Goal: Task Accomplishment & Management: Complete application form

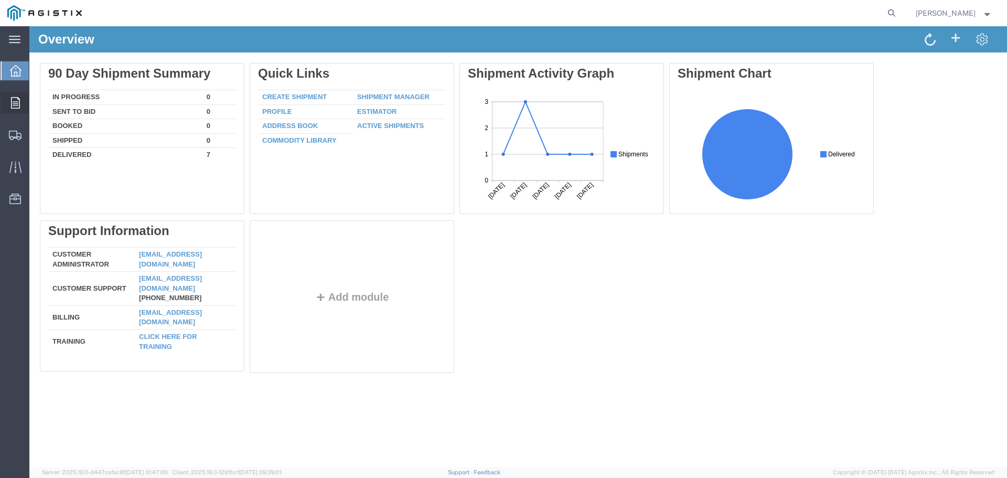
click at [18, 108] on icon at bounding box center [15, 103] width 9 height 12
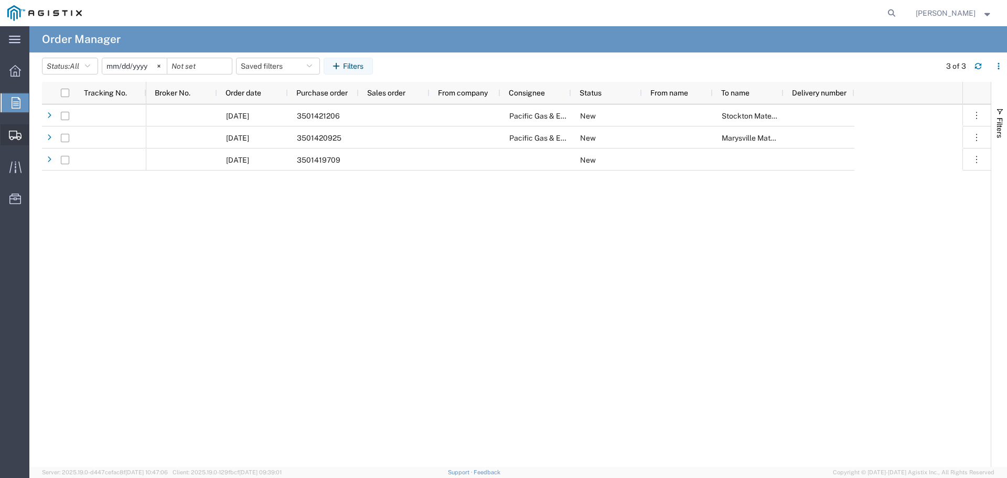
click at [0, 0] on span "Create Shipment" at bounding box center [0, 0] width 0 height 0
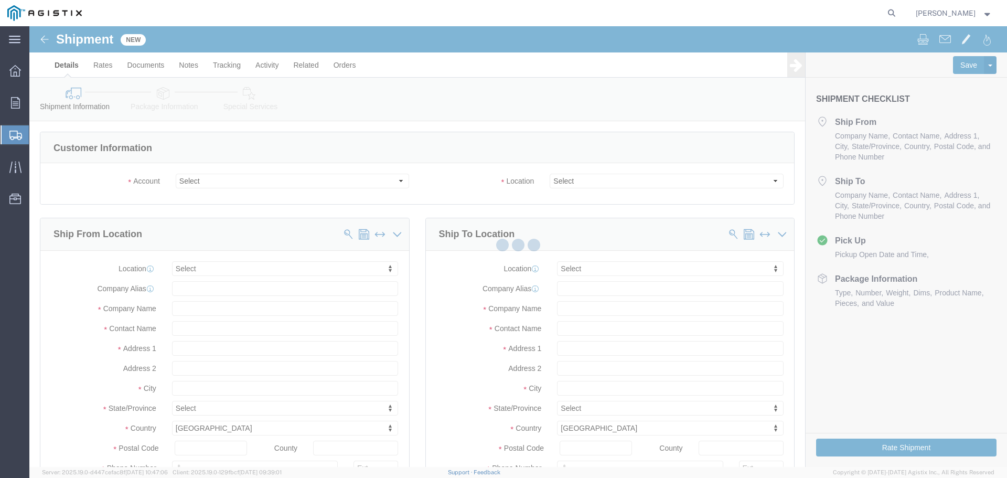
select select
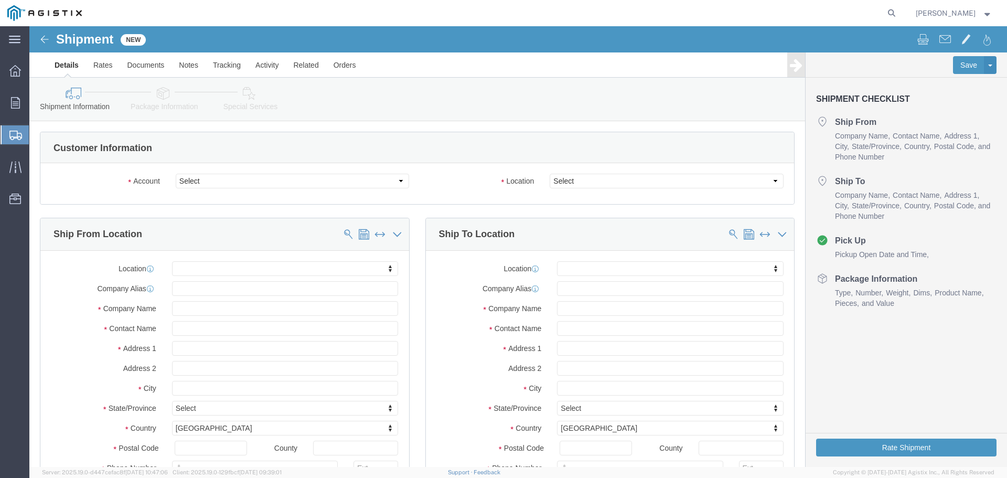
click div "Account Select [PERSON_NAME] Industries Inc PG&E Location Select"
click select "Select [PERSON_NAME] Industries Inc PG&E"
select select "9596"
click select "Select [PERSON_NAME] Industries Inc PG&E"
select select "PURCHORD"
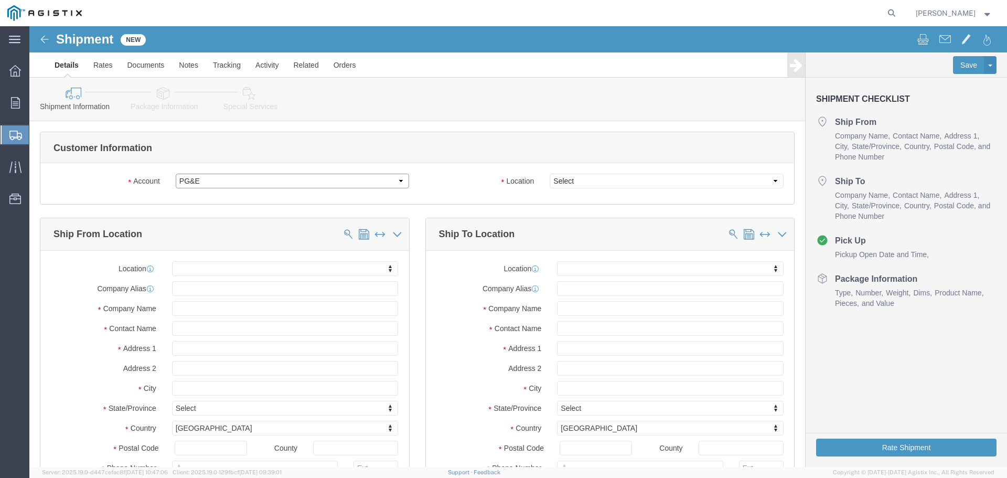
select select
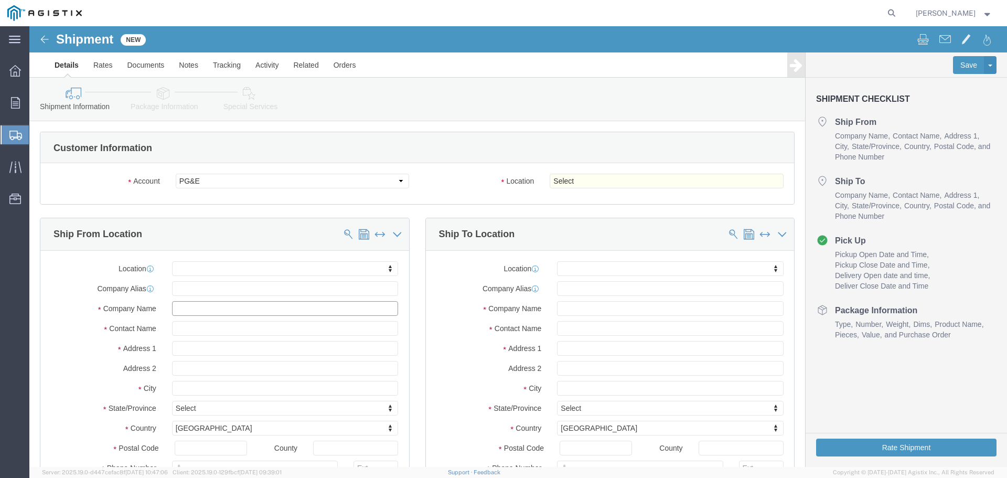
click input "text"
type input "CHA"
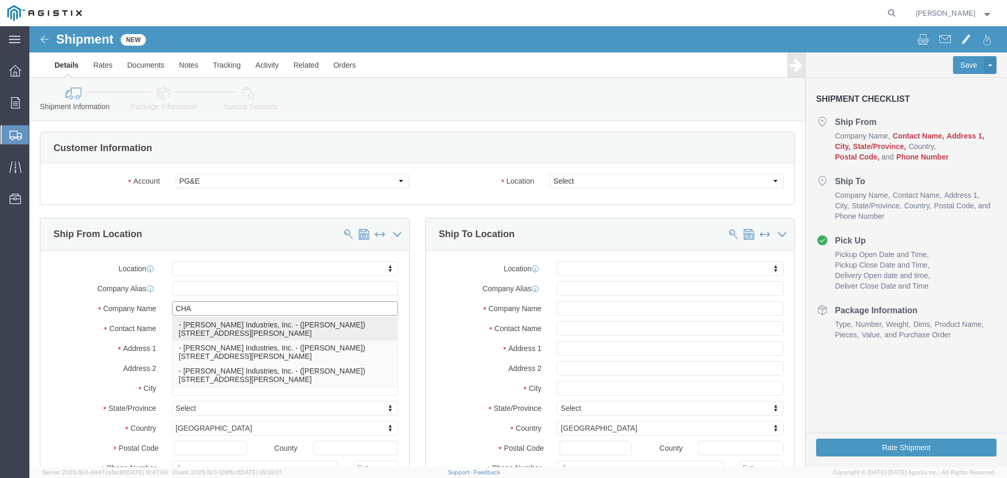
click p "- [PERSON_NAME] Industries, Inc. - ([PERSON_NAME]) [STREET_ADDRESS][PERSON_NAME]"
select select
type input "[STREET_ADDRESS][PERSON_NAME]"
type input "77073"
type input "2812093800"
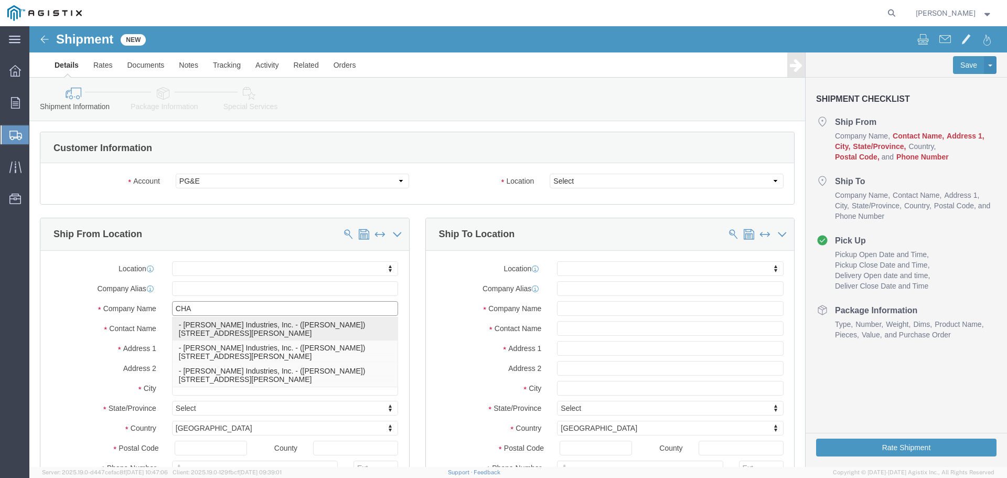
type input "[PERSON_NAME] Industries, Inc."
type input "[PERSON_NAME]"
type input "[GEOGRAPHIC_DATA]"
select select "[GEOGRAPHIC_DATA]"
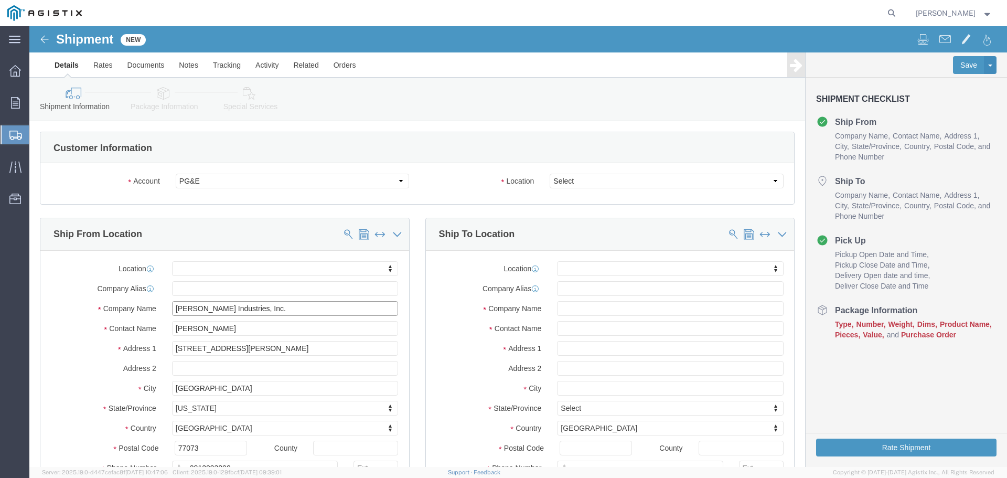
type input "[PERSON_NAME] Industries, Inc."
click input "text"
type input "S"
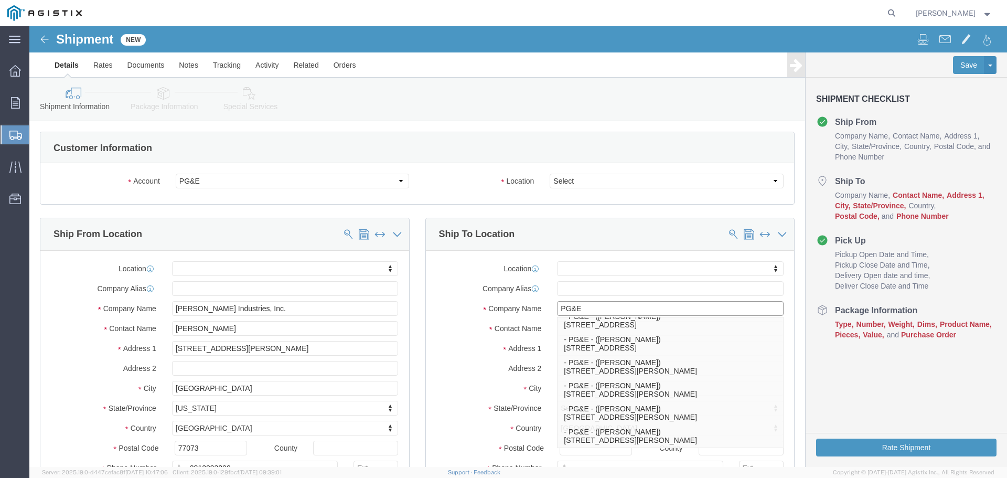
type input "PG&E"
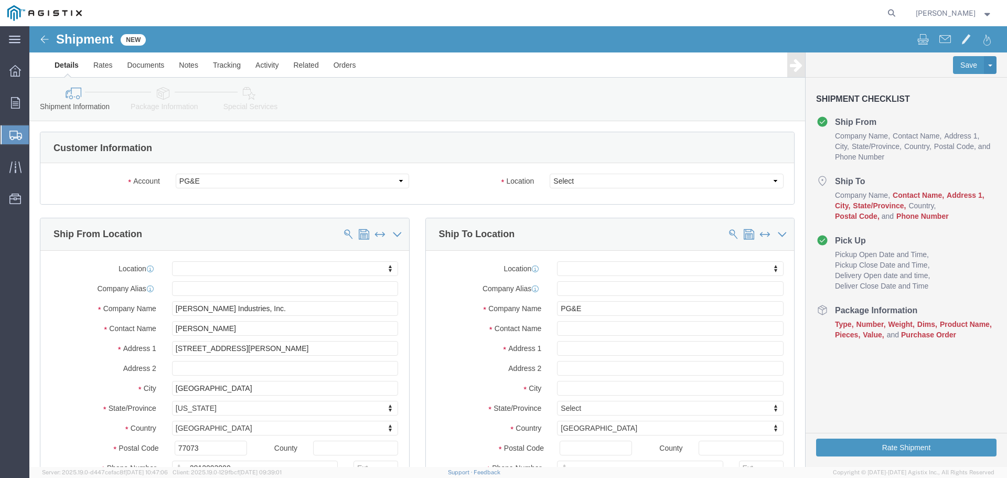
click div "Location My Profile Location (OBSOLETE) [PERSON_NAME] SC - GC TRAILER (OBSOLETE…"
drag, startPoint x: 554, startPoint y: 281, endPoint x: 479, endPoint y: 288, distance: 75.3
click div "Company Name PG&E PG&E"
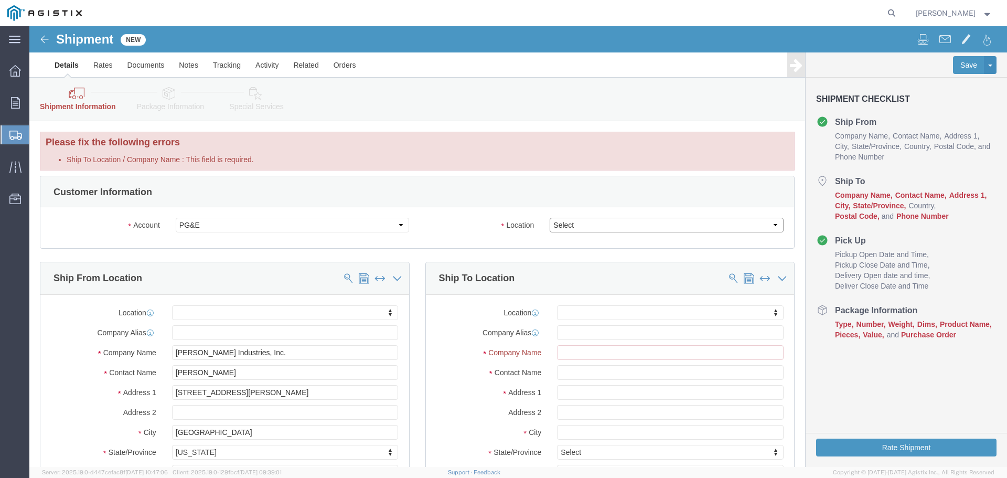
click select "Select All Others [GEOGRAPHIC_DATA] [GEOGRAPHIC_DATA] [GEOGRAPHIC_DATA] [GEOGRA…"
select select "23082"
click select "Select All Others [GEOGRAPHIC_DATA] [GEOGRAPHIC_DATA] [GEOGRAPHIC_DATA] [GEOGRA…"
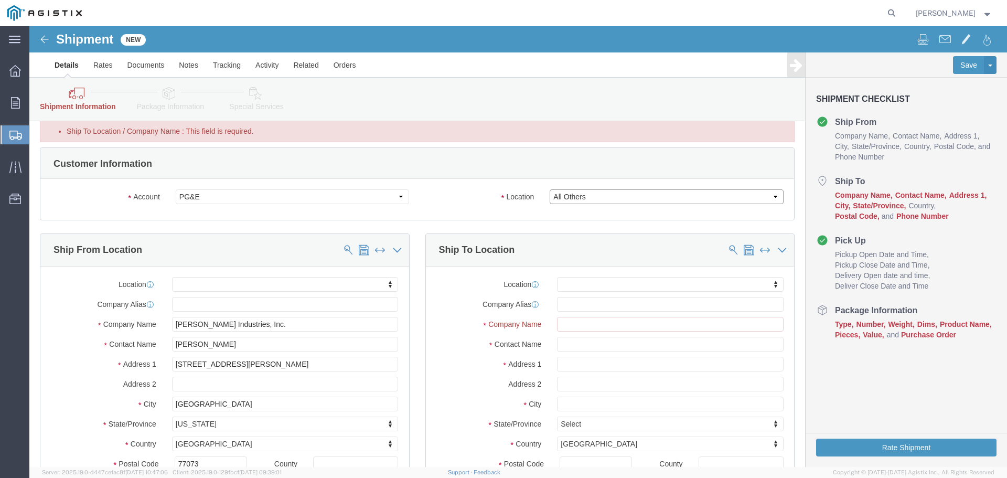
scroll to position [52, 0]
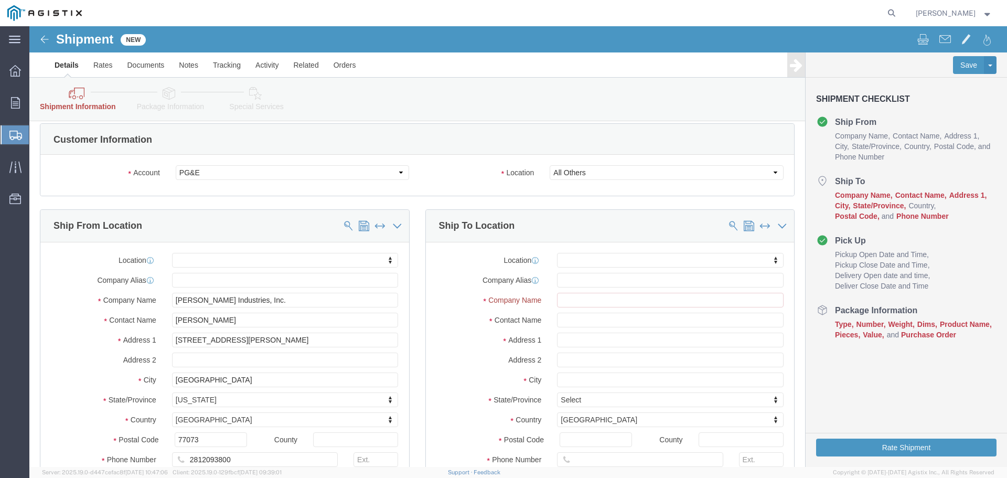
click div "Location My Profile Location (OBSOLETE) [PERSON_NAME] SC - GC TRAILER (OBSOLETE…"
click input "Ship To Location / Company Name : This field is required."
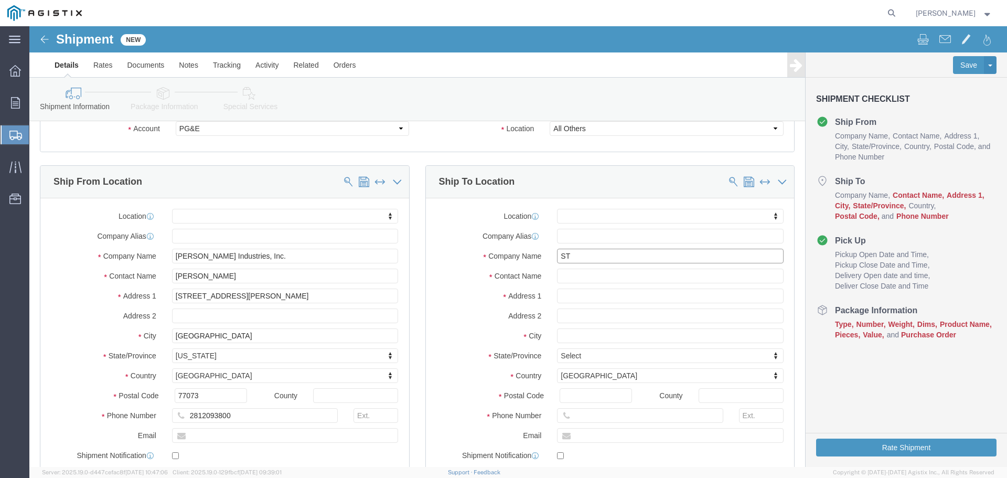
type input "S"
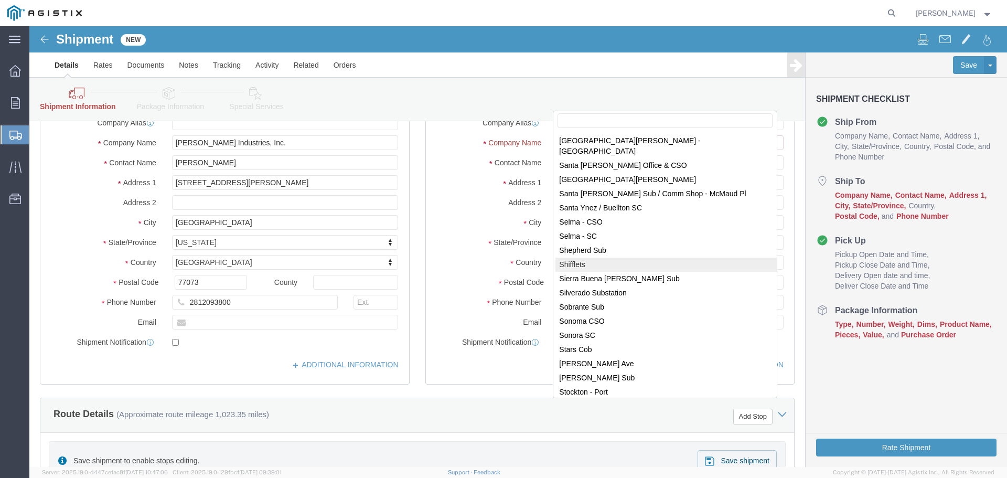
scroll to position [5980, 0]
select select "46111"
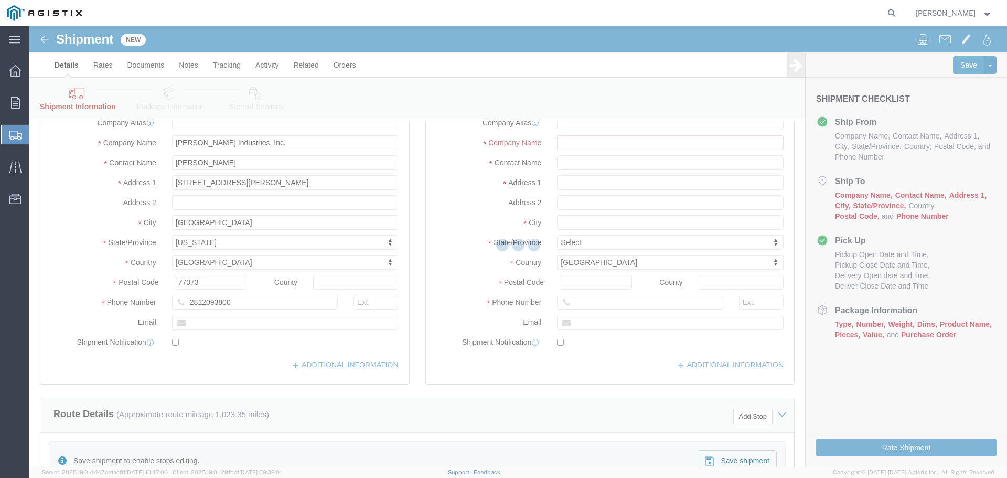
type input "[STREET_ADDRESS][PERSON_NAME]"
type input "95204"
type input "PG&E"
type input "Stockton"
select select "CA"
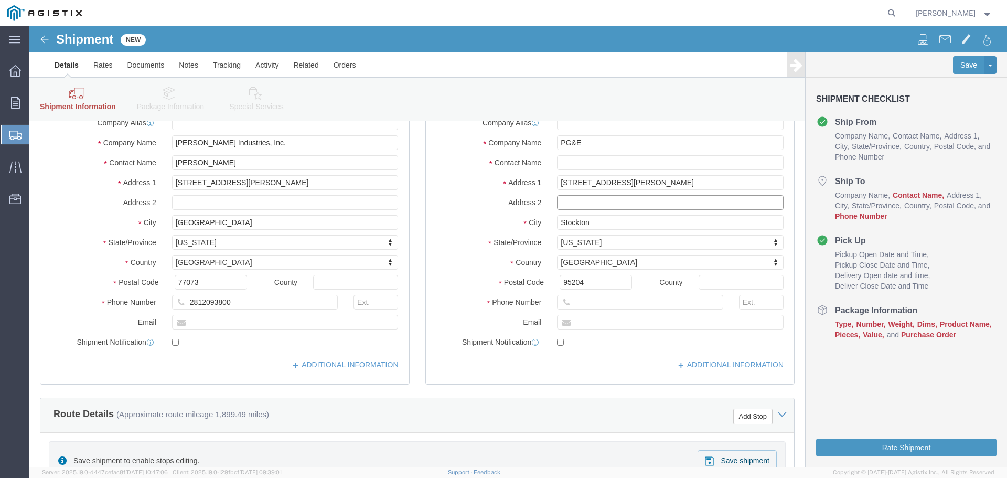
click input "text"
paste input "STOCKTON MATERIALS"
type input "STOCKTON MATERIALS"
click label "City"
click input "text"
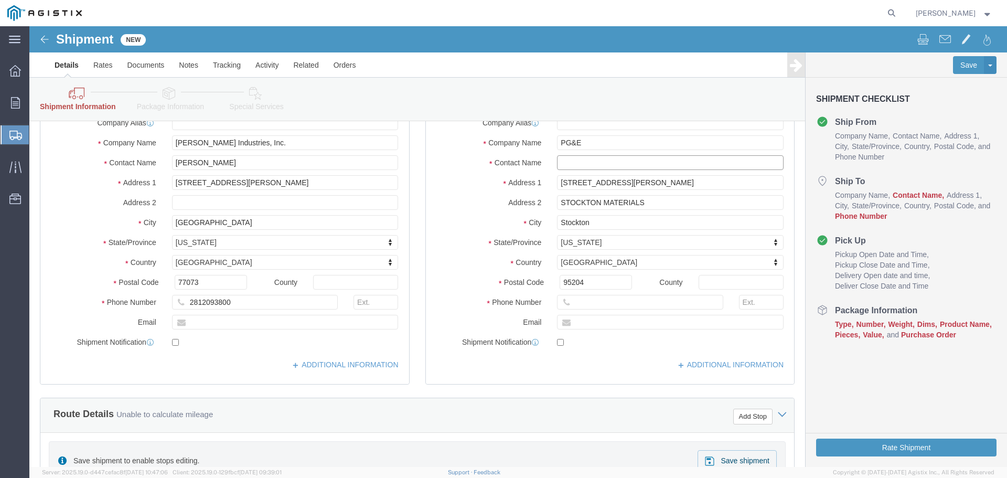
type input "a"
type input "[PERSON_NAME]"
click input "text"
type input "9166164291"
click label "City"
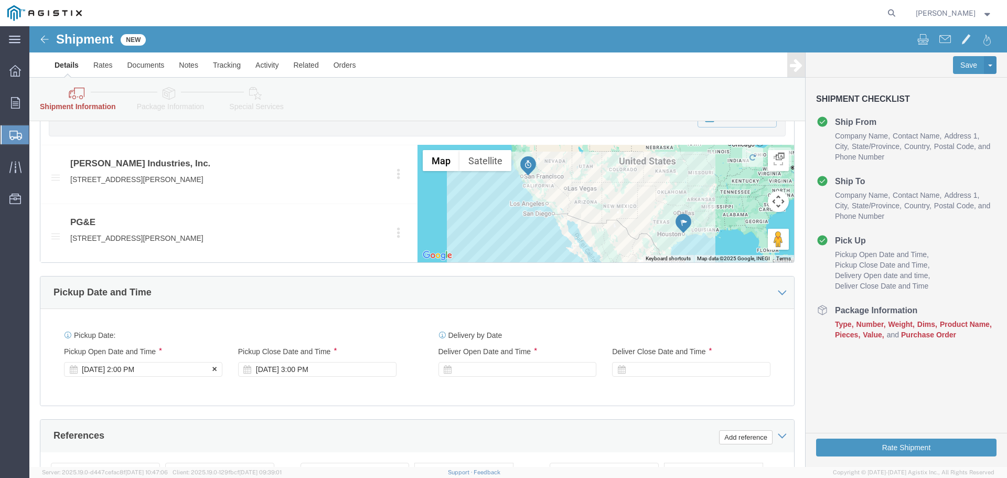
scroll to position [577, 0]
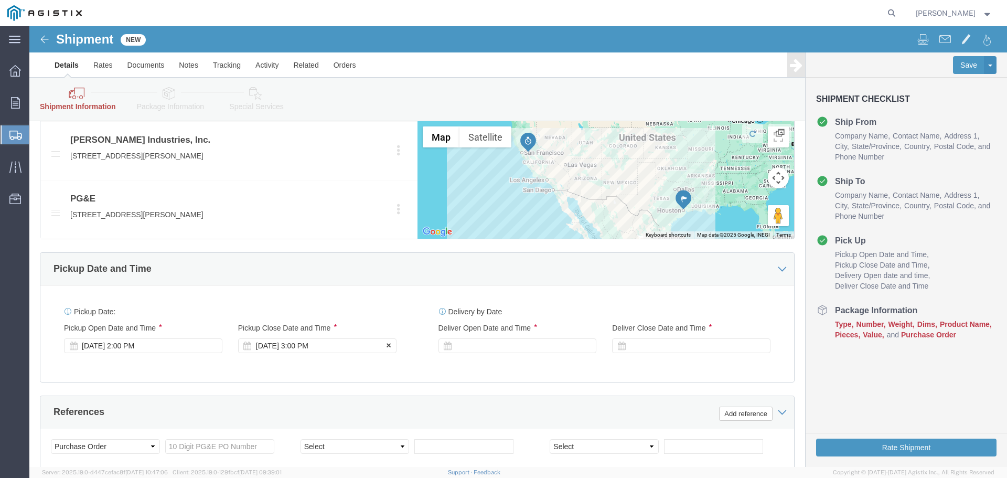
click icon
click div "[DATE] 3:00 PM"
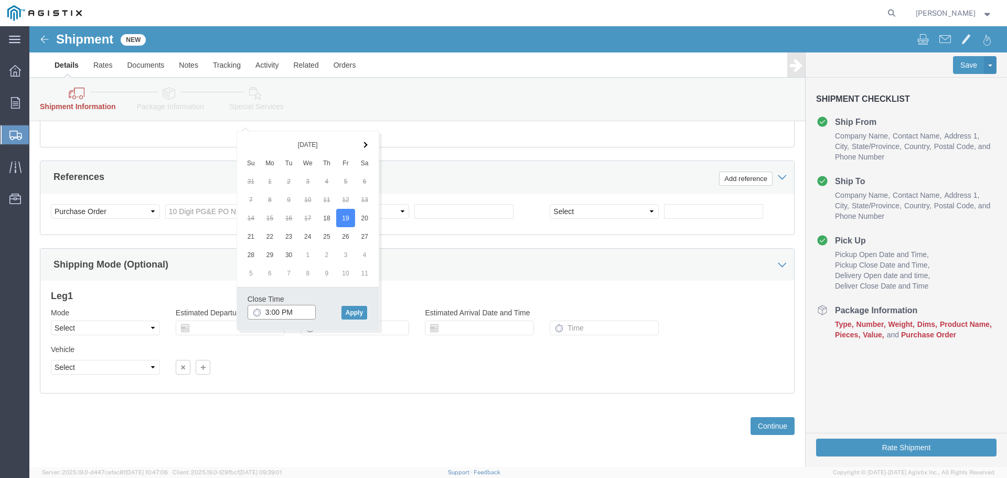
click input "3:00 PM"
type input "4:00 PM"
click button "Apply"
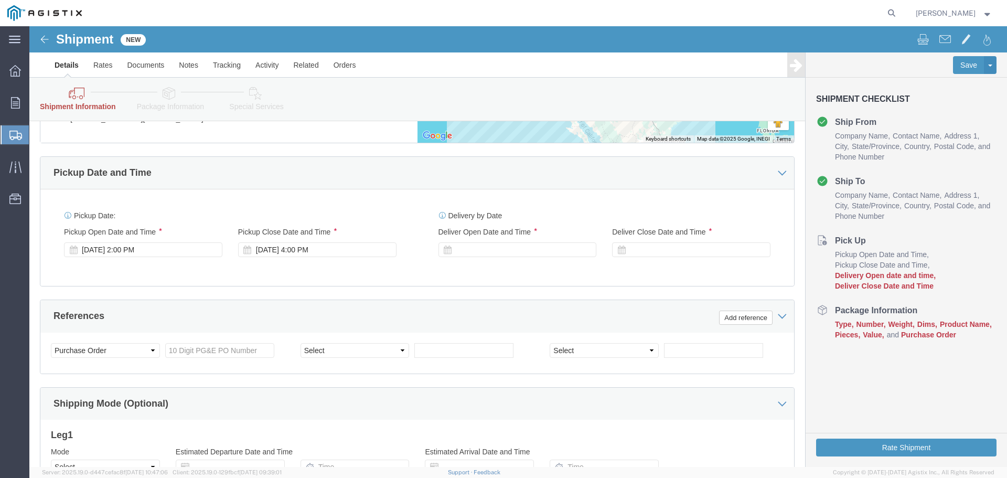
scroll to position [665, 0]
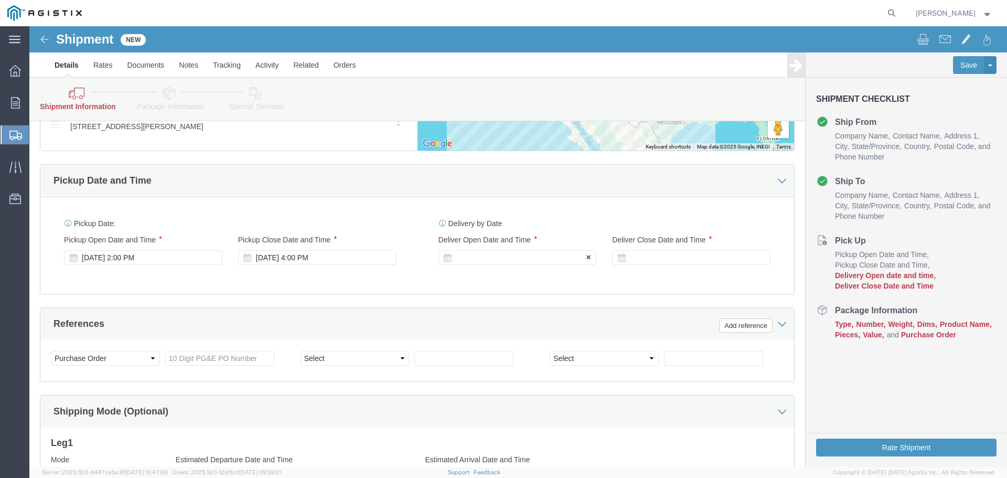
click icon
click div
click input "5:00 PM"
click input "11:00 PM"
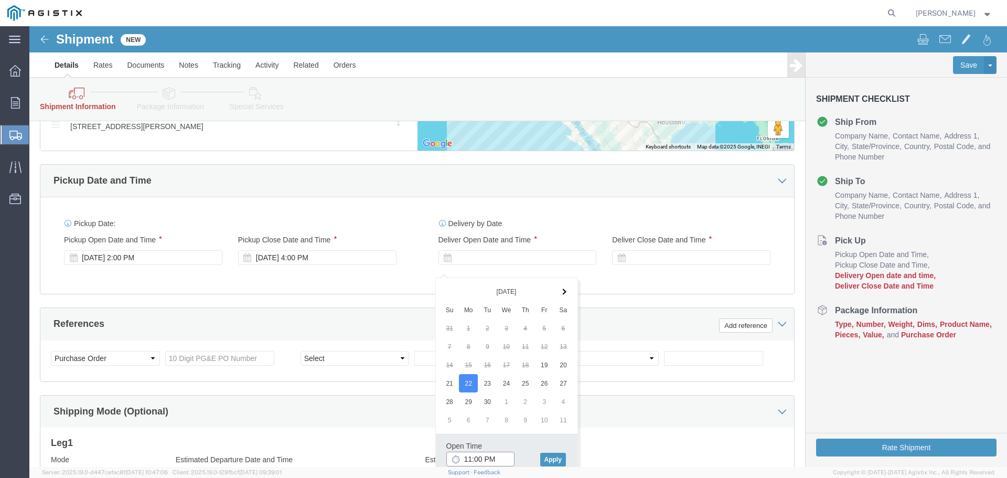
click input "11:00 PM"
type input "11:00 AM"
click button "Apply"
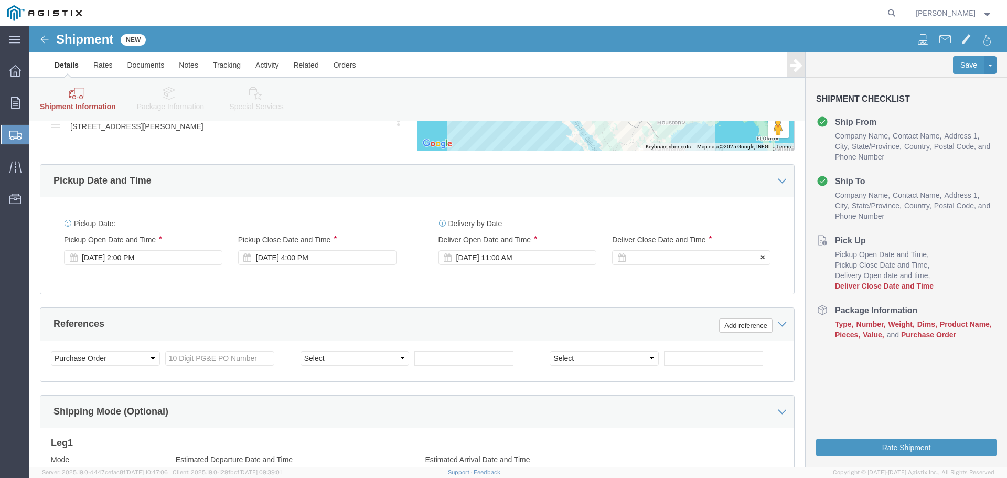
click div
type input "2:00 PM"
click button "Apply"
click input "text"
paste input "3501403617"
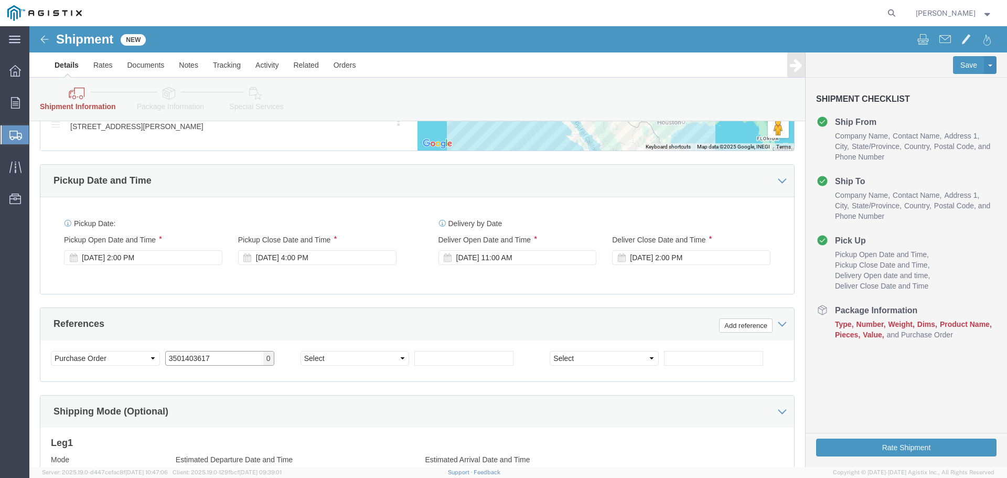
type input "3501403617"
click select "Select Account Type Activity ID Airline Appointment Number ASN Batch Request # …"
select select "RELNUM"
click select "Select Account Type Activity ID Airline Appointment Number ASN Batch Request # …"
click input "text"
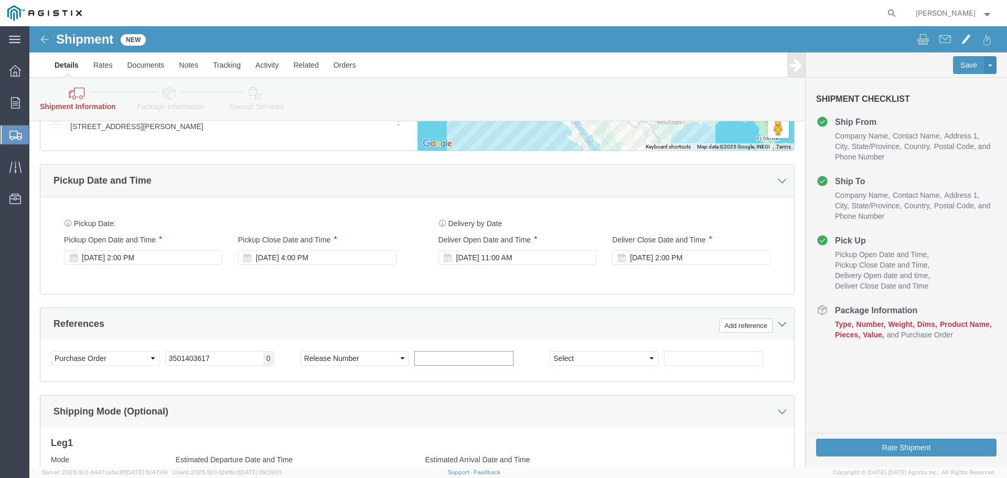
click input "text"
type input "196817(1-4)"
click div "References Add reference"
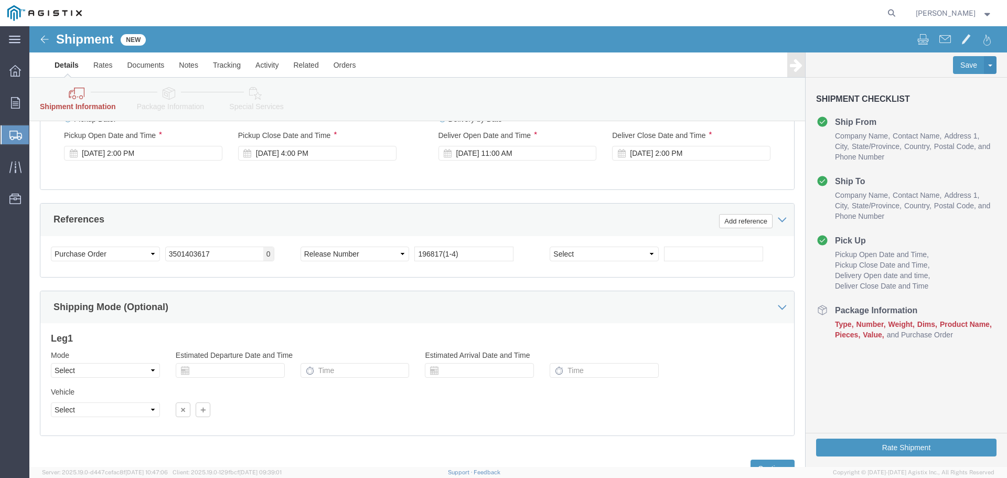
scroll to position [770, 0]
click select "Select Air Less than Truckload Multi-Leg Ocean Freight Rail Small Parcel Truckl…"
select select "TL"
click select "Select Air Less than Truckload Multi-Leg Ocean Freight Rail Small Parcel Truckl…"
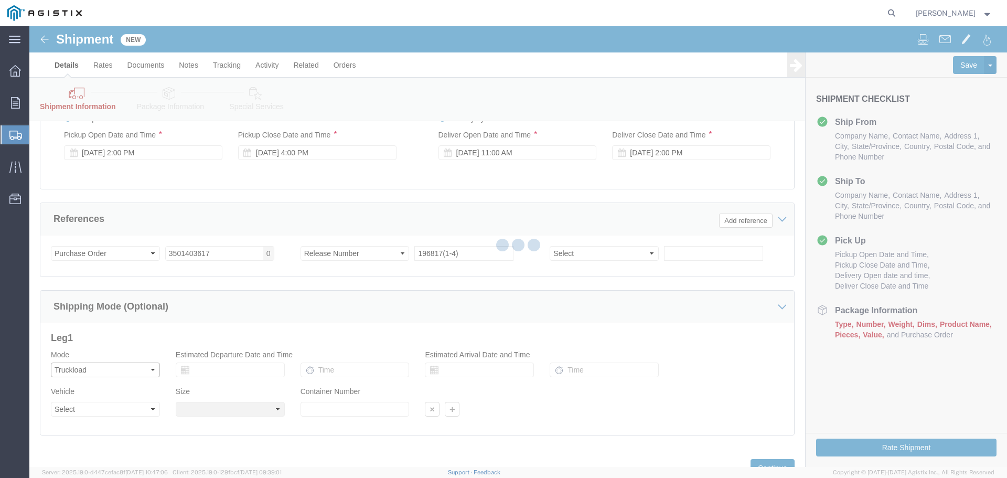
select select
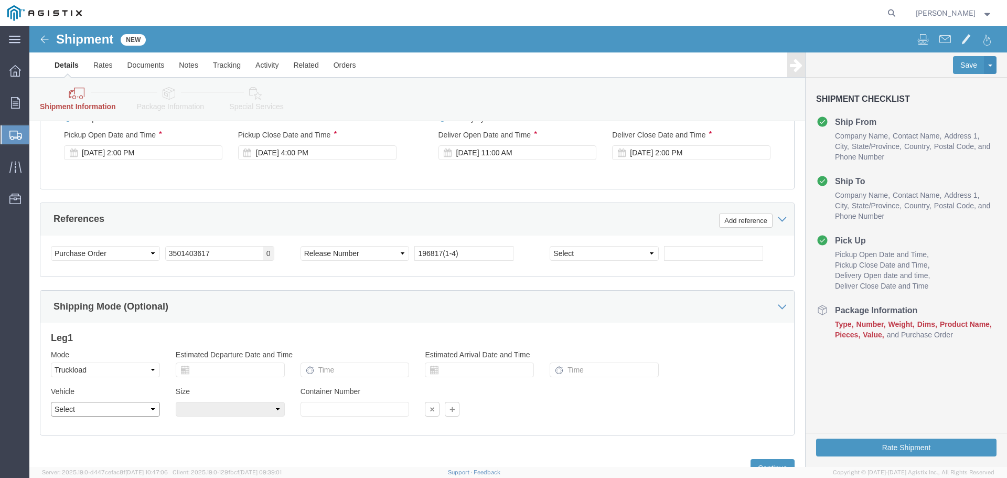
click select "Select 1-Ton (PSS) 10 Wheel 10 Yard Dump Truck 20 Yard Dump Truck Bobtail Botto…"
select select "FLBD"
click select "Select 1-Ton (PSS) 10 Wheel 10 Yard Dump Truck 20 Yard Dump Truck Bobtail Botto…"
click select "Select 35 Feet 20 Feet 28 Feet 53 Feet 40 Feet 48 Feet"
select select "53FT"
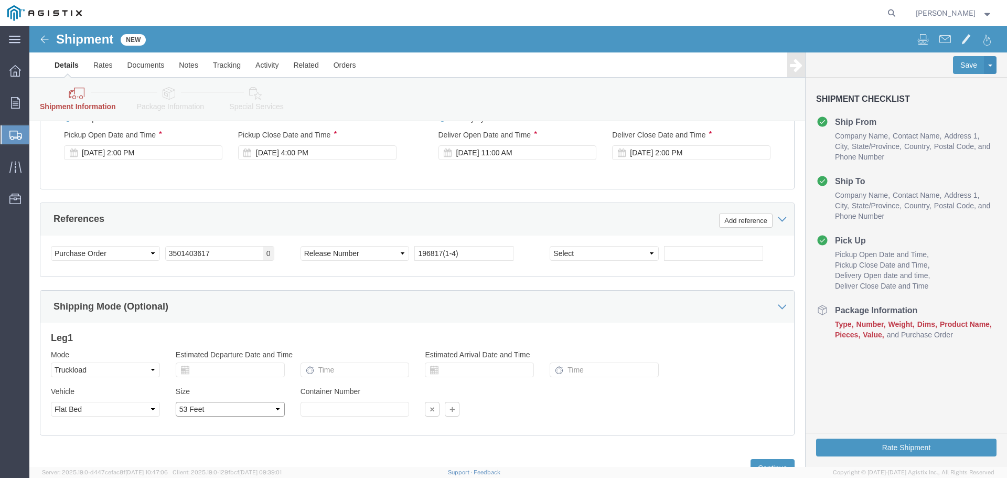
click select "Select 35 Feet 20 Feet 28 Feet 53 Feet 40 Feet 48 Feet"
click div "Vehicle Select 1-Ton (PSS) 10 Wheel 10 Yard Dump Truck 20 Yard Dump Truck Bobta…"
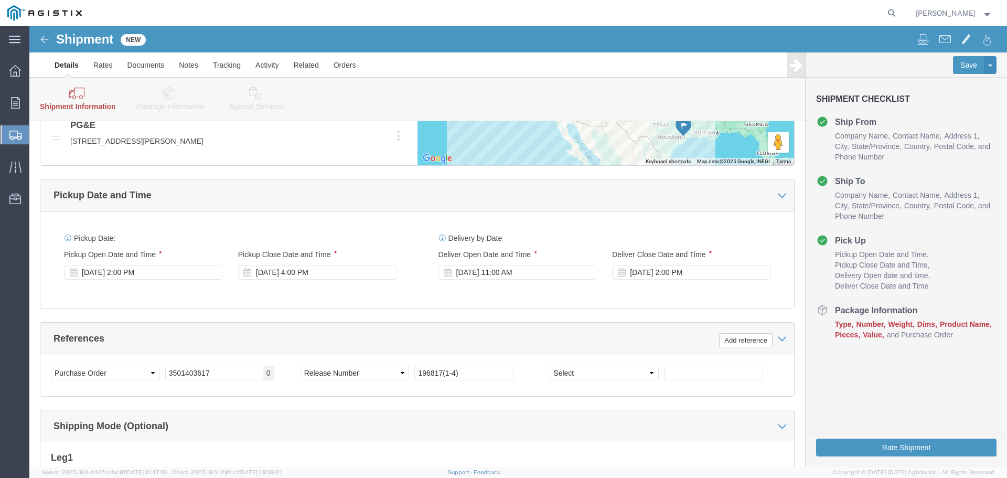
scroll to position [613, 0]
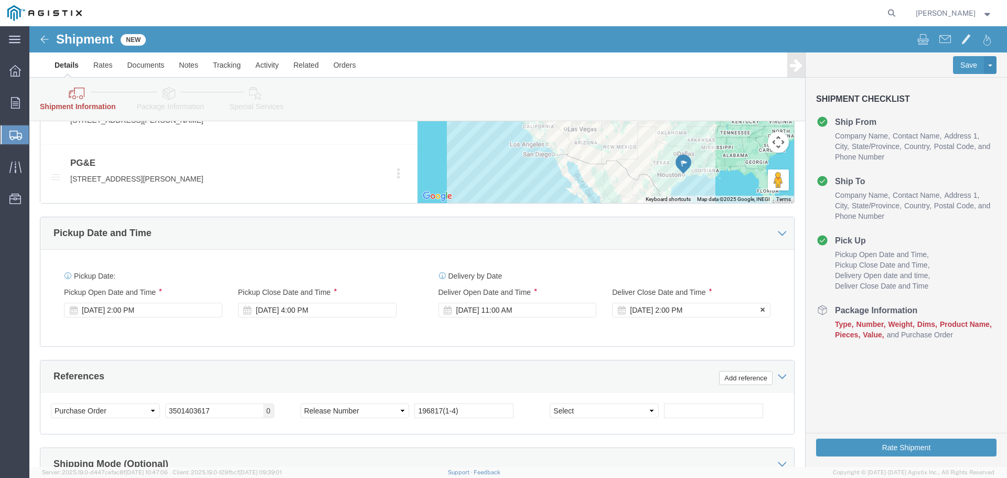
click icon
click div "[DATE] 2:00 PM"
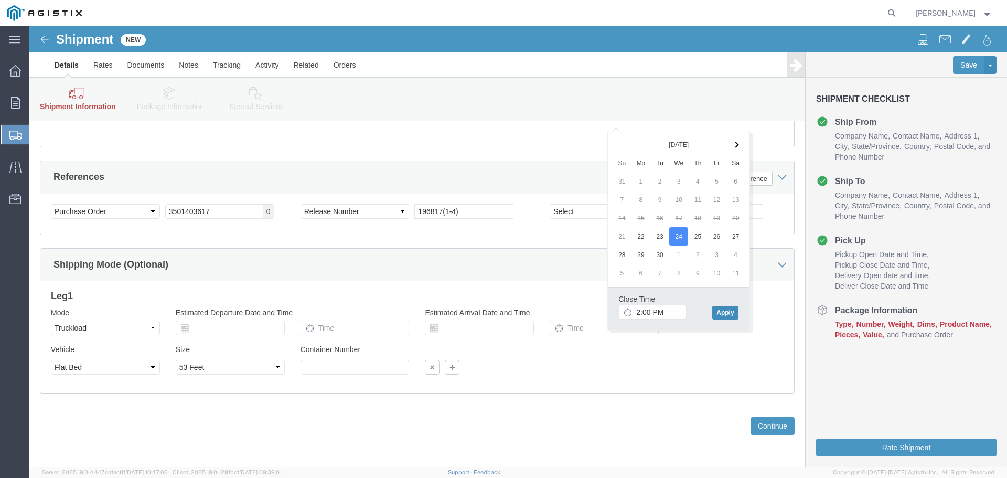
click button "Apply"
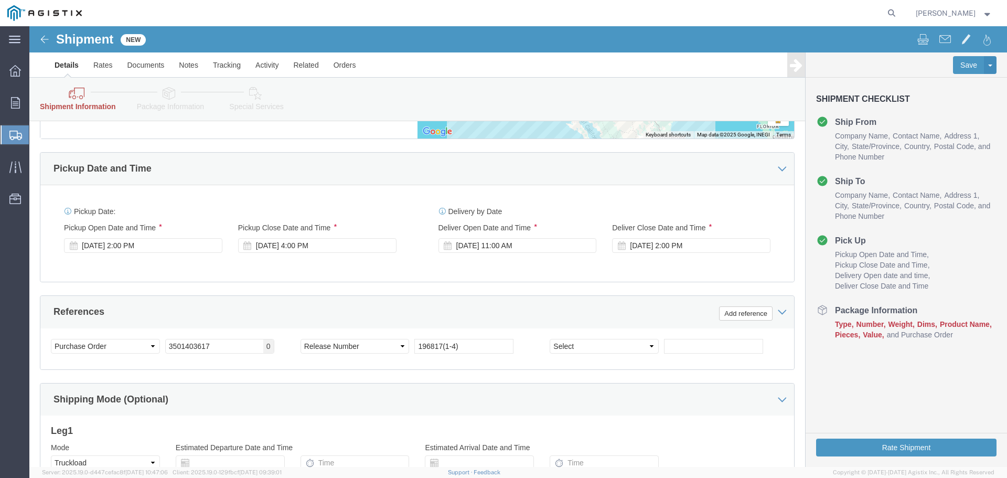
scroll to position [665, 0]
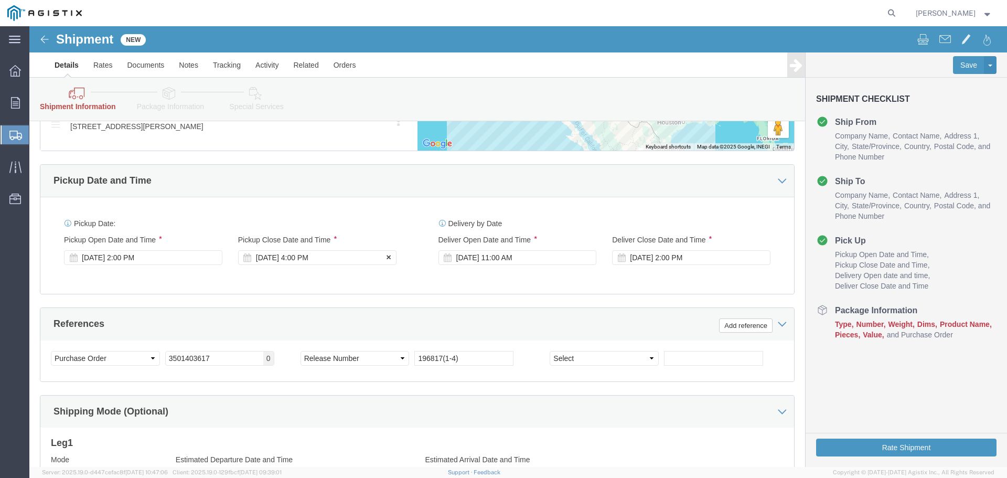
click div "[DATE] 4:00 PM"
click div "Pickup Date: Pickup Start Date Pickup Start Time Pickup Open Date and Time [DAT…"
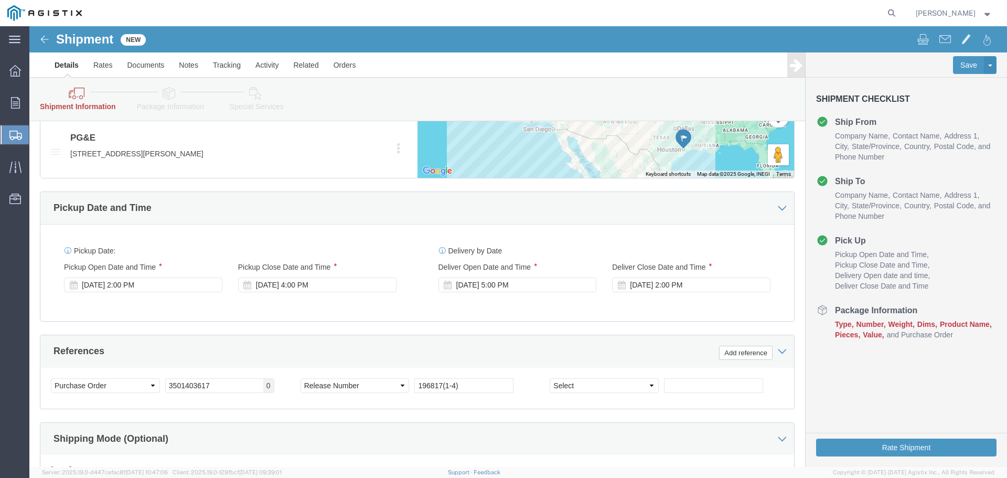
scroll to position [613, 0]
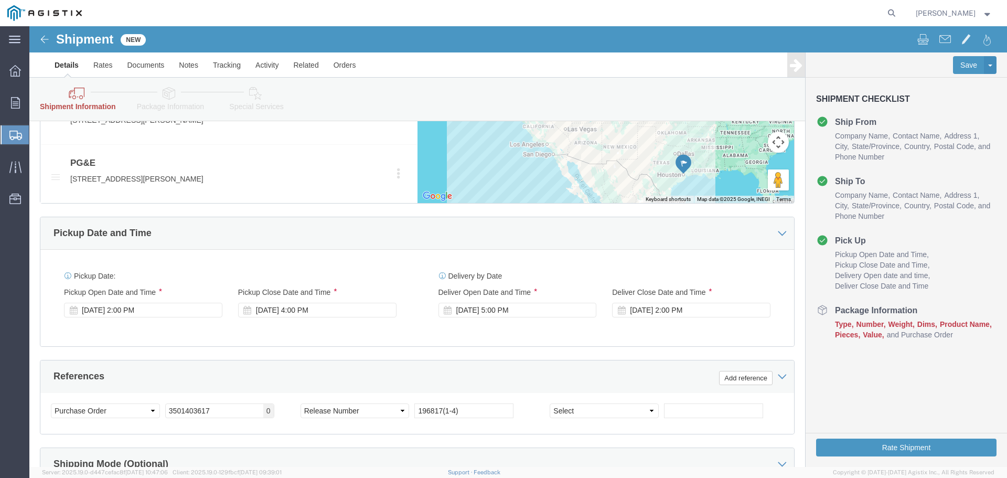
click div "[DATE] 5:00 PM"
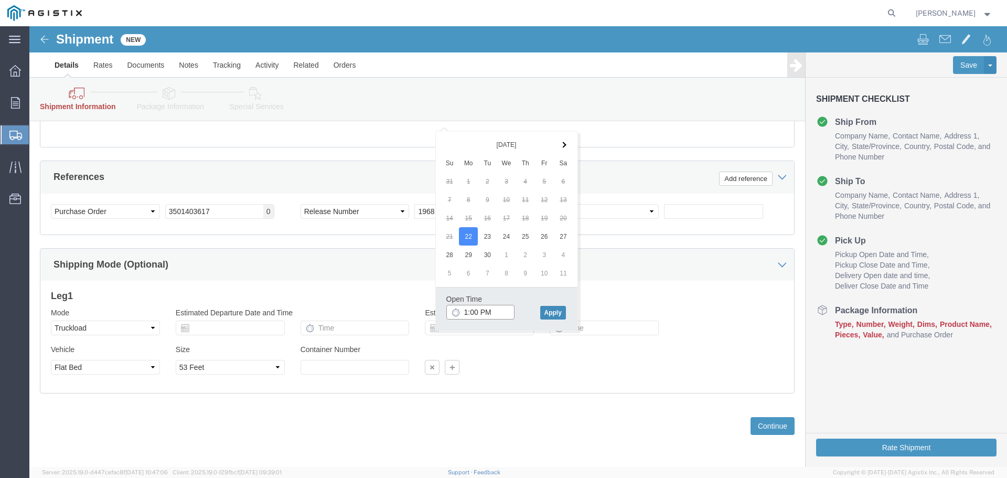
type input "1:00 PM"
click button "Apply"
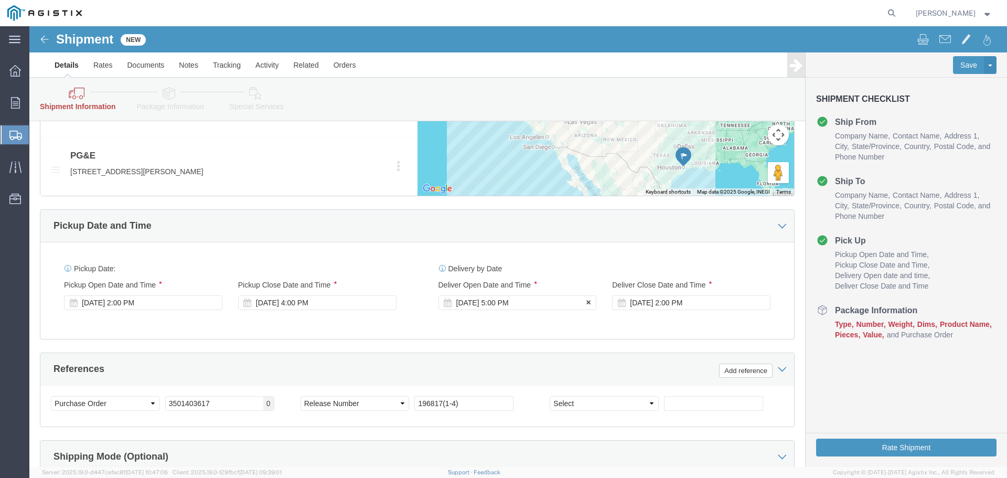
scroll to position [613, 0]
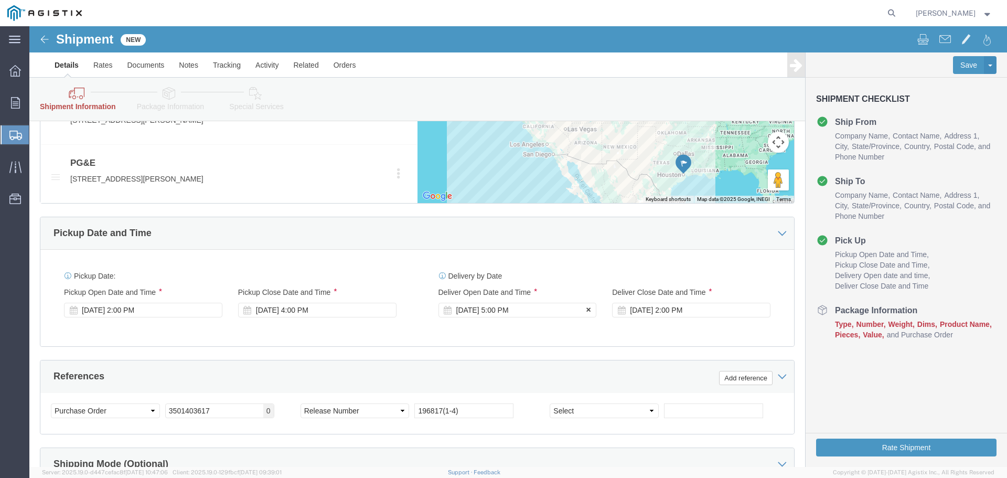
click div "[DATE] 5:00 PM"
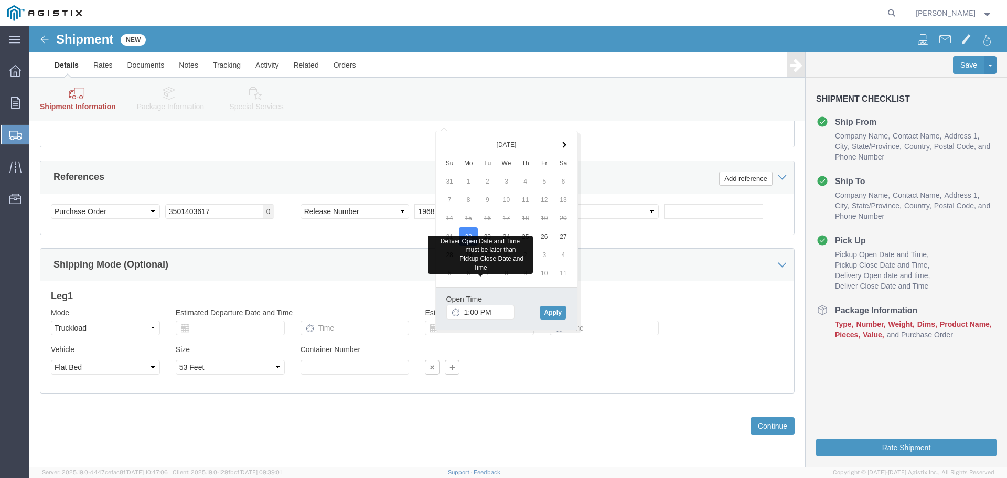
click div "Leg 1 Mode Select Air Less than Truckload Multi-Leg Ocean Freight Rail Small Pa…"
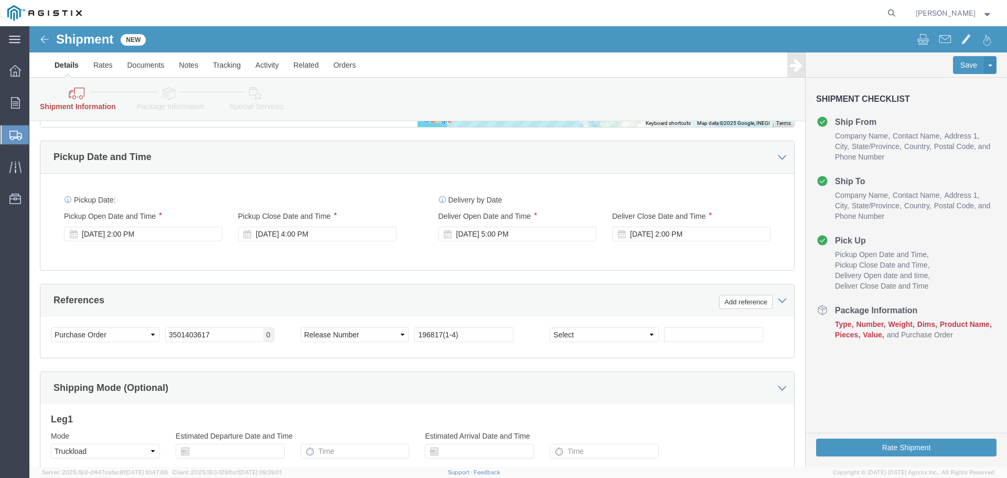
scroll to position [665, 0]
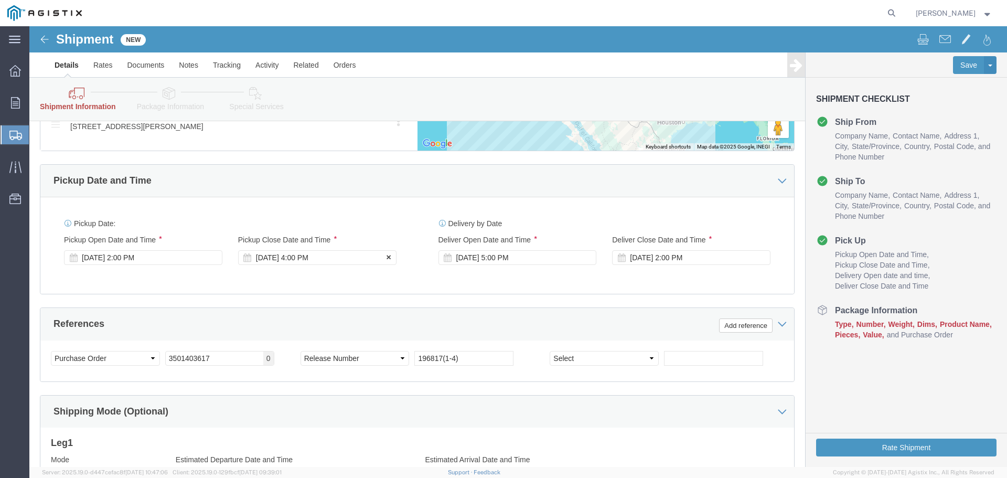
click icon
click div "[DATE] 4:00 PM"
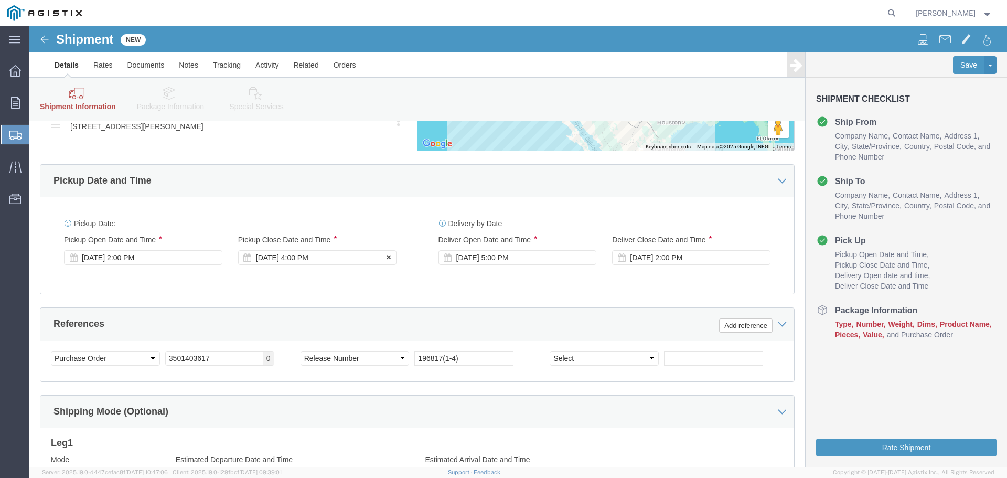
click div "[DATE] 4:00 PM"
type input "12:00 PM"
click button "Apply"
click div "[DATE] 5:00 PM"
click button "Apply"
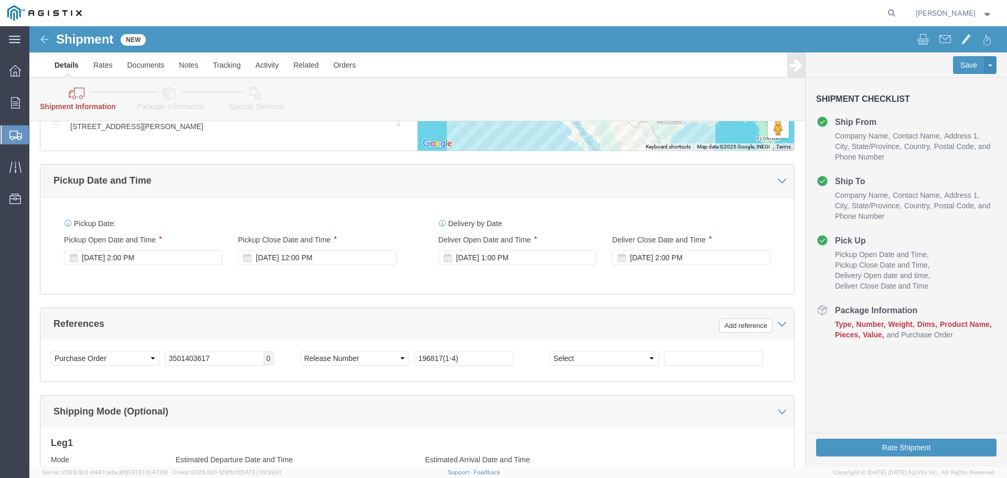
click div "Pickup Date: Pickup Start Date Pickup Start Time Pickup Open Date and Time [DAT…"
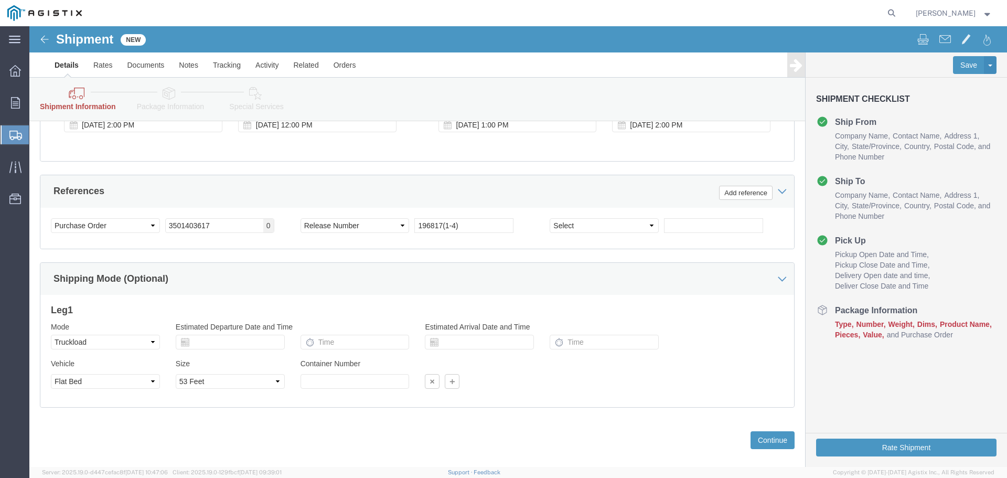
scroll to position [823, 0]
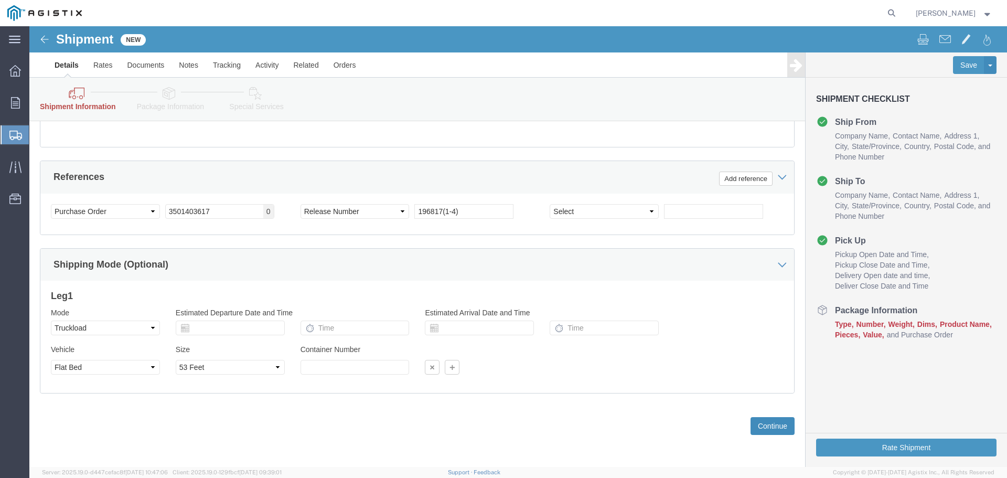
click button "Continue"
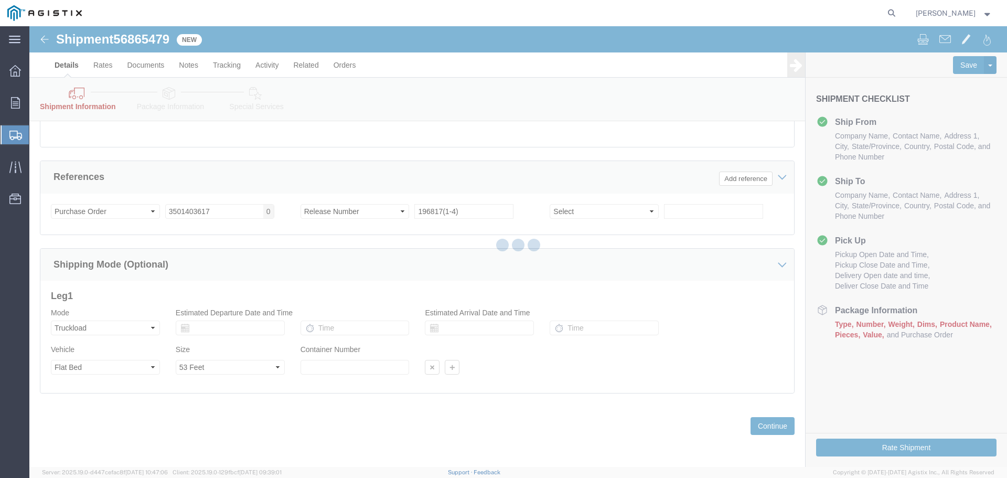
select select "46111"
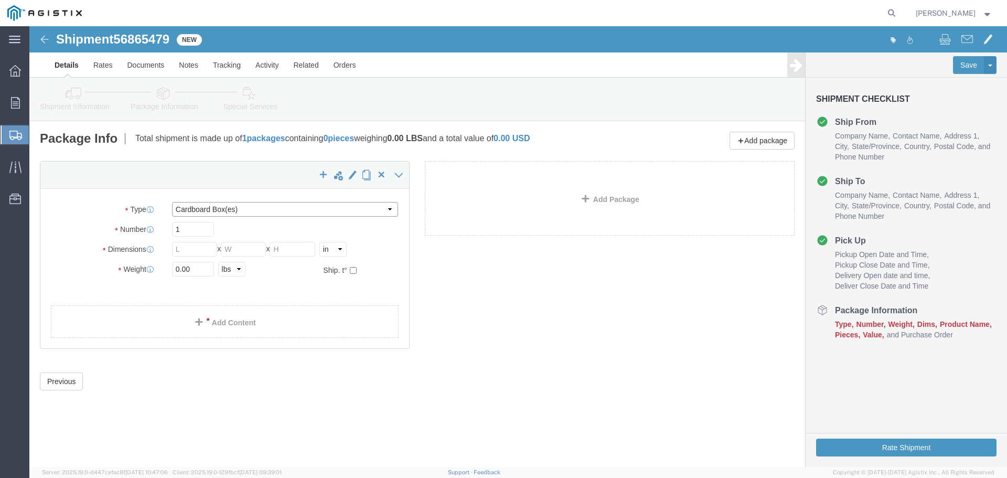
click select "Select Bulk Bundle(s) Cardboard Box(es) Carton(s) Crate(s) Drum(s) (Fiberboard)…"
select select "PSNS"
click select "Select Bulk Bundle(s) Cardboard Box(es) Carton(s) Crate(s) Drum(s) (Fiberboard)…"
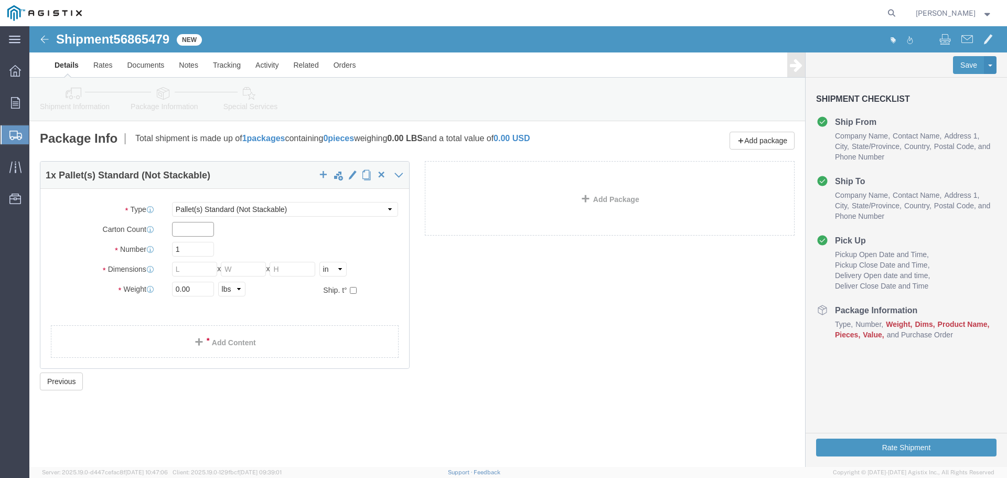
click input "text"
type input "4"
click input "1"
type input "4"
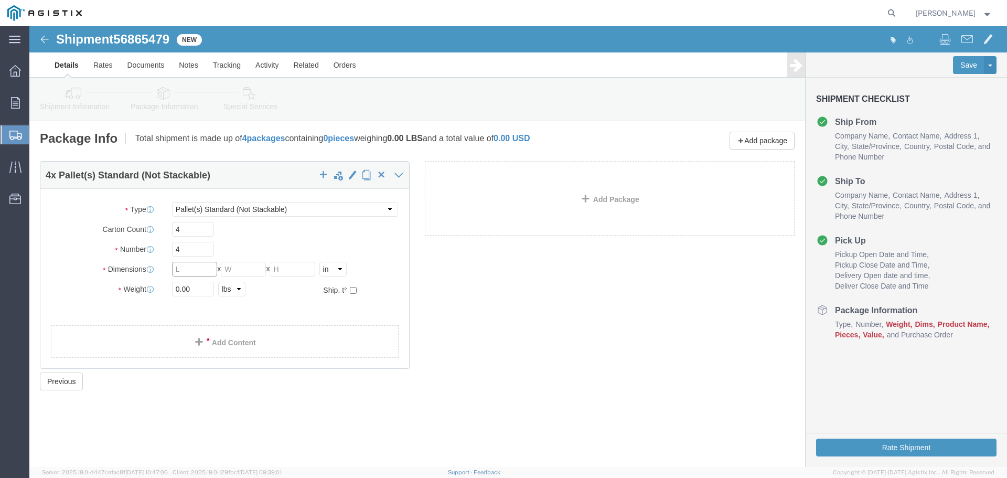
click input "text"
type input "10"
click input "text"
type input "7"
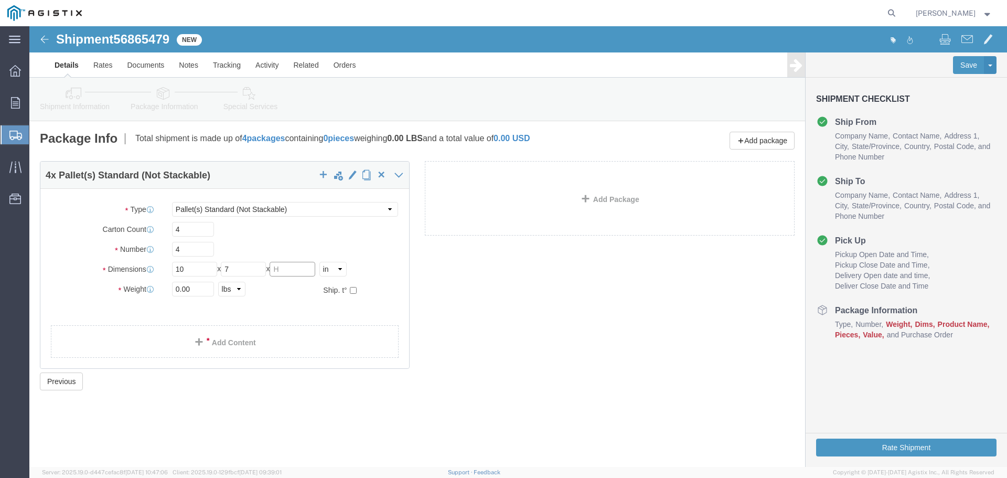
click input "text"
type input "6"
click select "Select cm ft in"
select select "FT"
click select "Select cm ft in"
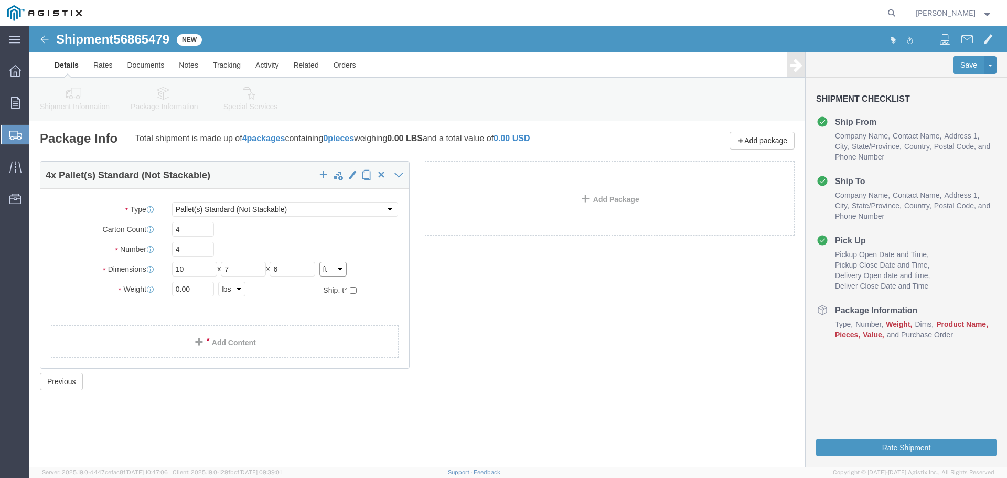
type input "0.83"
type input "0.58"
type input "0.50"
click input "0.83"
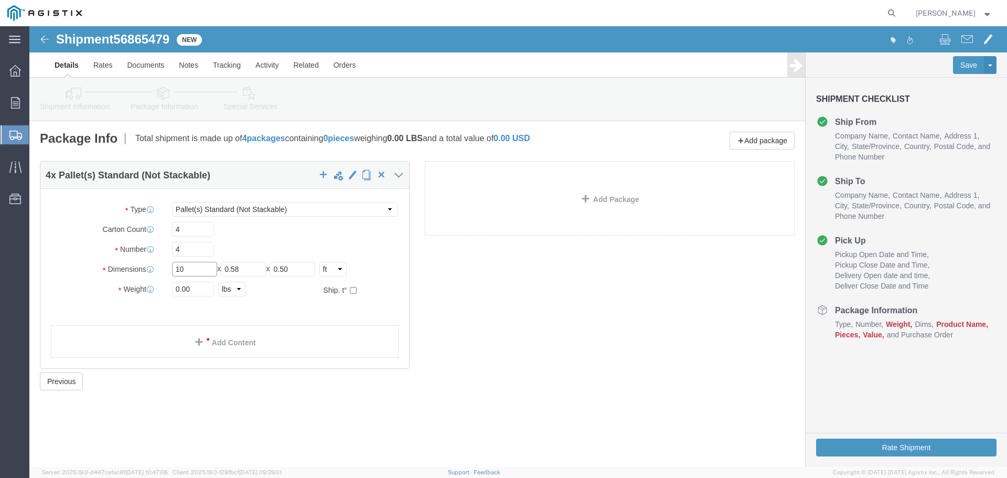
type input "10"
click input "0.58"
type input "7"
click input "0.50"
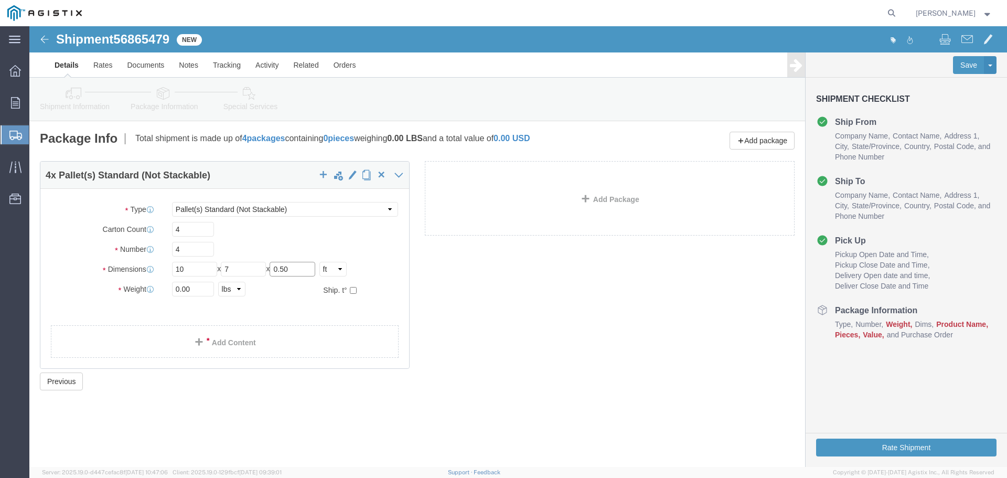
click input "0.50"
type input "3"
click div "4 x Pallet(s) Standard (Not Stackable) Package Type Select Bulk Bundle(s) Cardb…"
click input "0.00"
type input "0"
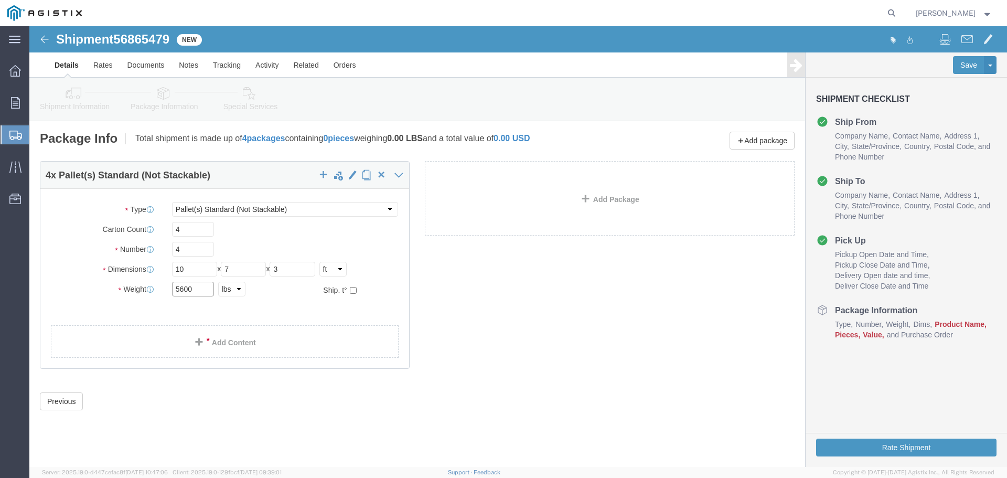
type input "5600"
click div "Package Type Select Bulk Bundle(s) Cardboard Box(es) Carton(s) Crate(s) Drum(s)…"
click button "Rate Shipment"
click div "4 x Pallet(s) Standard (Not Stackable) Package Type Select Bulk Bundle(s) Cardb…"
click link "Add Content"
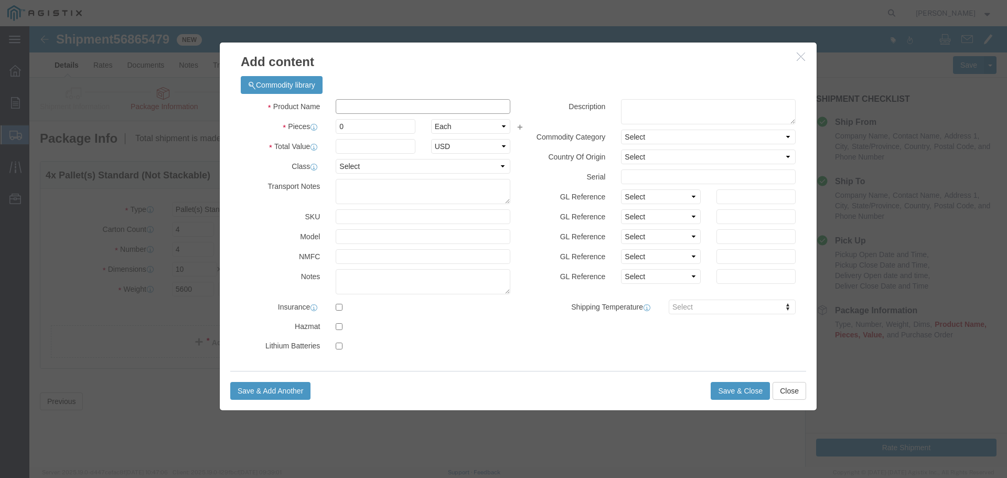
click input "text"
paste input "BALL VALVE"
type input "BALL VALVE"
click input "0"
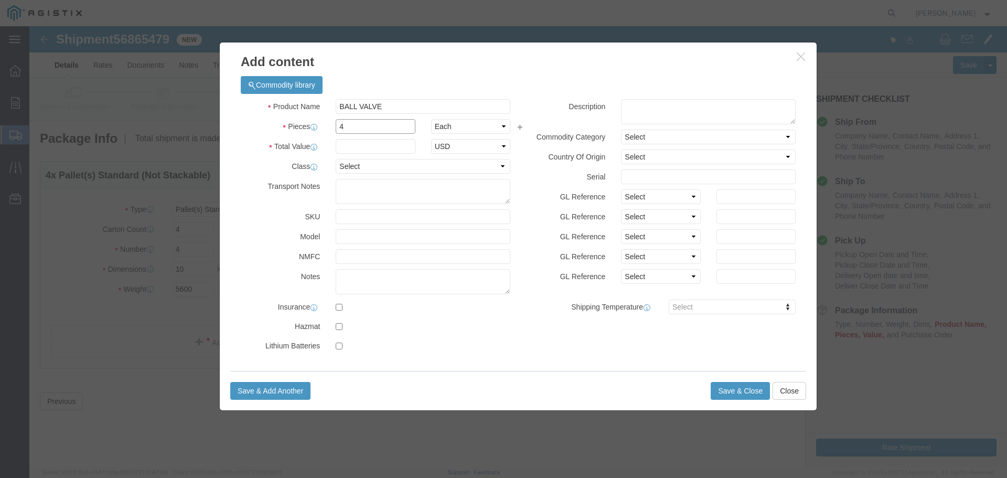
type input "4"
click input "text"
click input "114"
type input "114,684.00"
click label "Class"
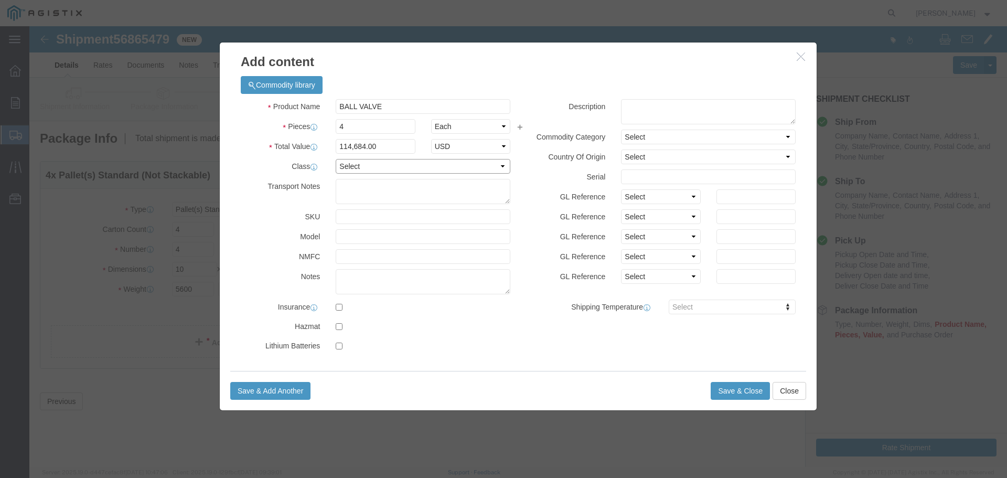
click select "Select 50 55 60 65 70 85 92.5 100 125 175 250 300 400"
select select "85"
click select "Select 50 55 60 65 70 85 92.5 100 125 175 250 300 400"
click label "Model"
click button "Save & Close"
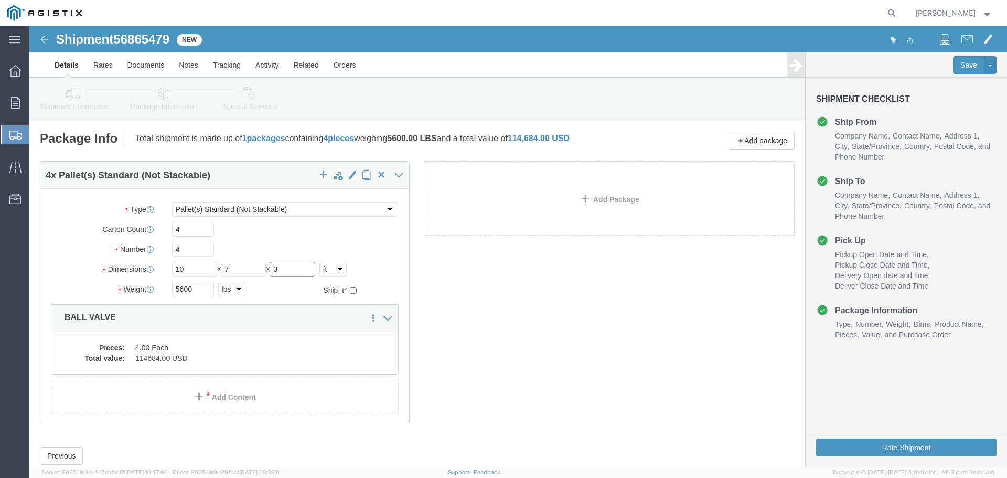
click input "3"
type input "5"
click button "Rate Shipment"
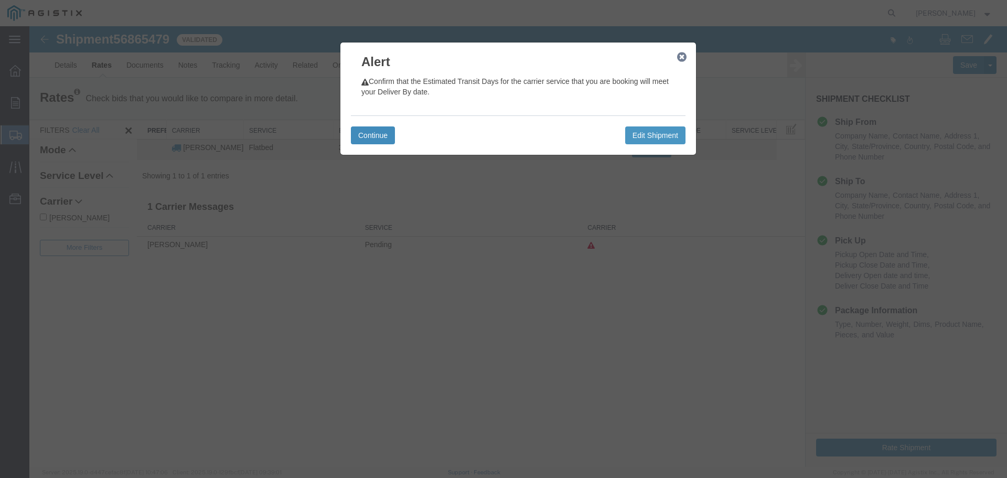
click at [374, 130] on button "Continue" at bounding box center [373, 135] width 44 height 18
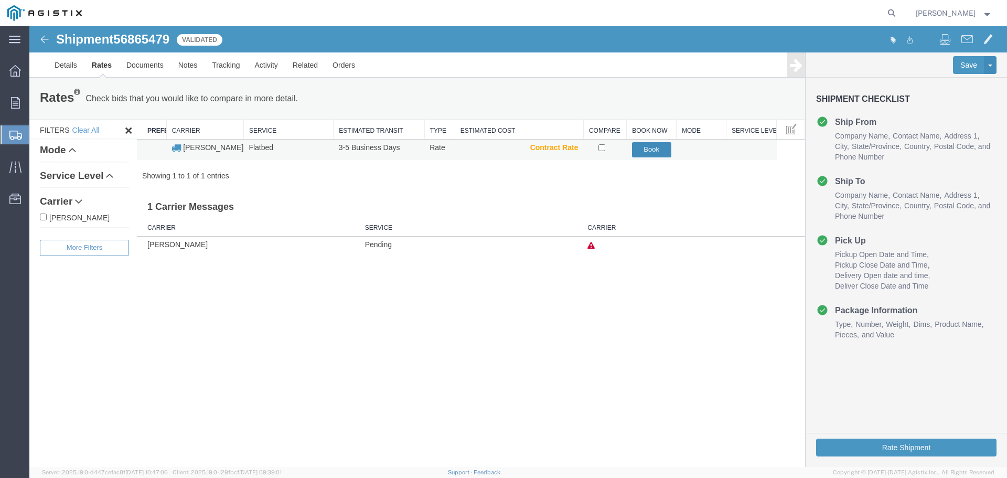
click at [661, 151] on button "Book" at bounding box center [651, 149] width 39 height 15
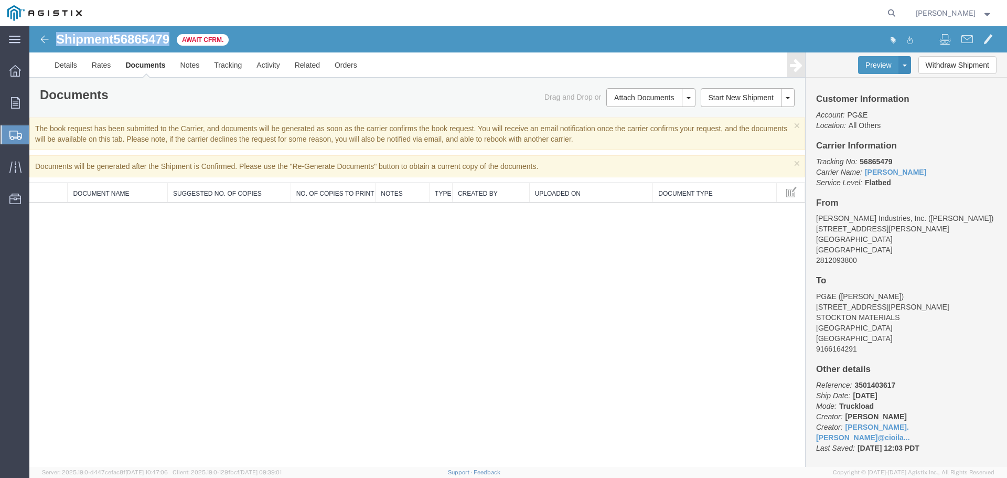
drag, startPoint x: 173, startPoint y: 38, endPoint x: 57, endPoint y: 44, distance: 116.1
click at [57, 44] on div "Shipment 56865479 0 of 0 Await Cfrm." at bounding box center [274, 43] width 488 height 20
copy h1 "Shipment 56865479"
click at [0, 0] on span "Create Shipment" at bounding box center [0, 0] width 0 height 0
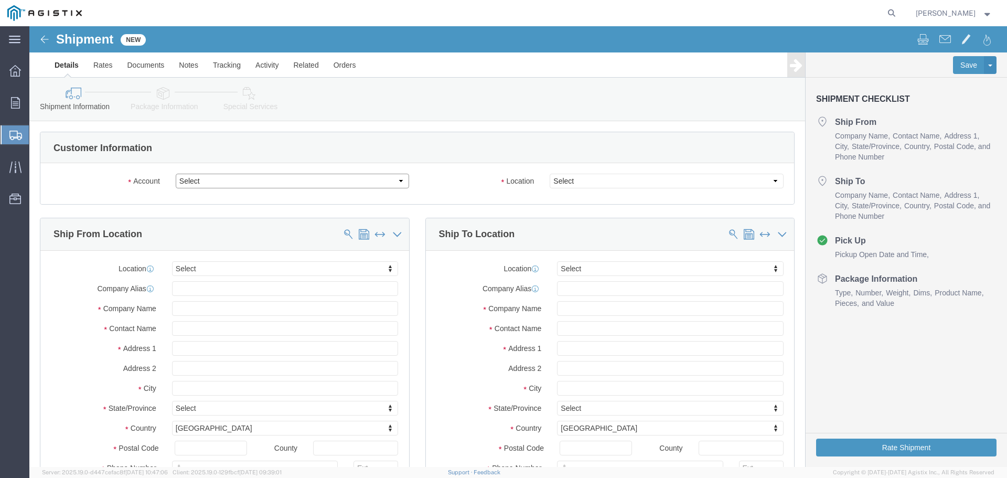
click select "Select [PERSON_NAME] Industries Inc PG&E"
select select "9596"
click select "Select [PERSON_NAME] Industries Inc PG&E"
select select "PURCHORD"
select select
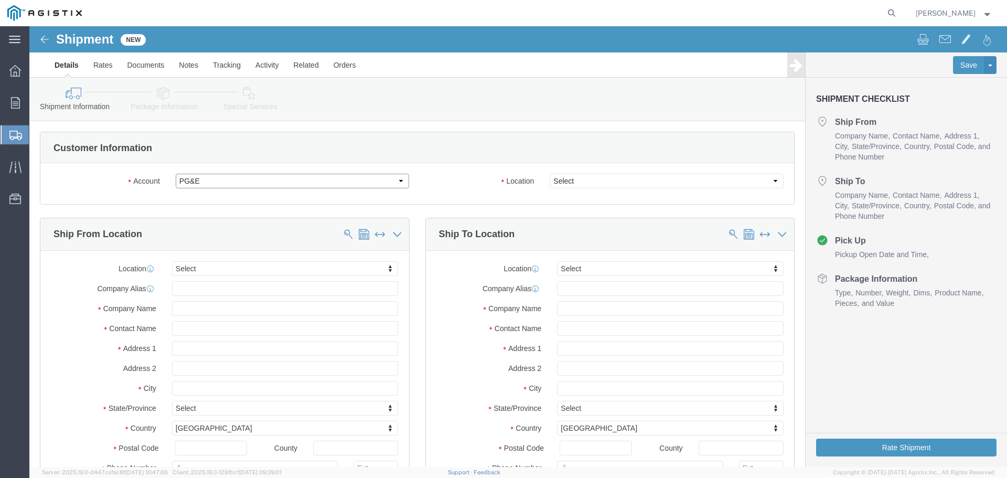
select select
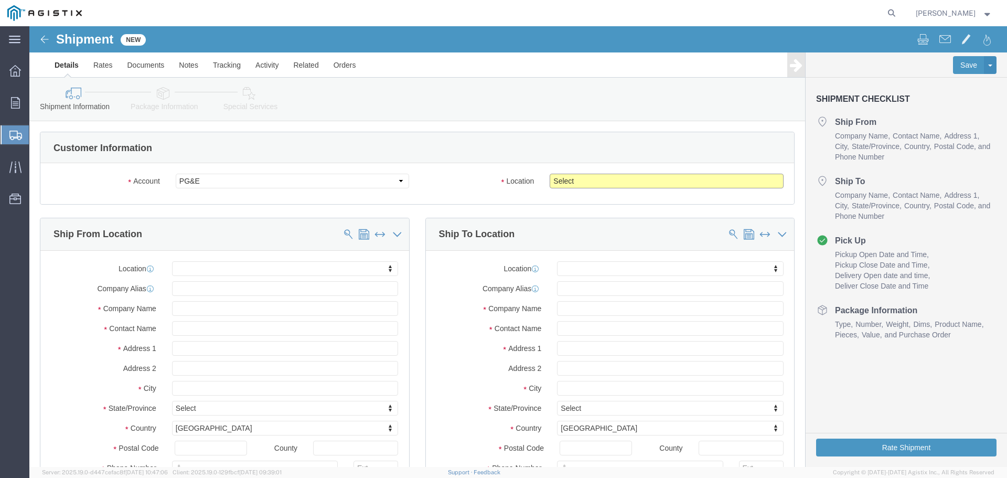
click select "Select All Others [GEOGRAPHIC_DATA] [GEOGRAPHIC_DATA] [GEOGRAPHIC_DATA] [GEOGRA…"
select select "23082"
click select "Select All Others [GEOGRAPHIC_DATA] [GEOGRAPHIC_DATA] [GEOGRAPHIC_DATA] [GEOGRA…"
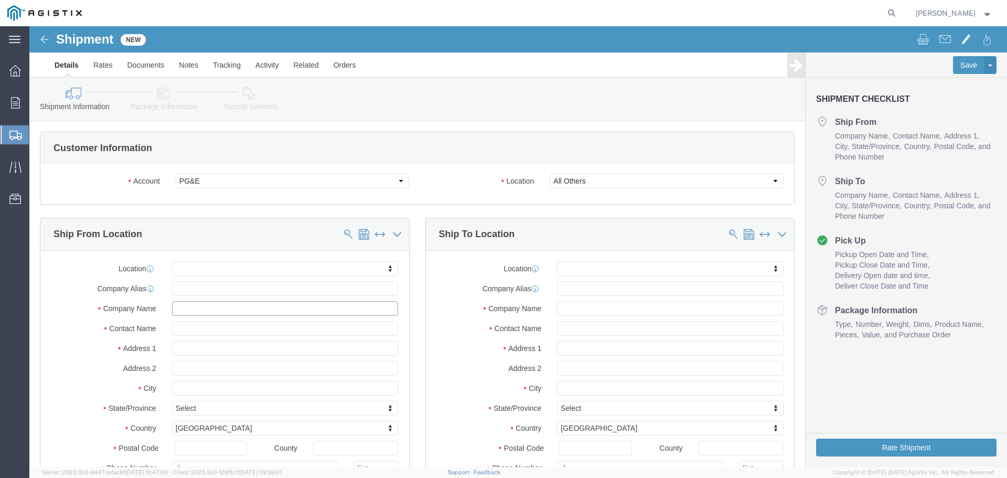
click input "text"
type input "CH"
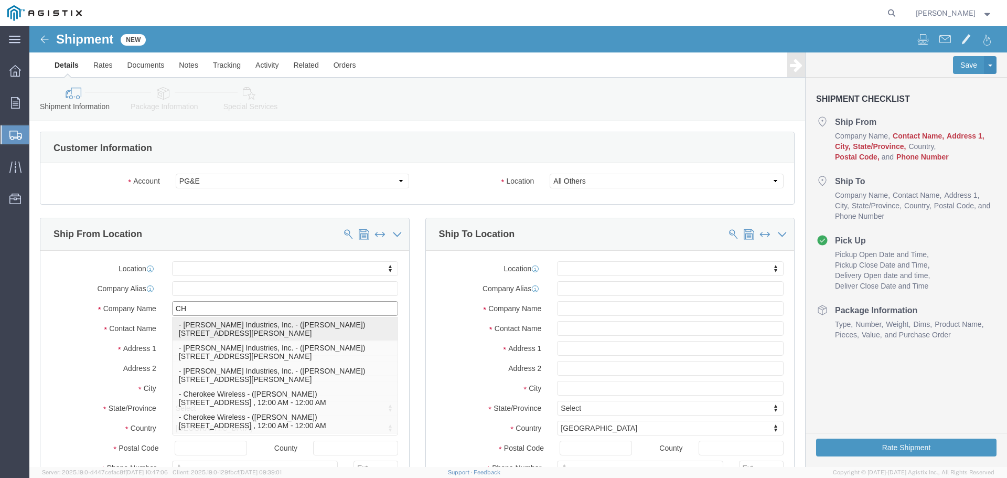
click p "- [PERSON_NAME] Industries, Inc. - ([PERSON_NAME]) [STREET_ADDRESS][PERSON_NAME]"
select select
type input "[STREET_ADDRESS][PERSON_NAME]"
type input "77073"
type input "2812093800"
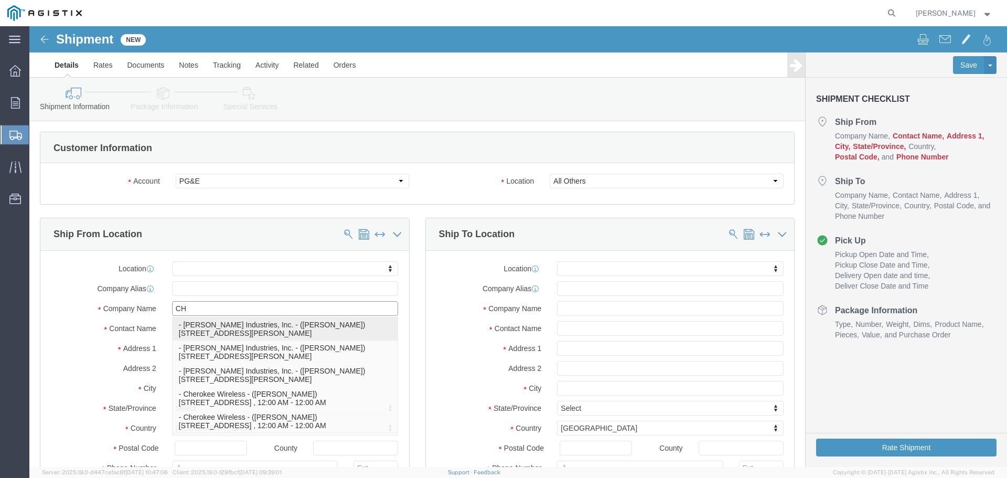
type input "[PERSON_NAME] Industries, Inc."
type input "[PERSON_NAME]"
type input "[GEOGRAPHIC_DATA]"
select select "[GEOGRAPHIC_DATA]"
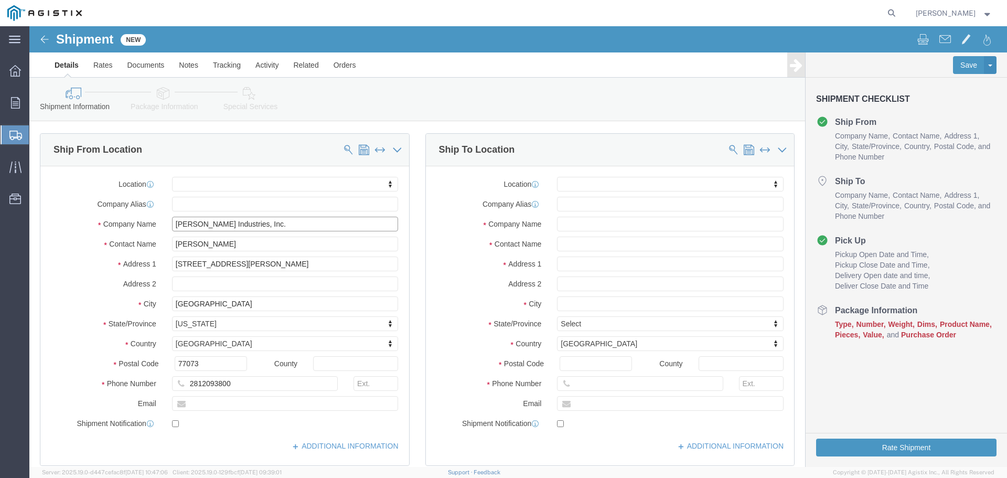
scroll to position [105, 0]
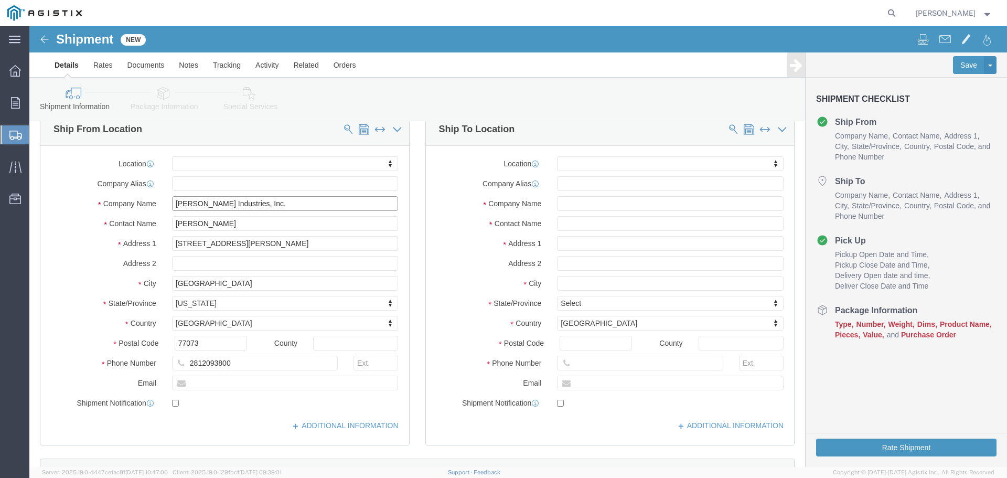
type input "[PERSON_NAME] Industries, Inc."
click input "text"
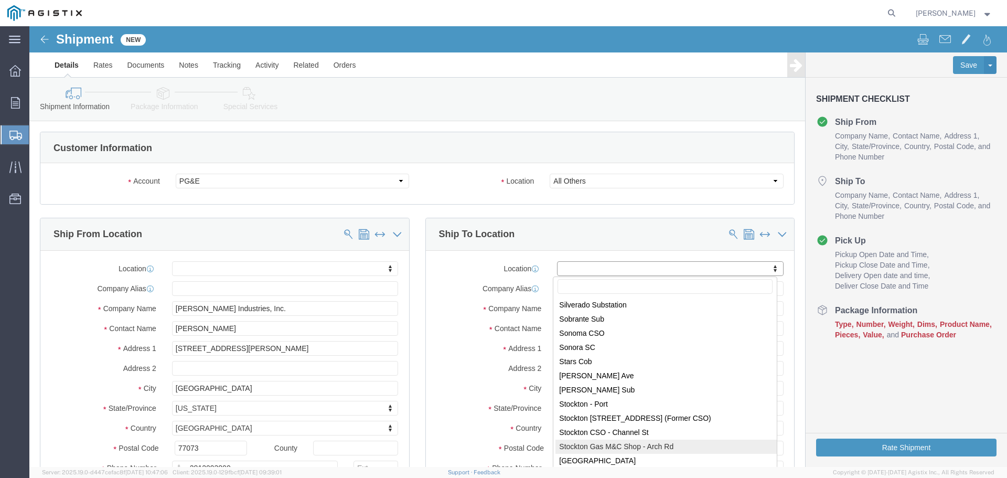
scroll to position [6137, 0]
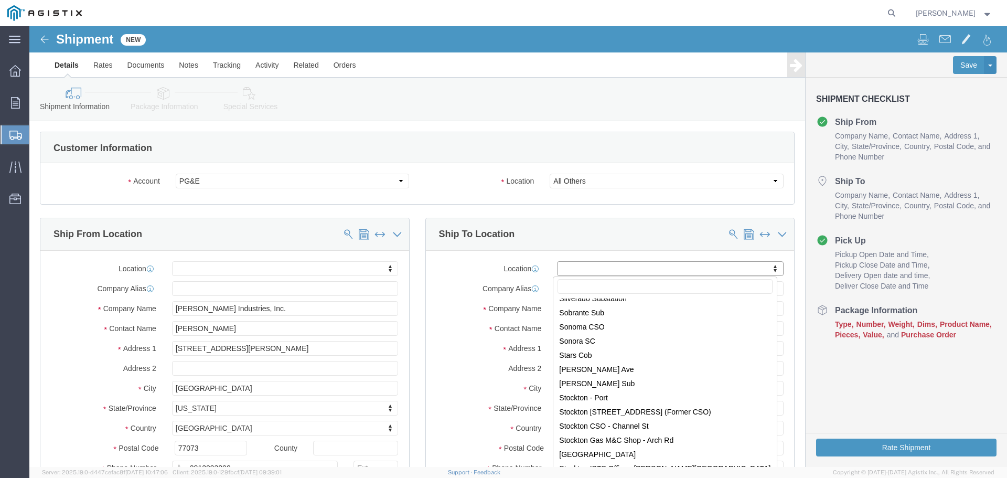
select select "46111"
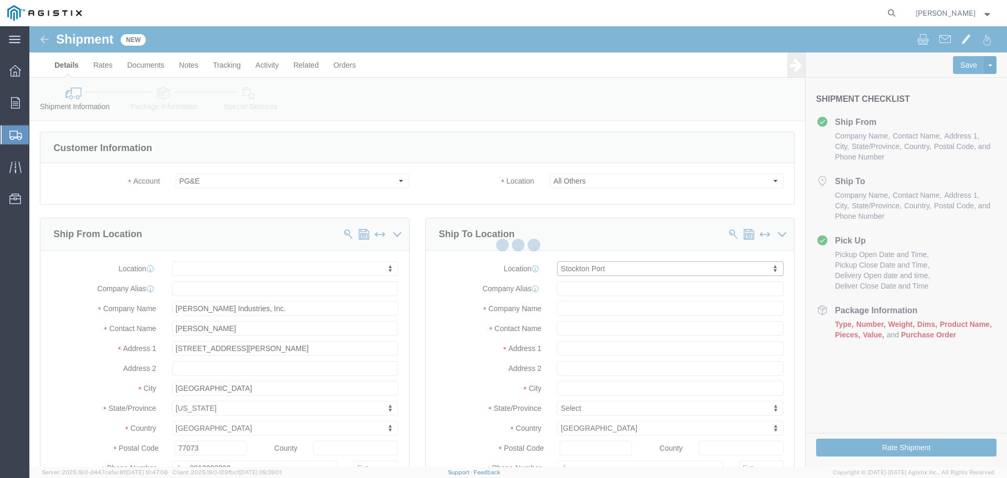
type input "[STREET_ADDRESS][PERSON_NAME]"
type input "95204"
type input "PG&E"
type input "Stockton"
select select "CA"
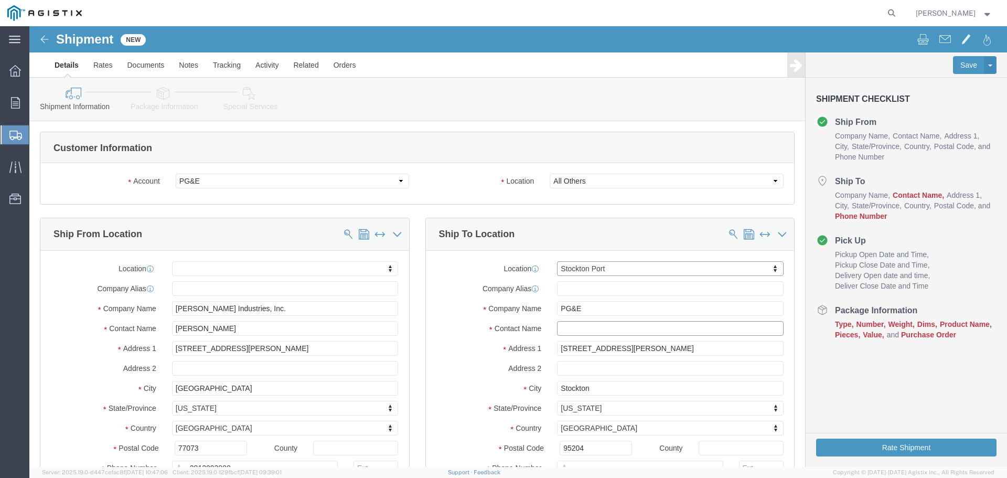
click input "text"
type input "[PERSON_NAME]"
click label "Address 1"
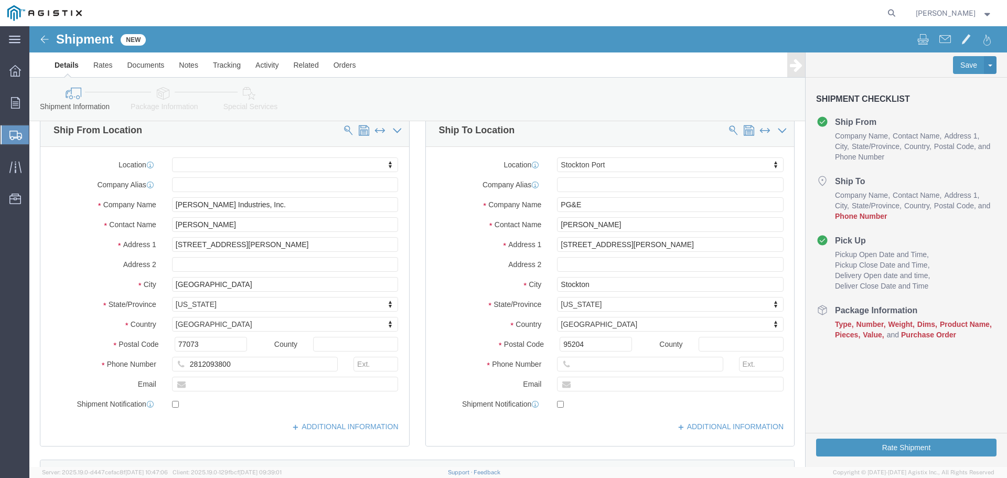
scroll to position [105, 0]
click input "text"
type input "9166164291"
click div "Location [GEOGRAPHIC_DATA] My Profile Location (OBSOLETE) [GEOGRAPHIC_DATA] SC …"
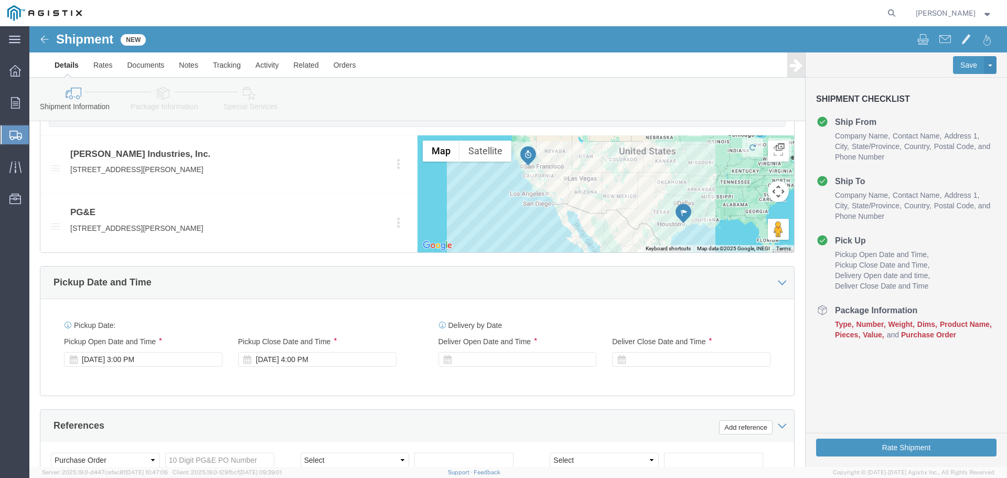
scroll to position [682, 0]
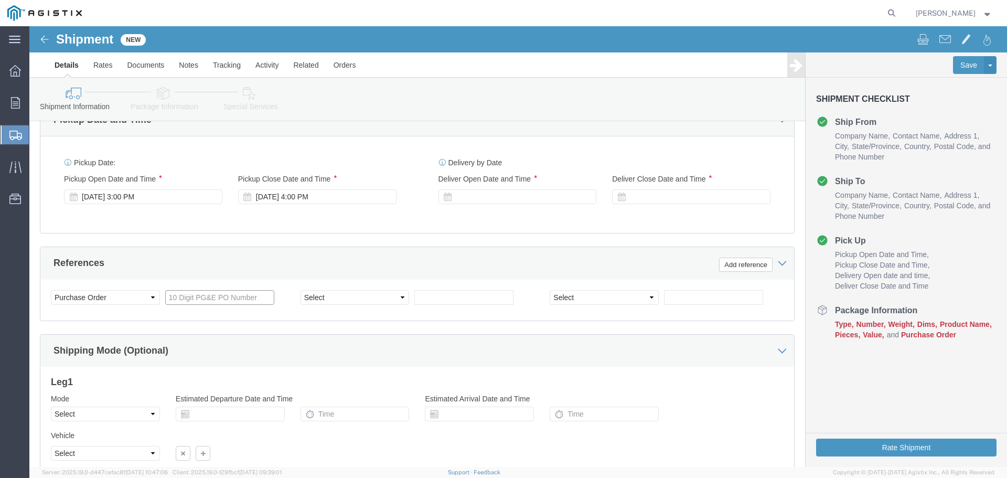
click input "text"
paste input "3501403617"
type input "3501403617"
click select "Select Account Type Activity ID Airline Appointment Number ASN Batch Request # …"
select select "RELNUM"
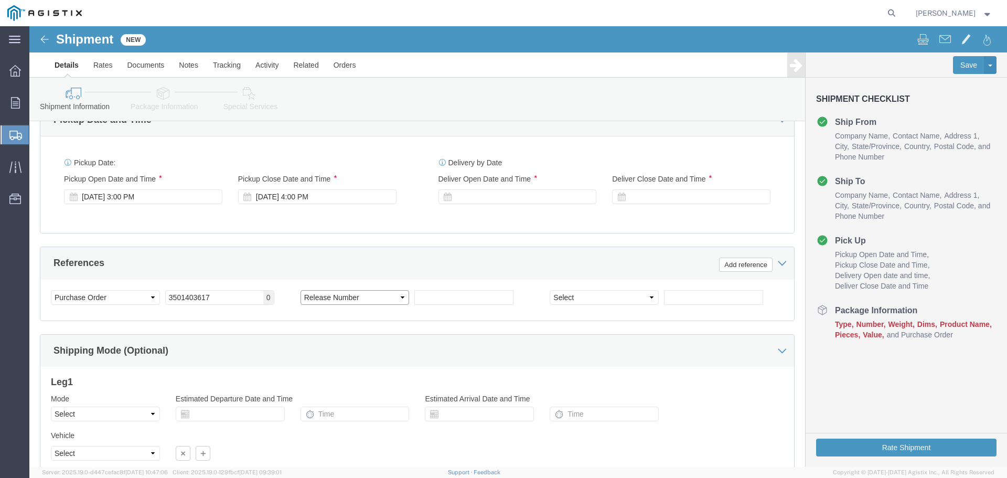
click select "Select Account Type Activity ID Airline Appointment Number ASN Batch Request # …"
click input "text"
click input "196817("
type input "196817(5-8)"
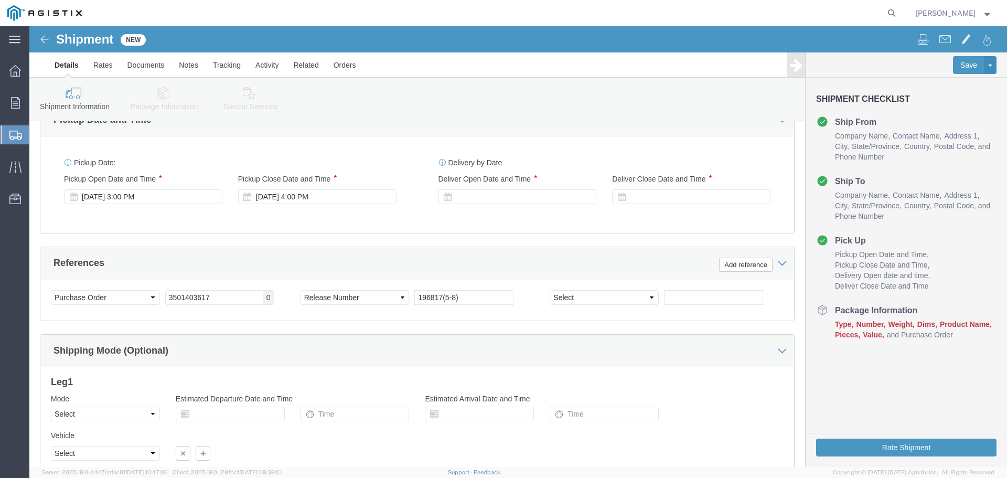
click div "Shipping Mode (Optional)"
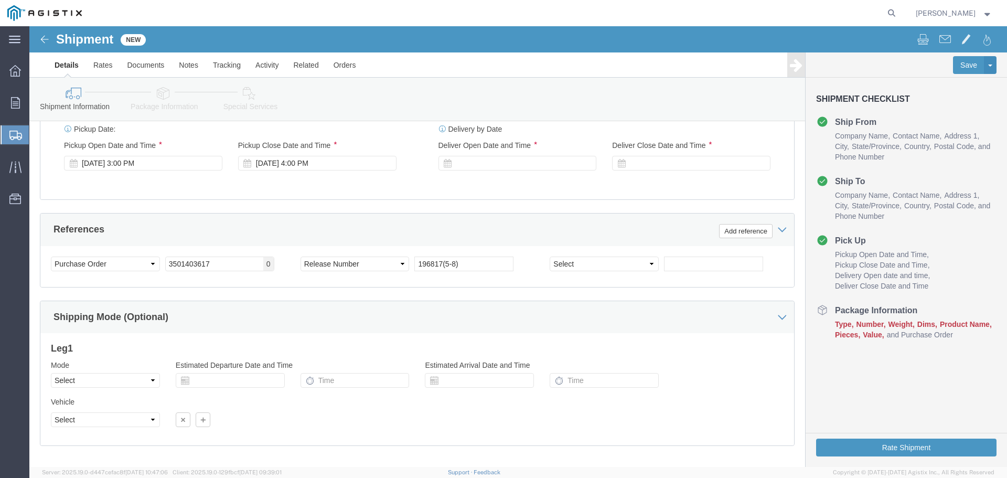
scroll to position [734, 0]
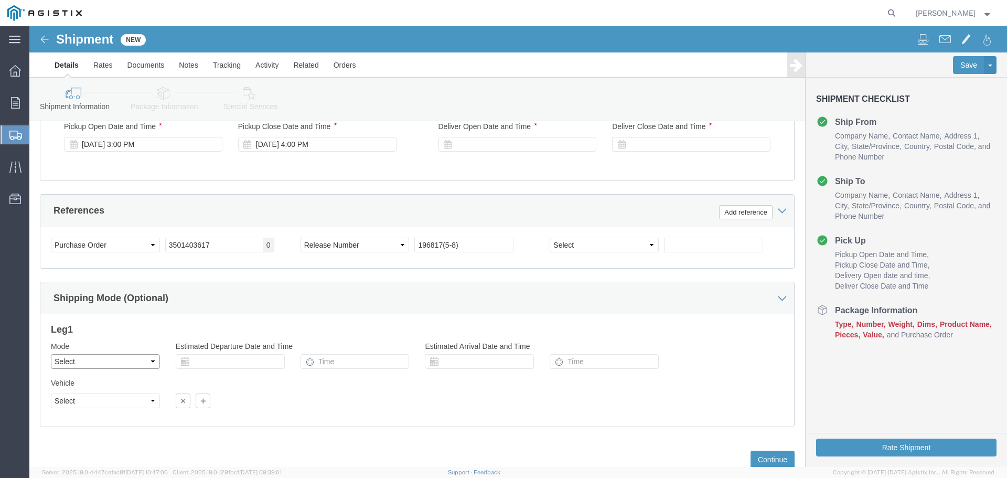
click select "Select Air Less than Truckload Multi-Leg Ocean Freight Rail Small Parcel Truckl…"
select select "TL"
click select "Select Air Less than Truckload Multi-Leg Ocean Freight Rail Small Parcel Truckl…"
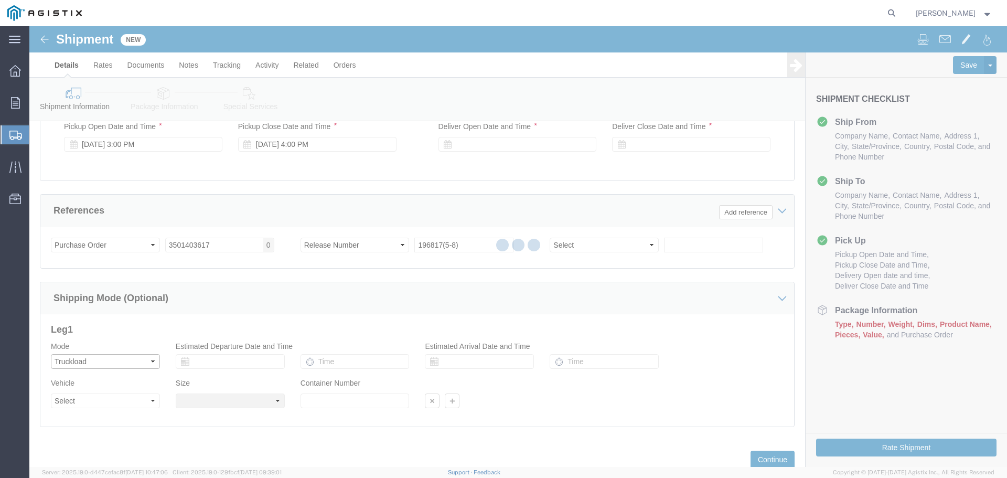
select select
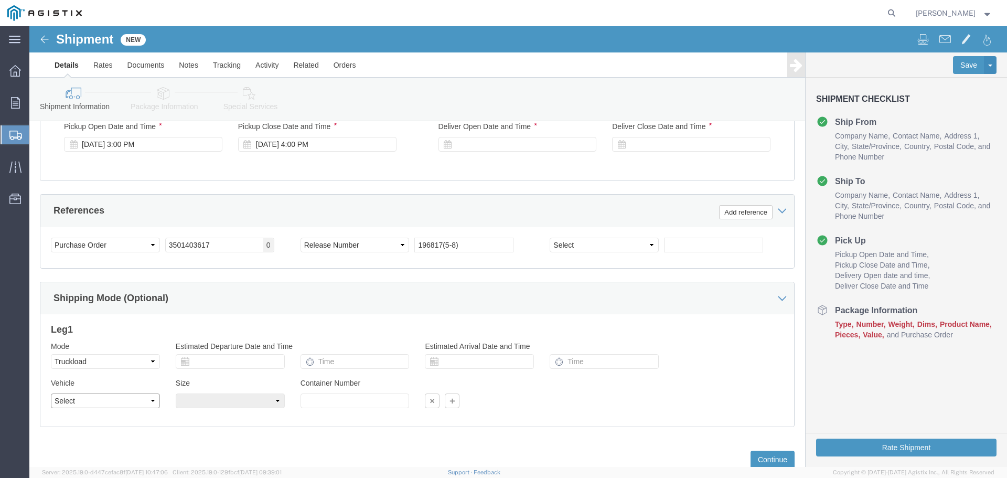
click select "Select 1-Ton (PSS) 10 Wheel 10 Yard Dump Truck 20 Yard Dump Truck Bobtail Botto…"
select select "FLBD"
click select "Select 1-Ton (PSS) 10 Wheel 10 Yard Dump Truck 20 Yard Dump Truck Bobtail Botto…"
click input "196817(5-8)"
type input "196817(5-8)"
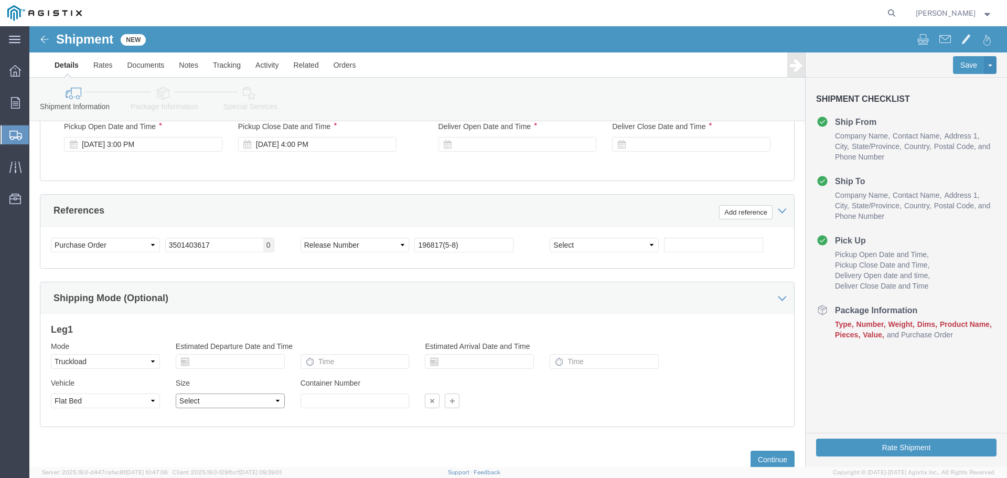
click select "Select 35 Feet 20 Feet 28 Feet 53 Feet 40 Feet 48 Feet"
select select "53FT"
click select "Select 35 Feet 20 Feet 28 Feet 53 Feet 40 Feet 48 Feet"
click div "Vehicle Select 1-Ton (PSS) 10 Wheel 10 Yard Dump Truck 20 Yard Dump Truck Bobta…"
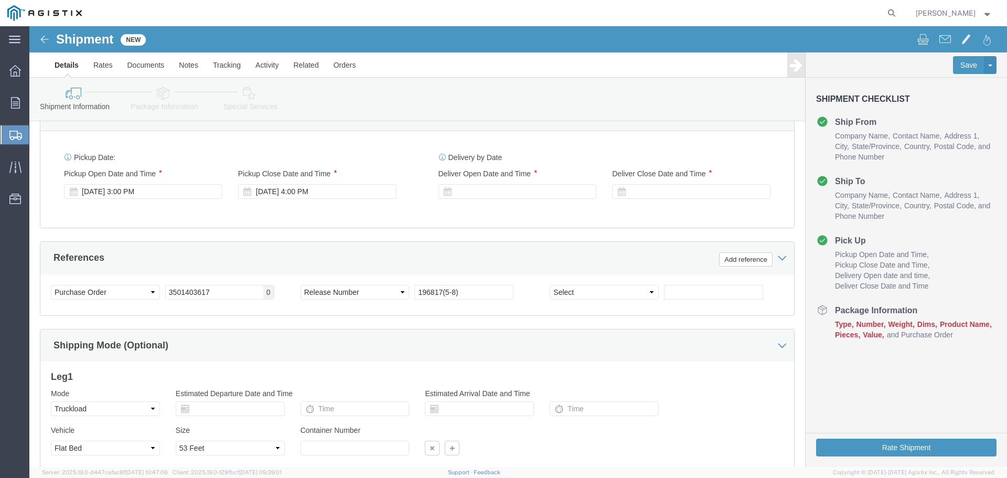
scroll to position [663, 0]
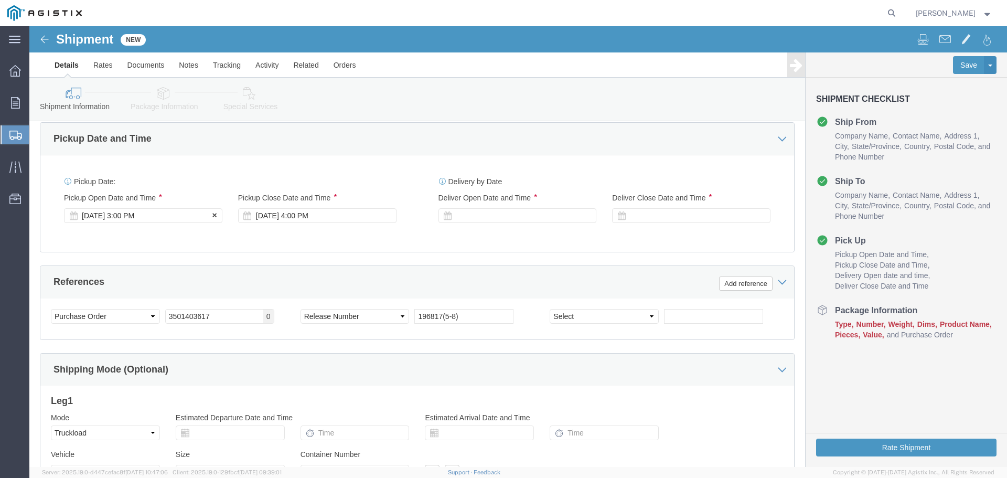
click icon
click div "[DATE] 3:00 PM"
click icon
click div "[DATE] 4:00 PM"
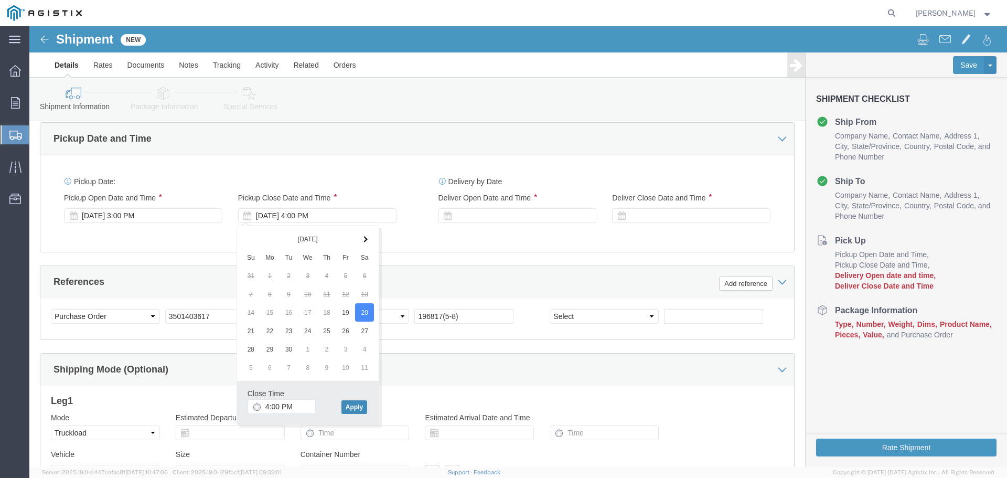
click button "Apply"
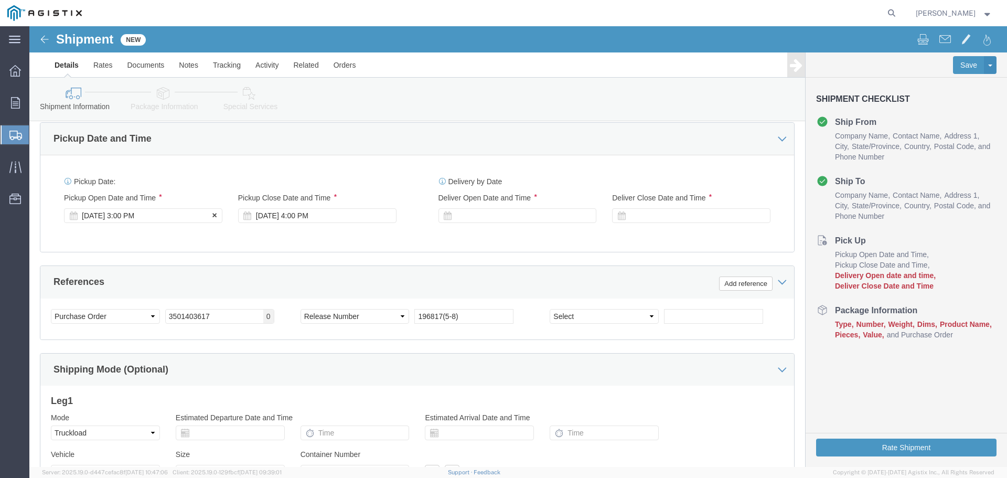
click div "[DATE] 3:00 PM"
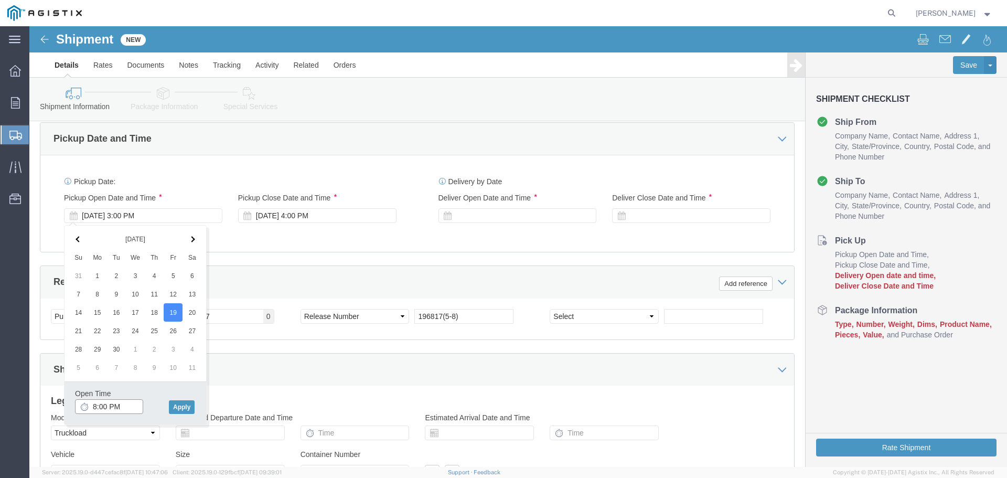
click input "8:00 PM"
type input "8:00 AM"
click button "Apply"
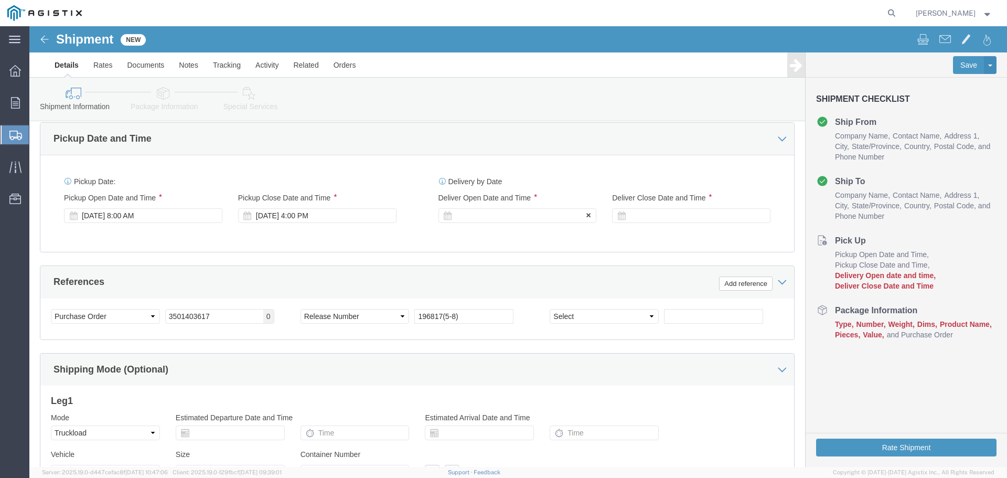
click div
click input "5:00 PM"
type input "1:00 PM"
click div "Open Time 1:00 PM [DATE] 5:00 PM - [DATE] 5:00 PM Cancel Apply"
click button "Apply"
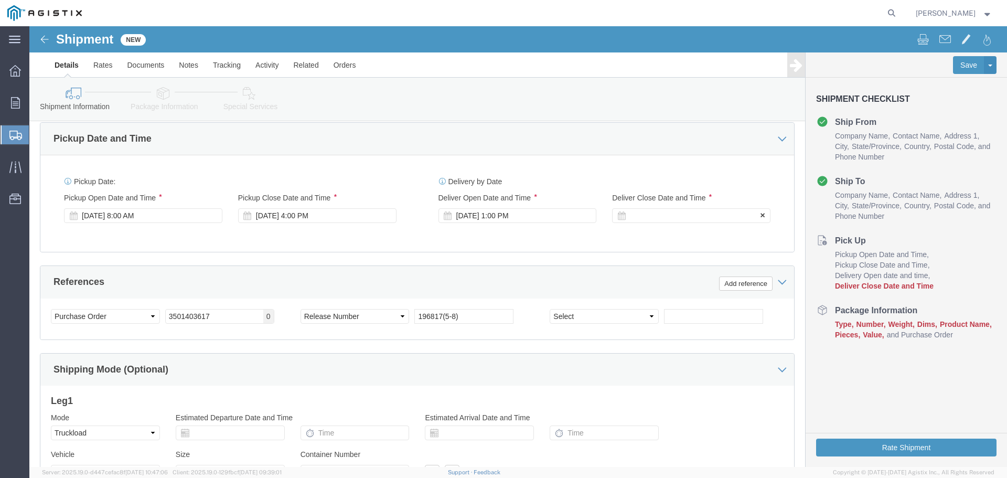
click icon
click div
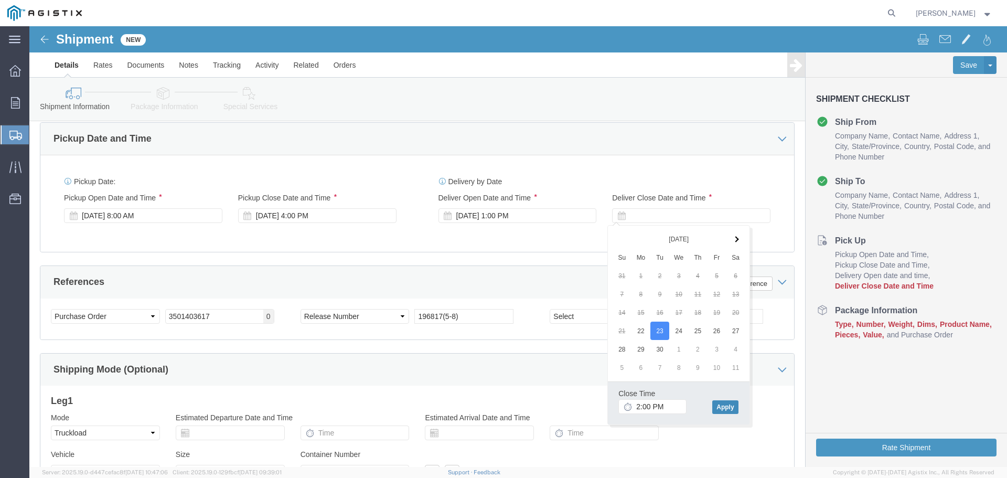
click button "Apply"
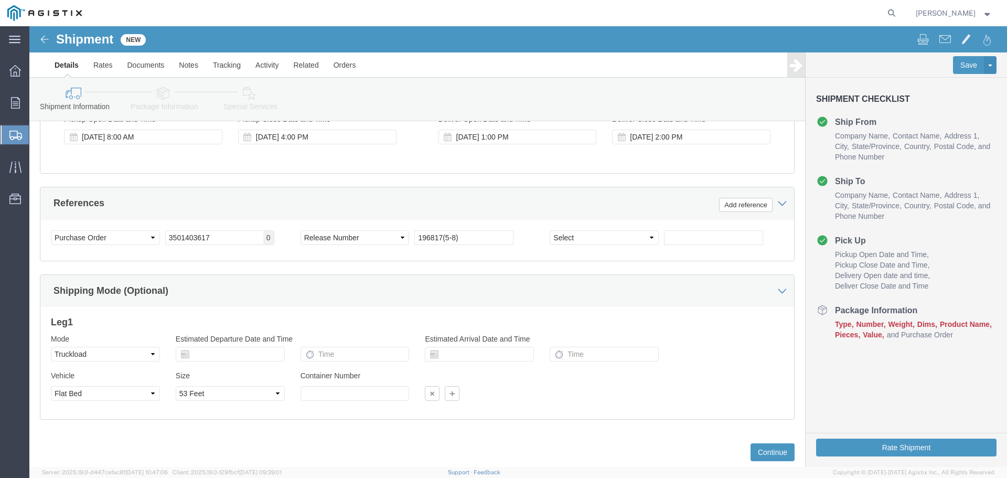
scroll to position [768, 0]
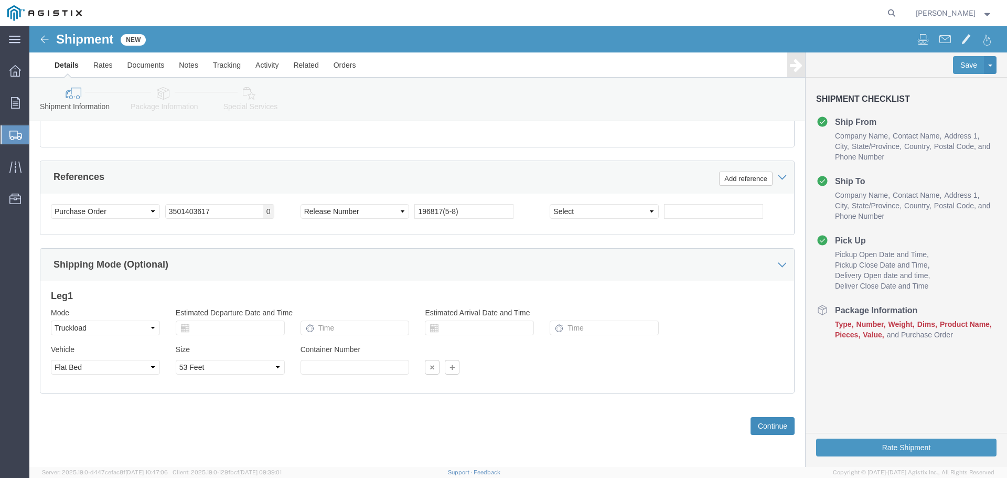
click button "Continue"
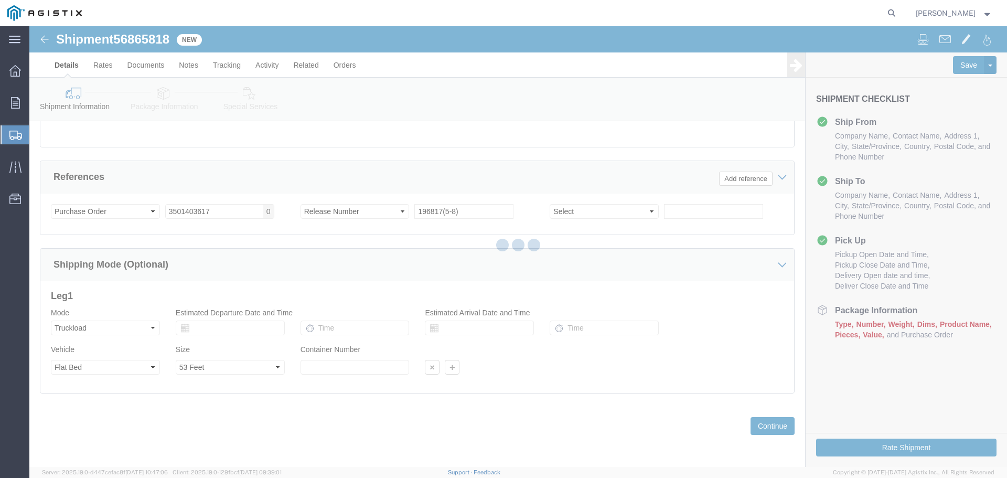
select select "46111"
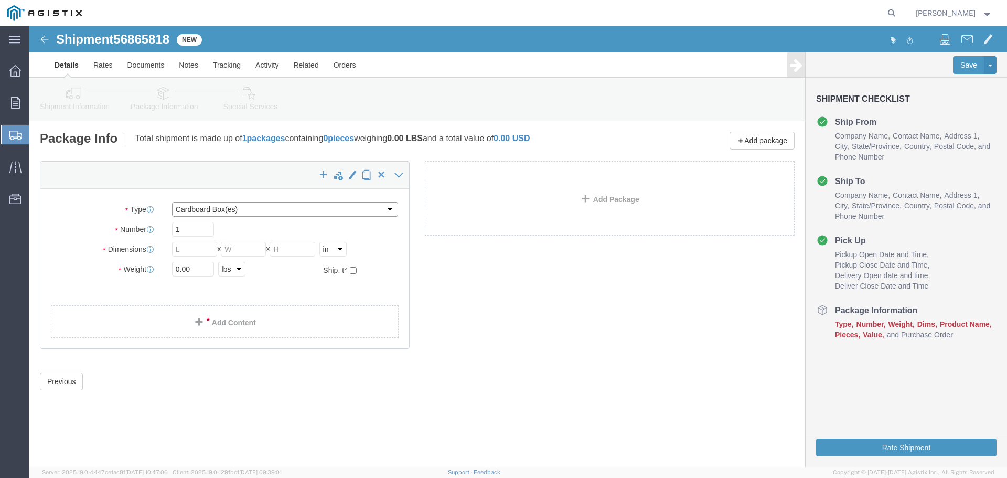
click select "Select Bulk Bundle(s) Cardboard Box(es) Carton(s) Crate(s) Drum(s) (Fiberboard)…"
select select "PSNS"
click select "Select Bulk Bundle(s) Cardboard Box(es) Carton(s) Crate(s) Drum(s) (Fiberboard)…"
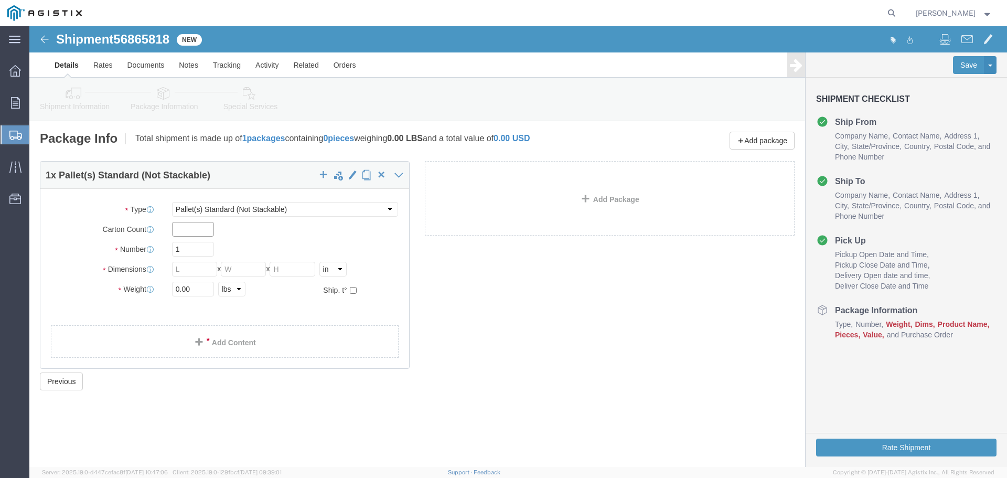
click input "text"
type input "4"
click input "1"
type input "4"
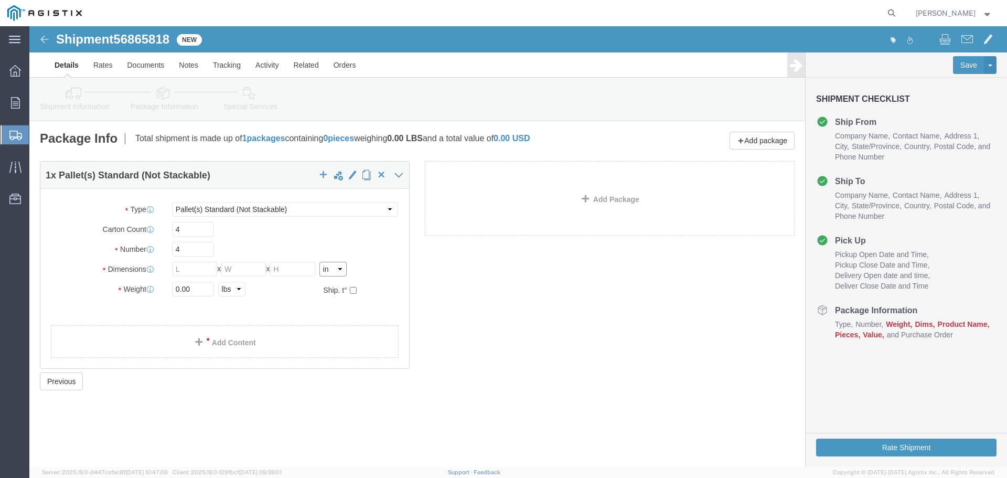
click select "Select cm ft in"
select select "FT"
click select "Select cm ft in"
click input "text"
type input "10"
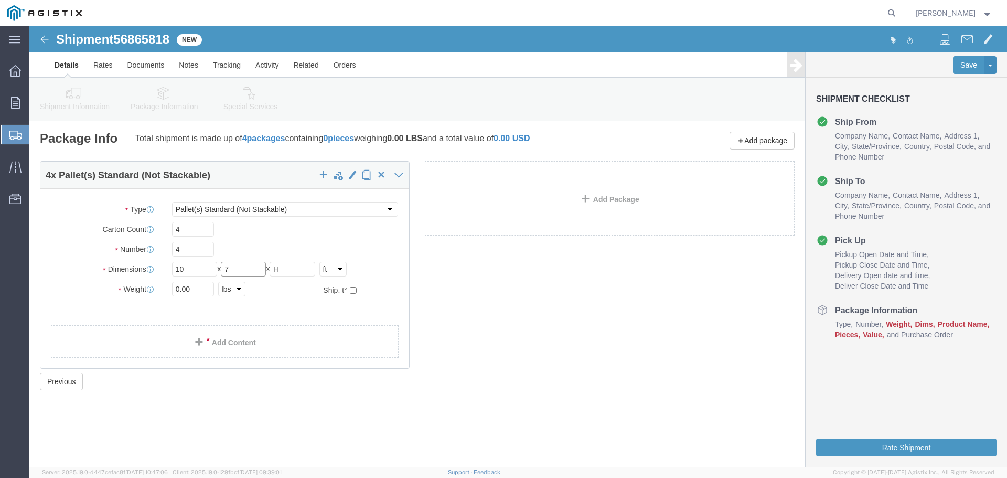
type input "7"
type input "5"
drag, startPoint x: 156, startPoint y: 374, endPoint x: 154, endPoint y: 367, distance: 7.0
click div "Previous Continue"
click input "0.00"
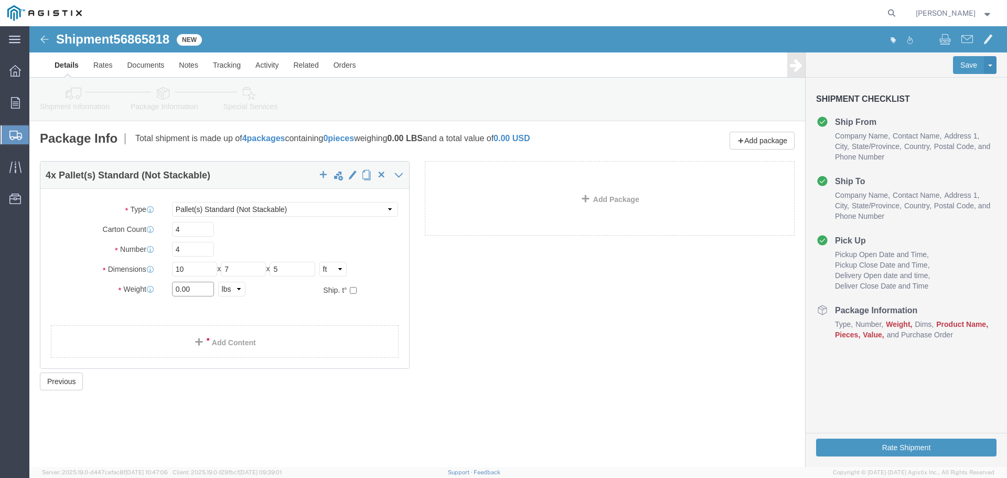
click input "0.00"
type input "5600"
click link "Add Content"
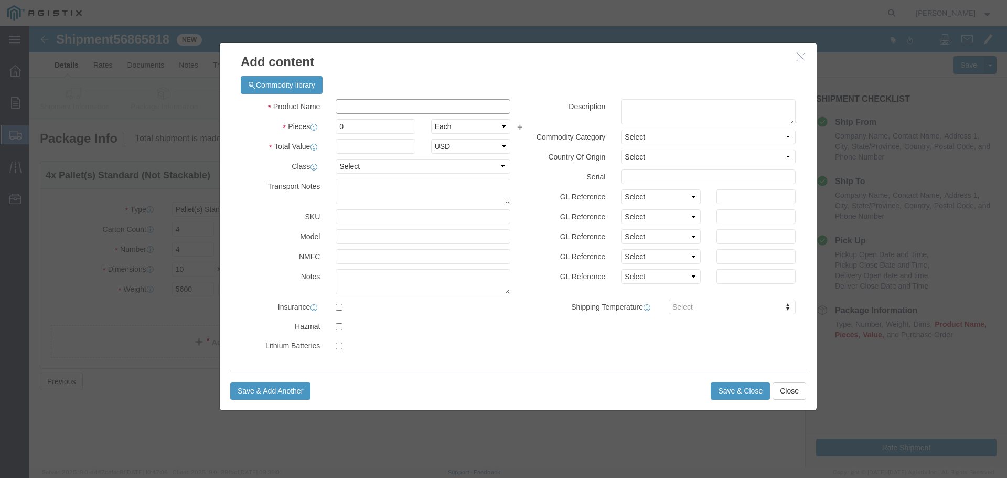
click input "text"
paste input "3501403617"
type input "3501403617"
drag, startPoint x: 354, startPoint y: 81, endPoint x: 287, endPoint y: 79, distance: 66.6
click div "Product Name 3501403617"
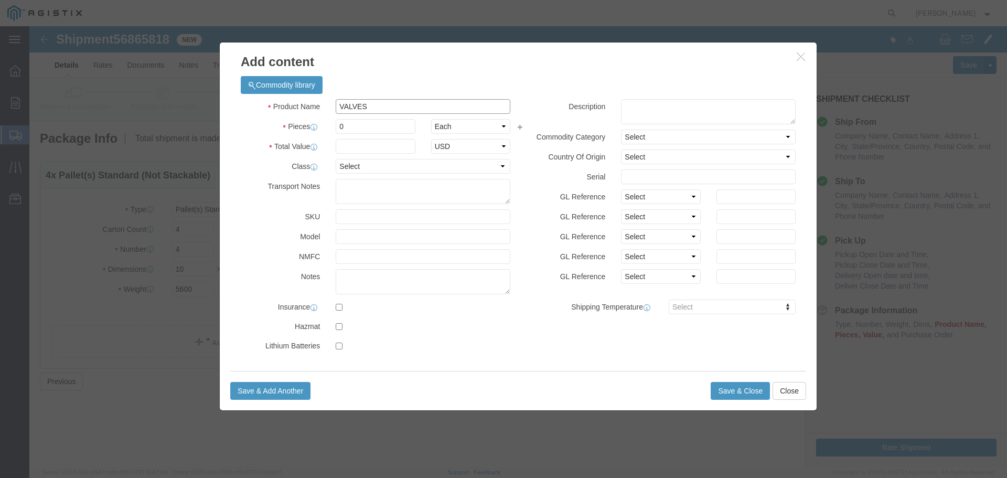
type input "VALVES"
click input "0"
type input "4"
click input "text"
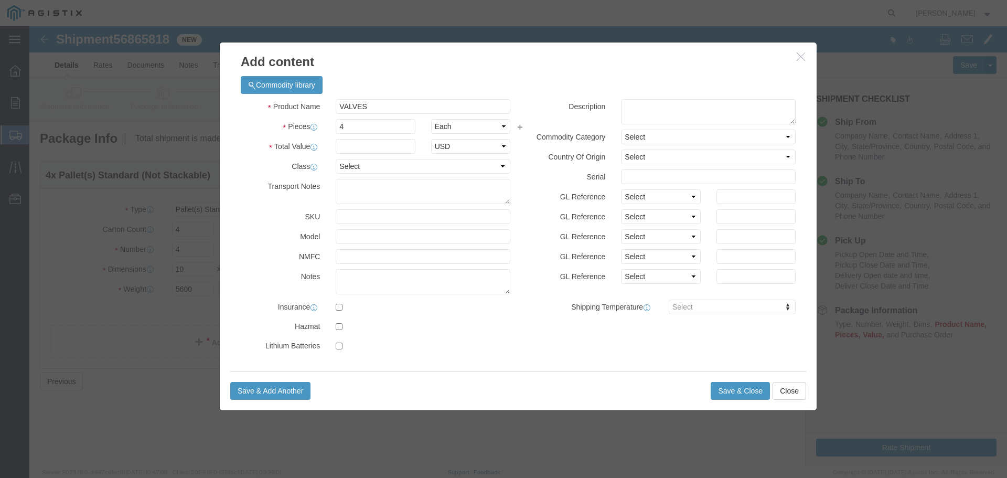
click label
click input "checkbox"
checkbox input "true"
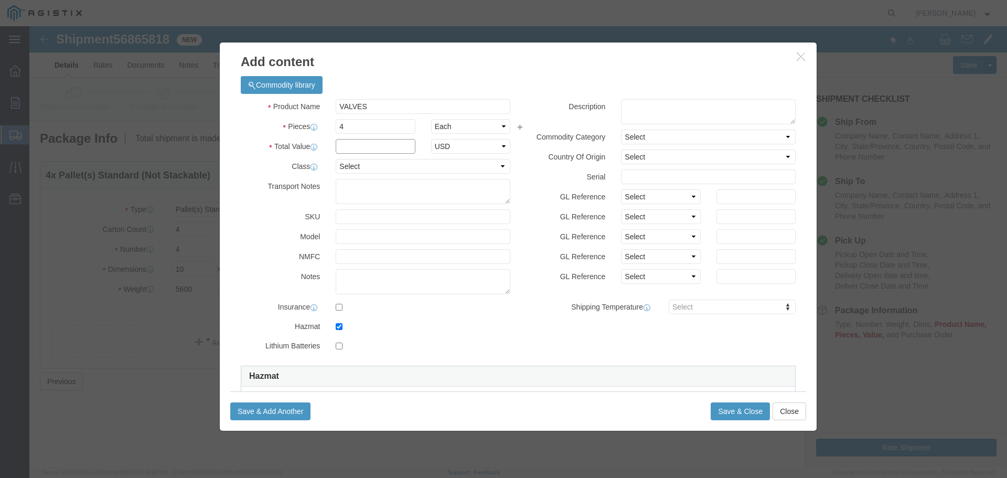
click input "text"
type input "115,000.00"
click select "Select 50 55 60 65 70 85 92.5 100 125 175 250 300 400"
select select "85"
click select "Select 50 55 60 65 70 85 92.5 100 125 175 250 300 400"
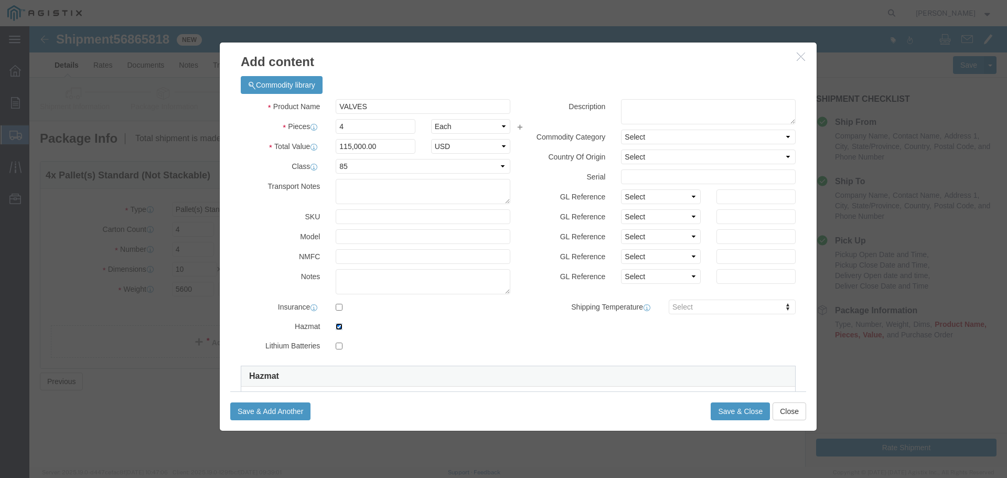
click input "checkbox"
checkbox input "false"
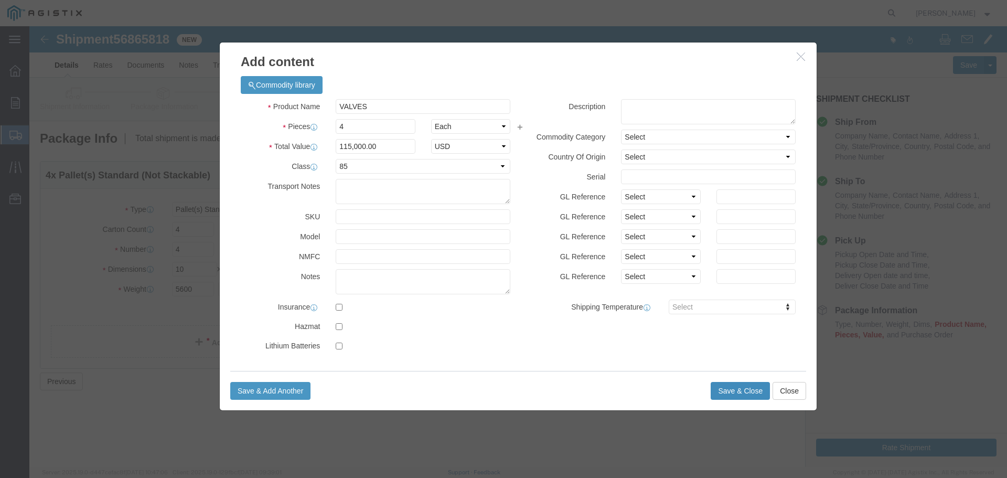
click button "Save & Close"
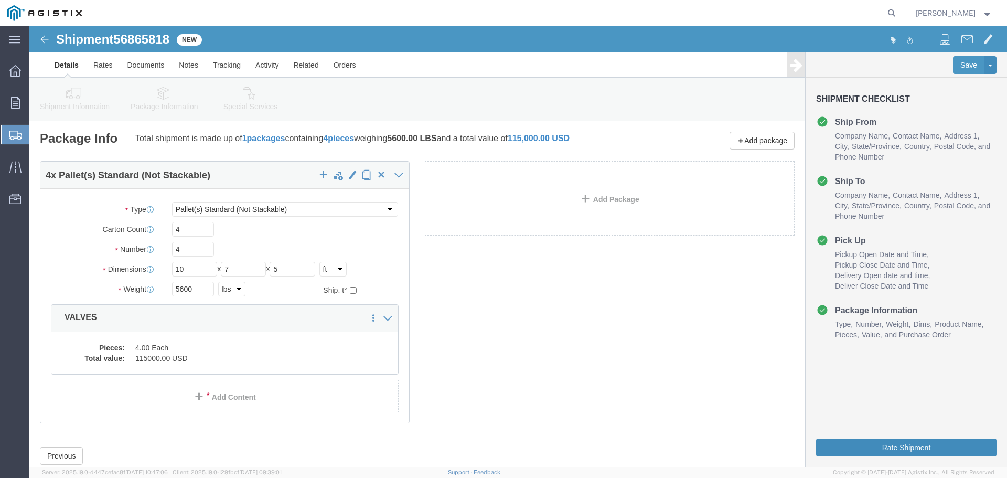
click button "Rate Shipment"
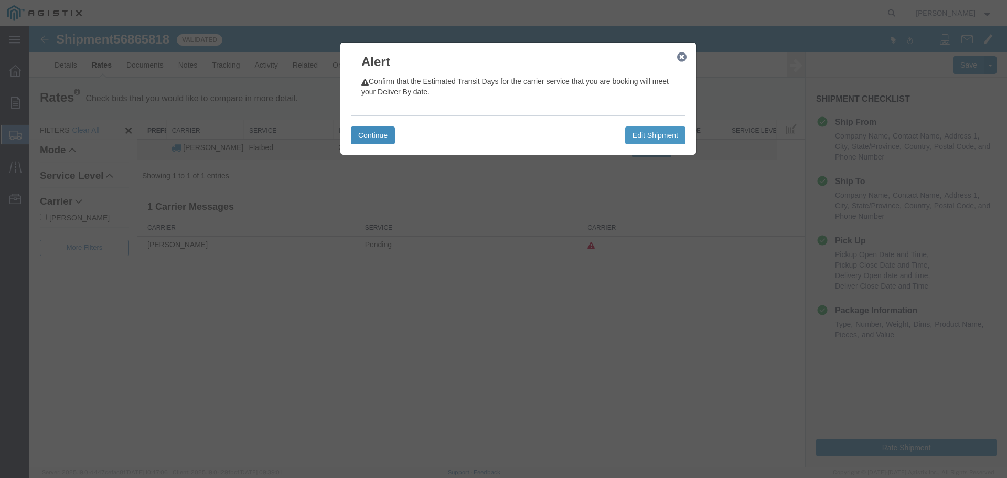
click at [381, 143] on button "Continue" at bounding box center [373, 135] width 44 height 18
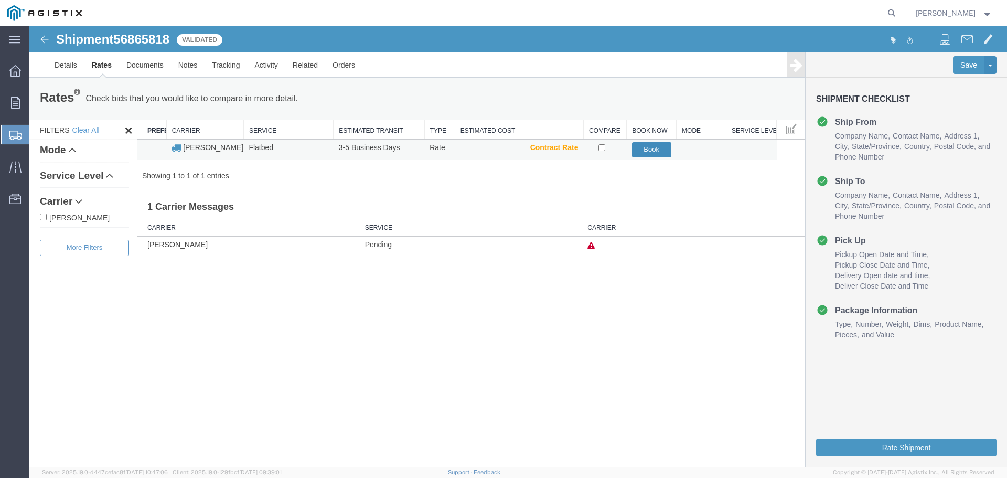
click at [664, 148] on button "Book" at bounding box center [651, 149] width 39 height 15
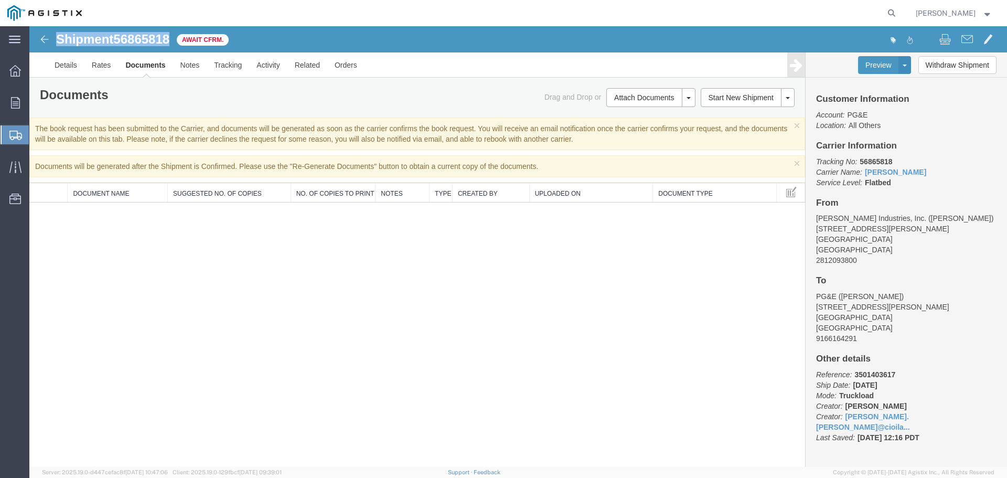
drag, startPoint x: 175, startPoint y: 35, endPoint x: 55, endPoint y: 39, distance: 119.7
click at [55, 39] on div "Shipment 56865818 0 of 0 Await Cfrm." at bounding box center [274, 43] width 488 height 20
copy h1 "Shipment 56865818"
click at [0, 0] on span "Create Shipment" at bounding box center [0, 0] width 0 height 0
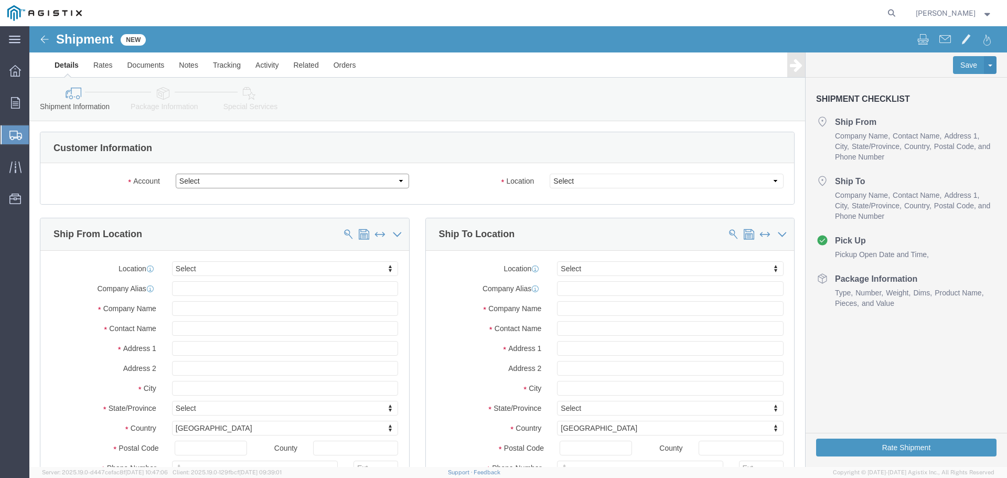
click select "Select [PERSON_NAME] Industries Inc PG&E"
select select "9596"
click select "Select [PERSON_NAME] Industries Inc PG&E"
select select "PURCHORD"
select select
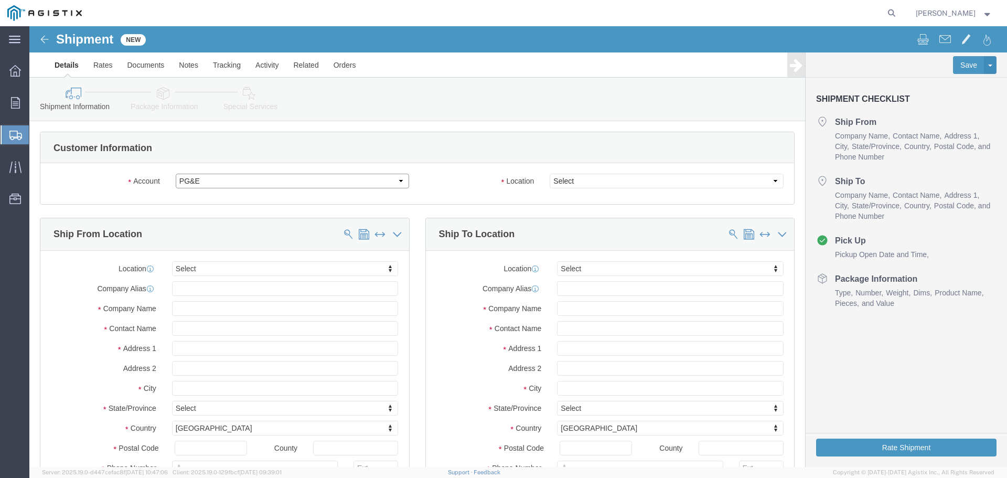
select select
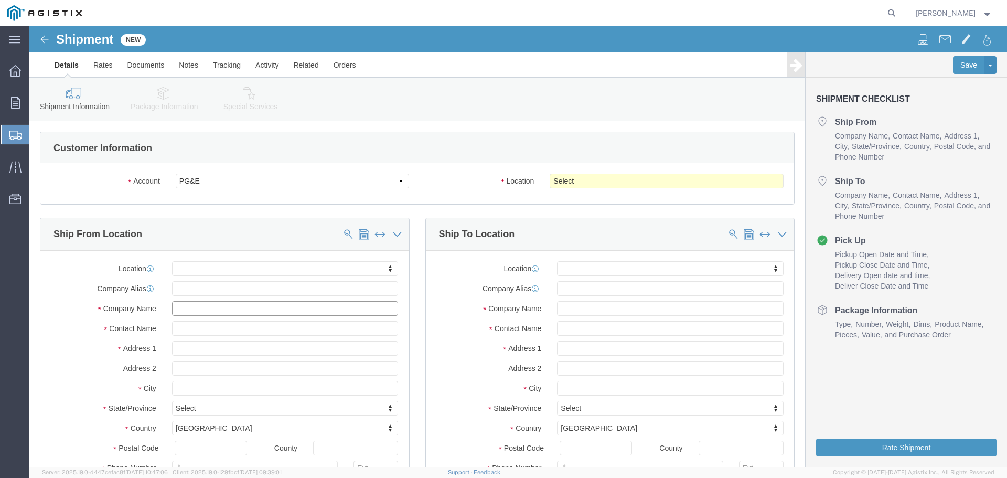
click input "text"
type input "CHA"
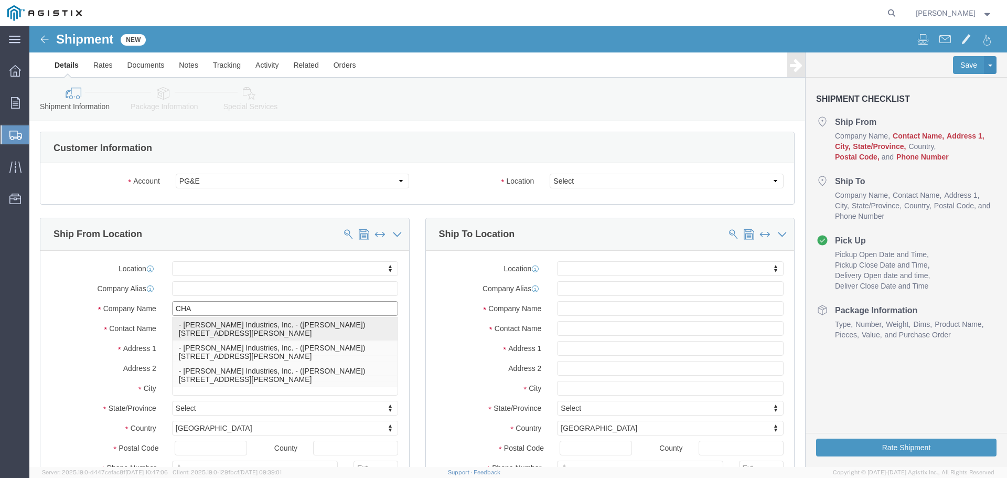
click p "- [PERSON_NAME] Industries, Inc. - ([PERSON_NAME]) [STREET_ADDRESS][PERSON_NAME]"
select select
type input "[STREET_ADDRESS][PERSON_NAME]"
type input "77073"
type input "2812093800"
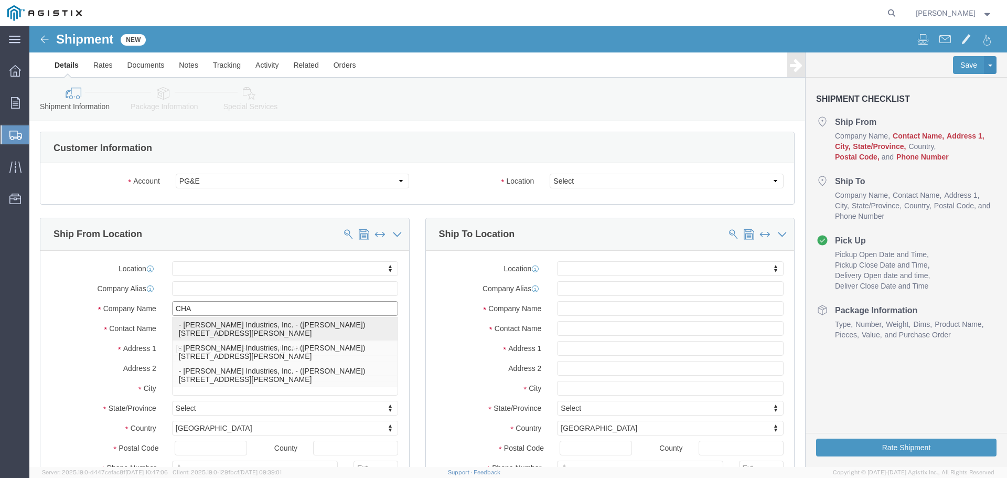
type input "[PERSON_NAME] Industries, Inc."
type input "[PERSON_NAME]"
type input "[GEOGRAPHIC_DATA]"
select select "[GEOGRAPHIC_DATA]"
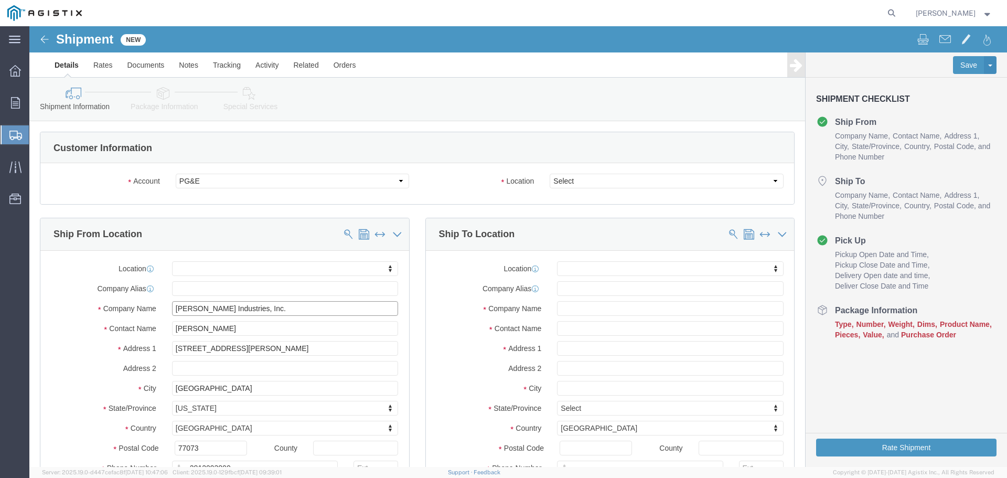
type input "[PERSON_NAME] Industries, Inc."
click select "Select All Others [GEOGRAPHIC_DATA] [GEOGRAPHIC_DATA] [GEOGRAPHIC_DATA] [GEOGRA…"
select select "23082"
click select "Select All Others [GEOGRAPHIC_DATA] [GEOGRAPHIC_DATA] [GEOGRAPHIC_DATA] [GEOGRA…"
drag, startPoint x: 550, startPoint y: 289, endPoint x: 556, endPoint y: 285, distance: 6.8
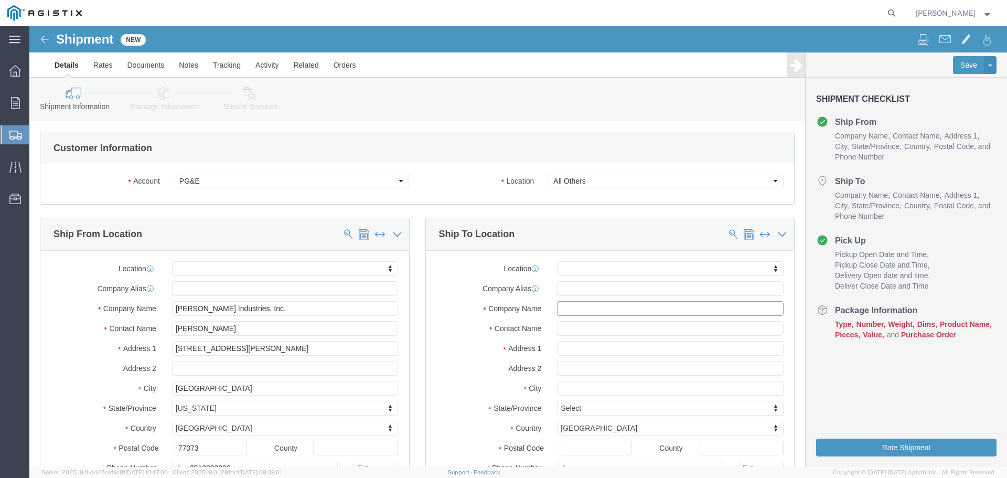
click input "text"
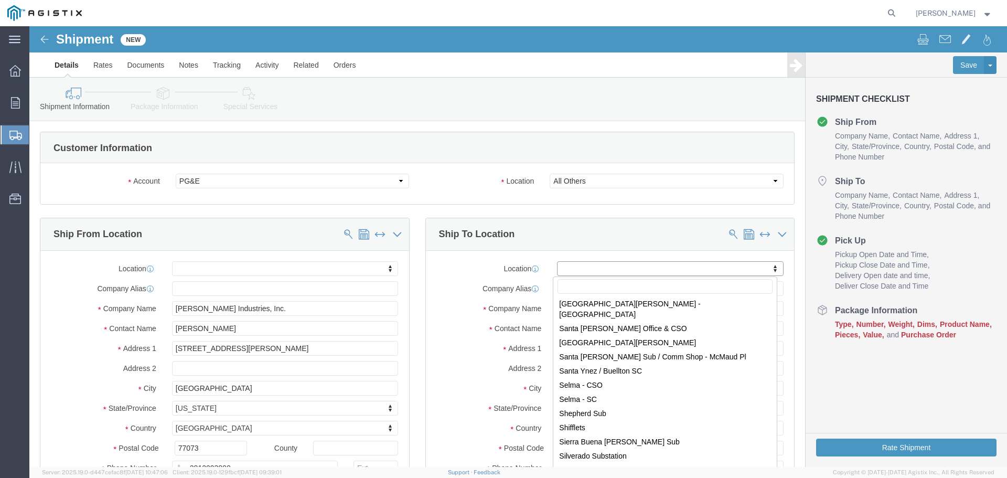
scroll to position [6033, 0]
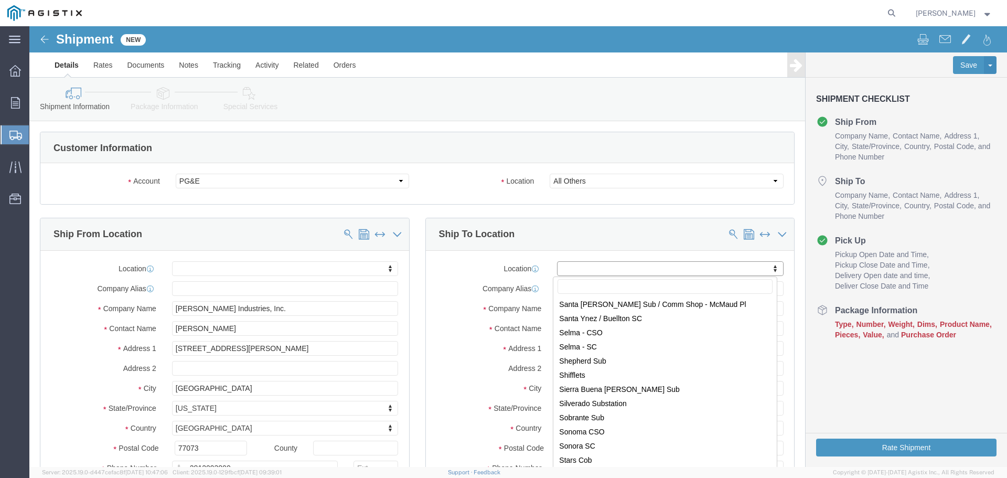
select select "38226"
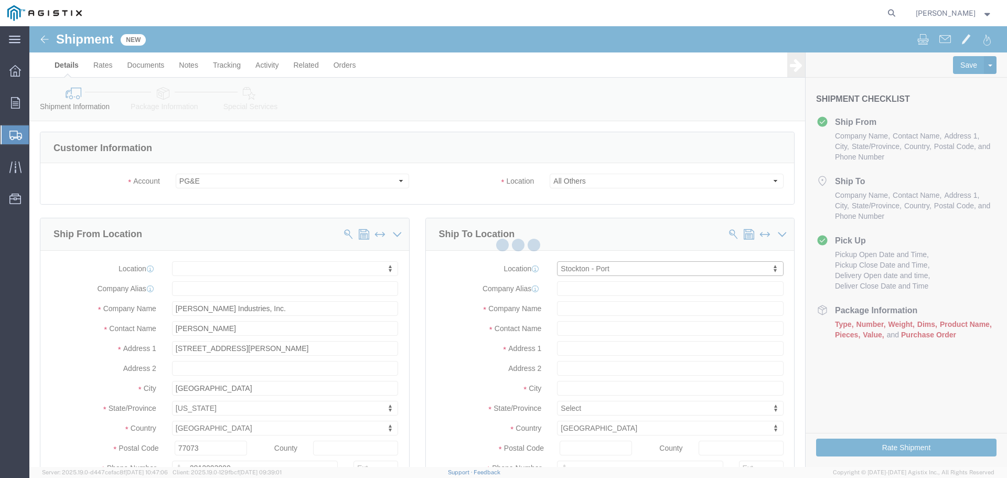
type input "[STREET_ADDRESS]"
type input "95206"
type input "PG&E"
type input "Stockton"
select select "CA"
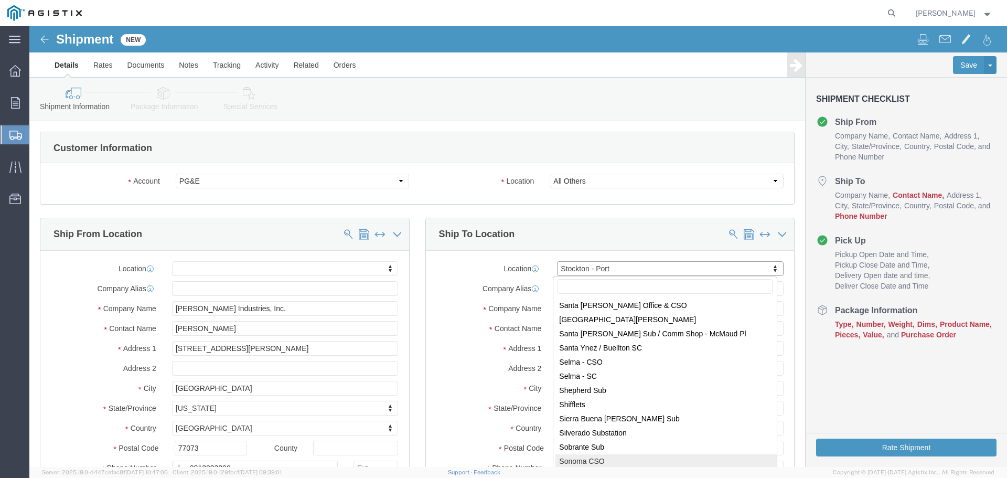
scroll to position [6069, 0]
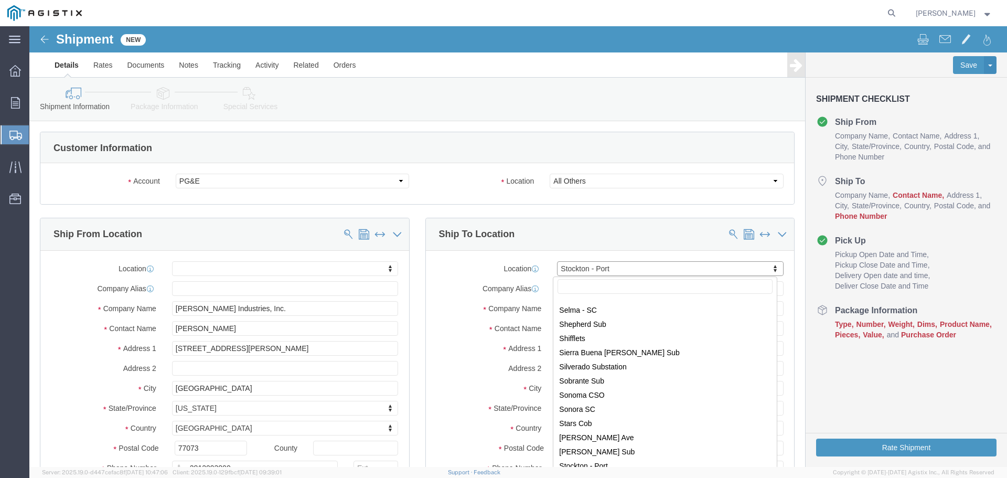
select select "46111"
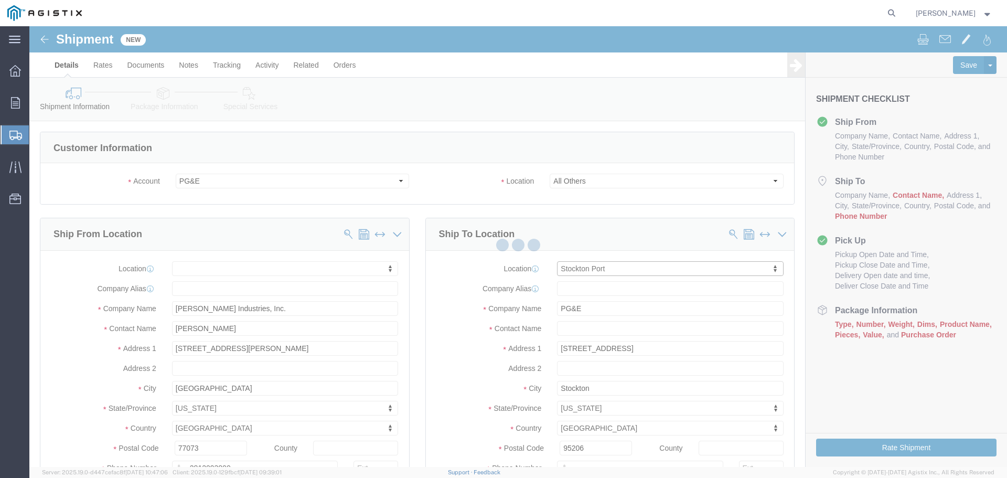
type input "[STREET_ADDRESS][PERSON_NAME]"
type input "95204"
select select "CA"
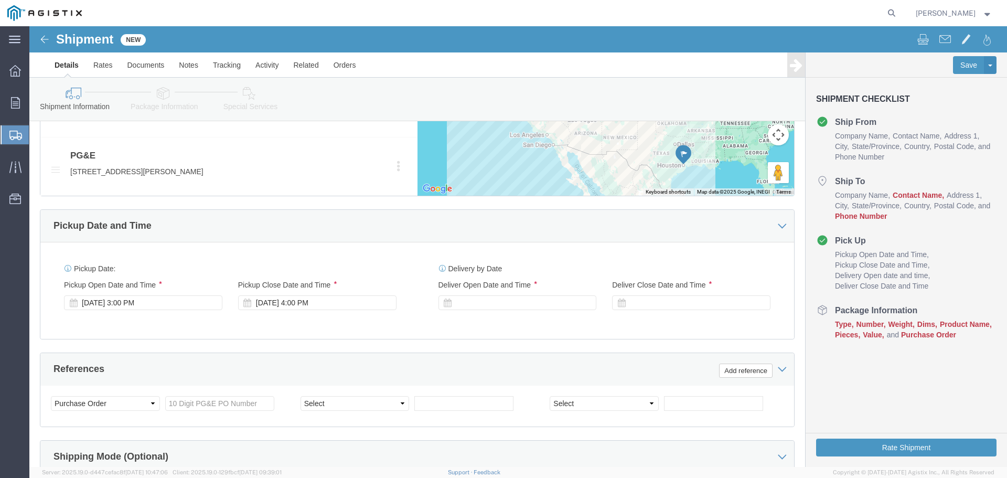
scroll to position [577, 0]
paste input "Shipment 5"
type input "Shipment 5"
drag, startPoint x: 180, startPoint y: 376, endPoint x: 130, endPoint y: 375, distance: 50.4
click div "Select Account Type Activity ID Airline Appointment Number ASN Batch Request # …"
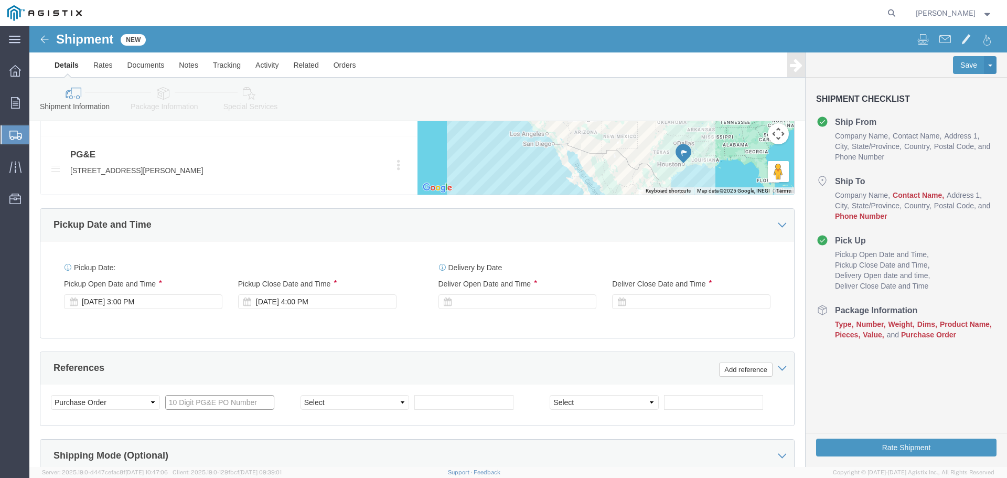
click input "text"
paste input "3501403617"
type input "3501403617"
click select "Select Account Type Activity ID Airline Appointment Number ASN Batch Request # …"
click input "text"
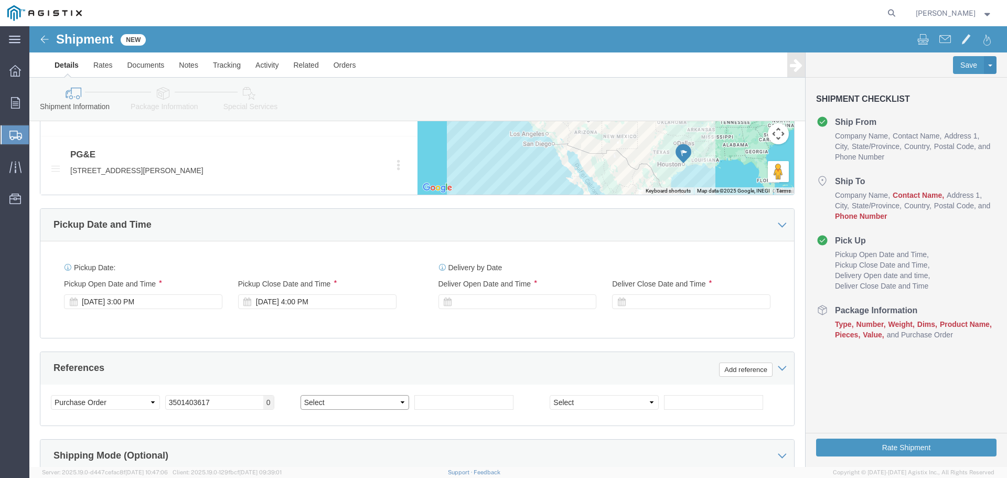
click select "Select Account Type Activity ID Airline Appointment Number ASN Batch Request # …"
select select "RELNUM"
click select "Select Account Type Activity ID Airline Appointment Number ASN Batch Request # …"
click input "text"
click input "196817("
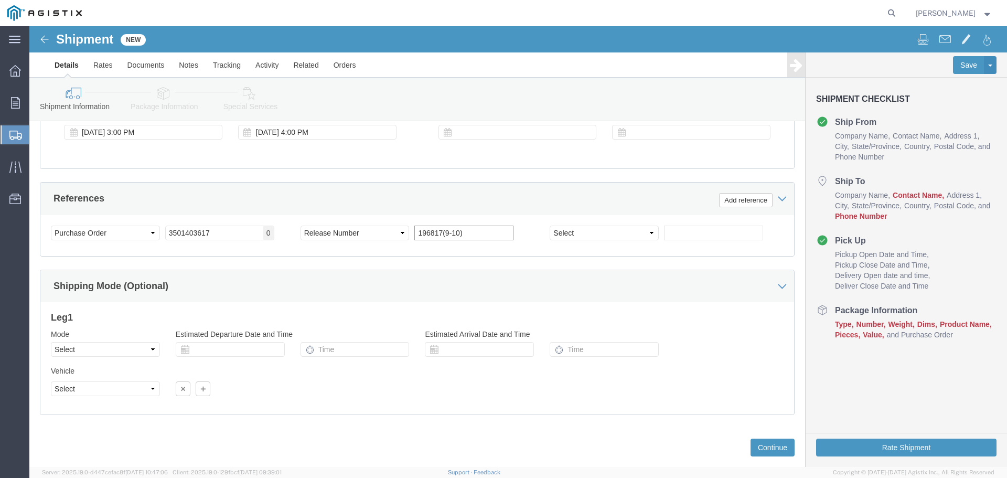
scroll to position [768, 0]
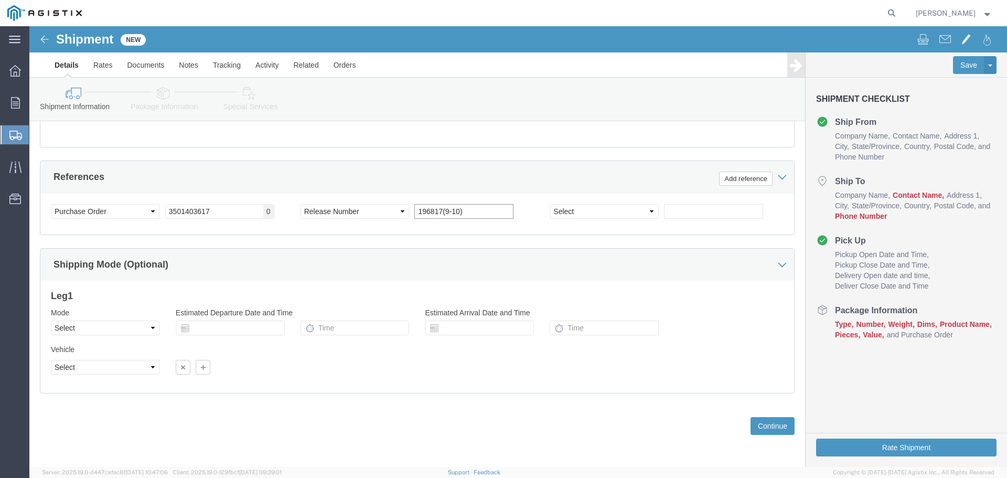
type input "196817(9-10)"
click select "Select Air Less than Truckload Multi-Leg Ocean Freight Rail Small Parcel Truckl…"
select select "TL"
click select "Select Air Less than Truckload Multi-Leg Ocean Freight Rail Small Parcel Truckl…"
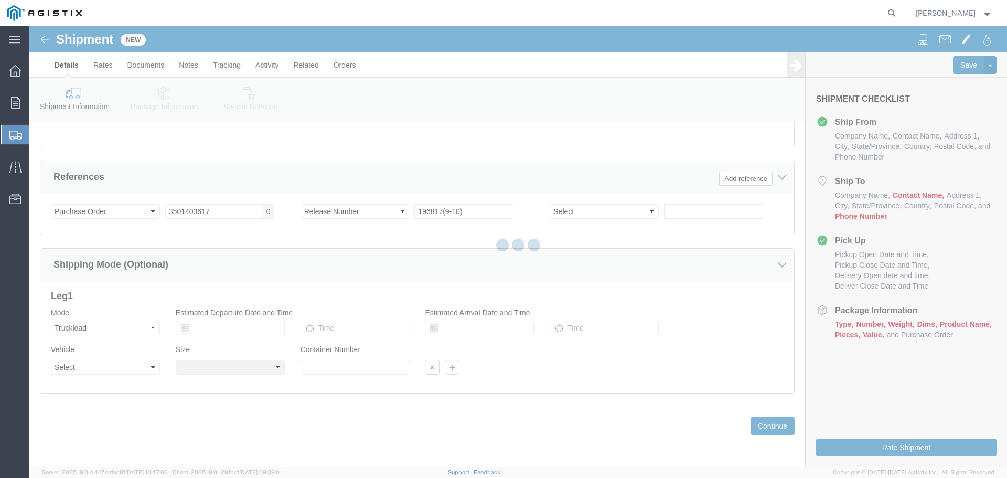
click at [100, 362] on div at bounding box center [518, 246] width 978 height 441
select select
drag, startPoint x: 99, startPoint y: 368, endPoint x: 70, endPoint y: 342, distance: 39.0
click select "Select"
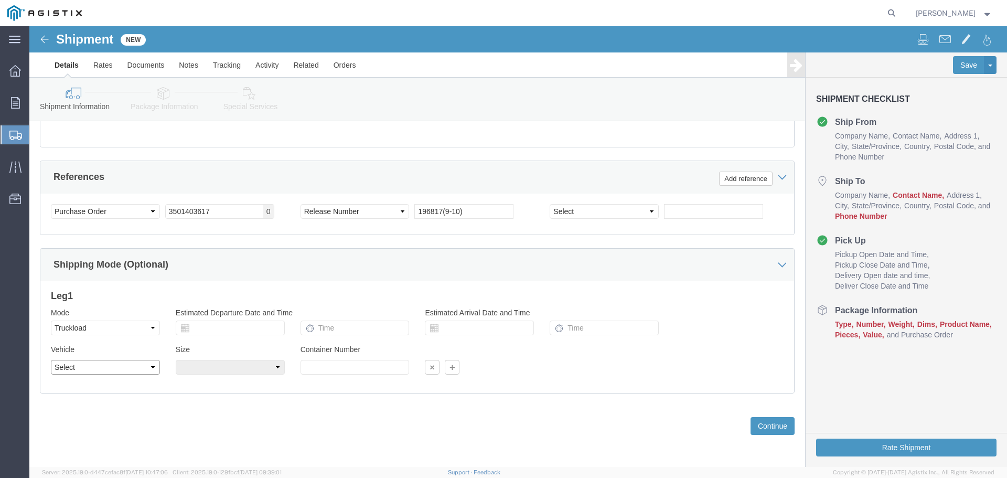
select select "FLBD"
click select "Select 1-Ton (PSS) 10 Wheel 10 Yard Dump Truck 20 Yard Dump Truck Bobtail Botto…"
click select "Select 35 Feet 20 Feet 28 Feet 53 Feet 40 Feet 48 Feet"
select select "53FT"
click select "Select 35 Feet 20 Feet 28 Feet 53 Feet 40 Feet 48 Feet"
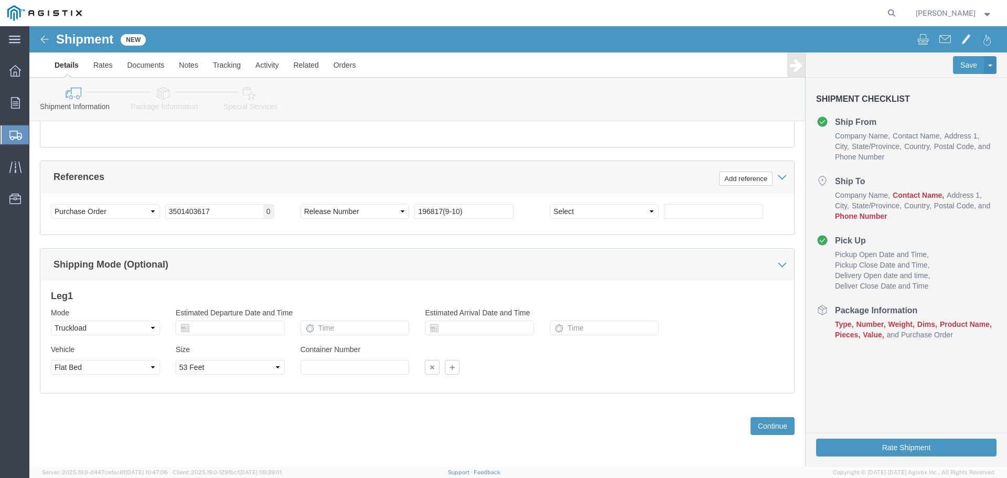
click div "Please fix the following errors Customer Information Account Select [PERSON_NAM…"
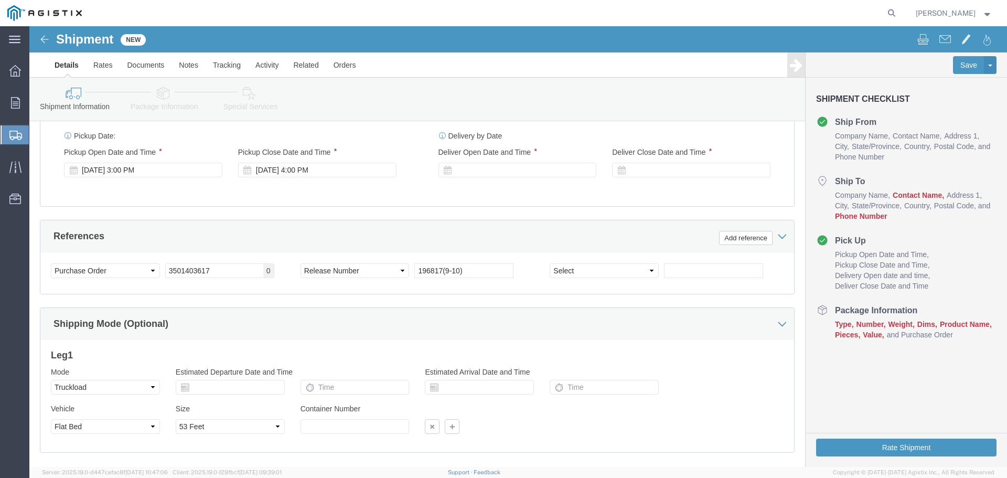
scroll to position [611, 0]
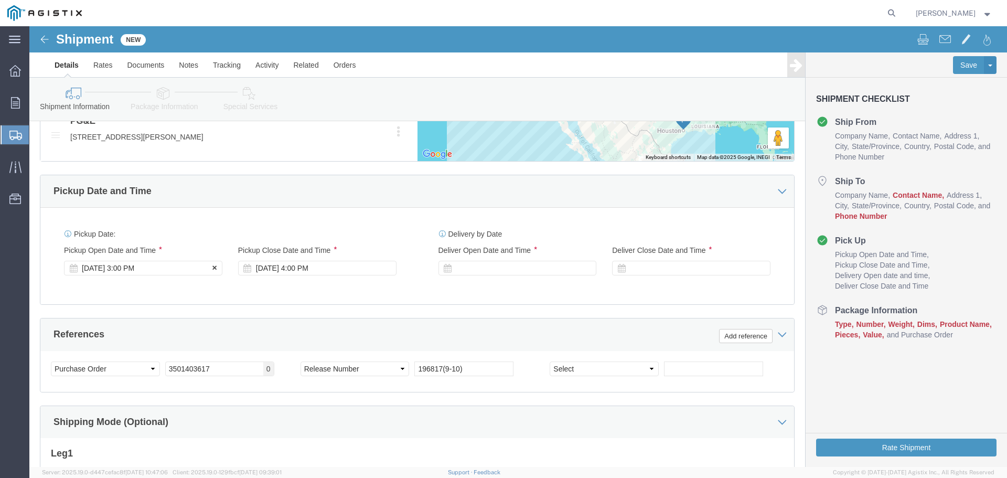
click icon
click div "[DATE] 3:00 PM"
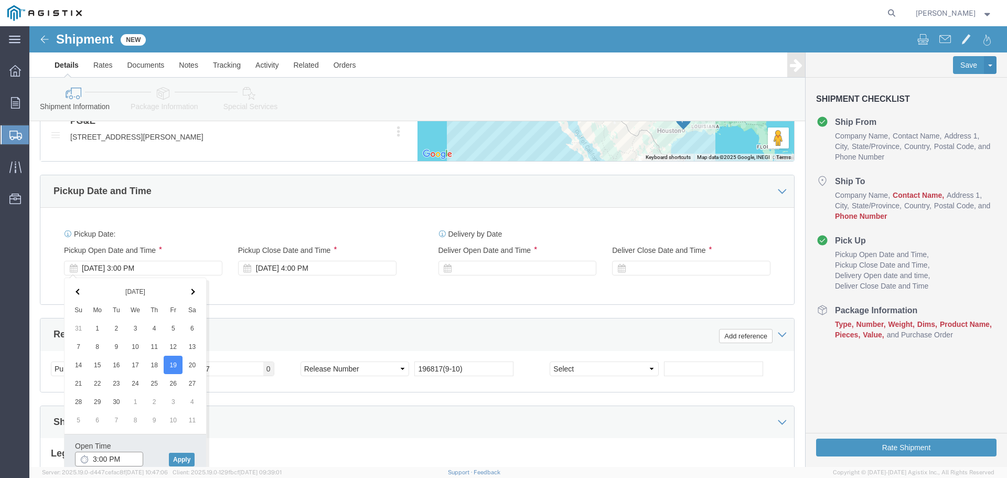
click input "3:00 PM"
type input "8:00 AM"
click button "Apply"
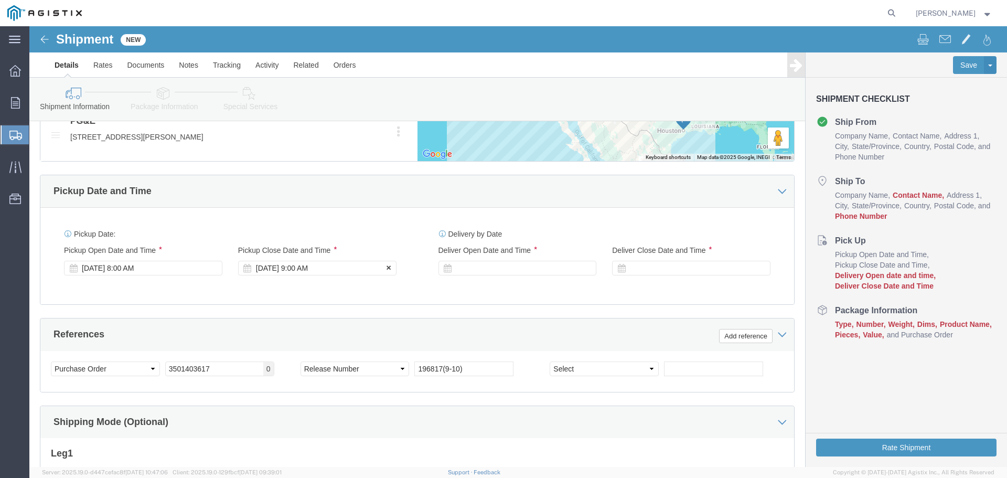
click div "[DATE] 9:00 AM"
click input "5:00 AM"
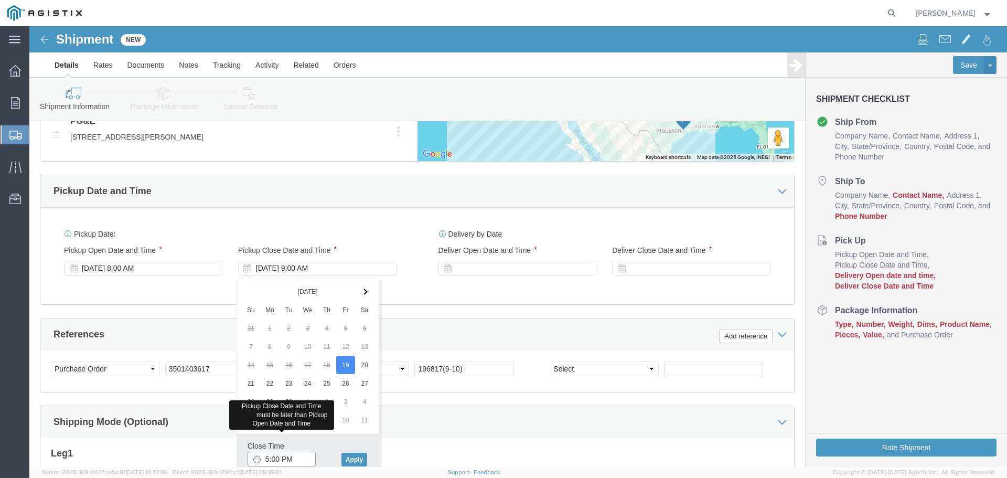
type input "5:00 PM"
click div
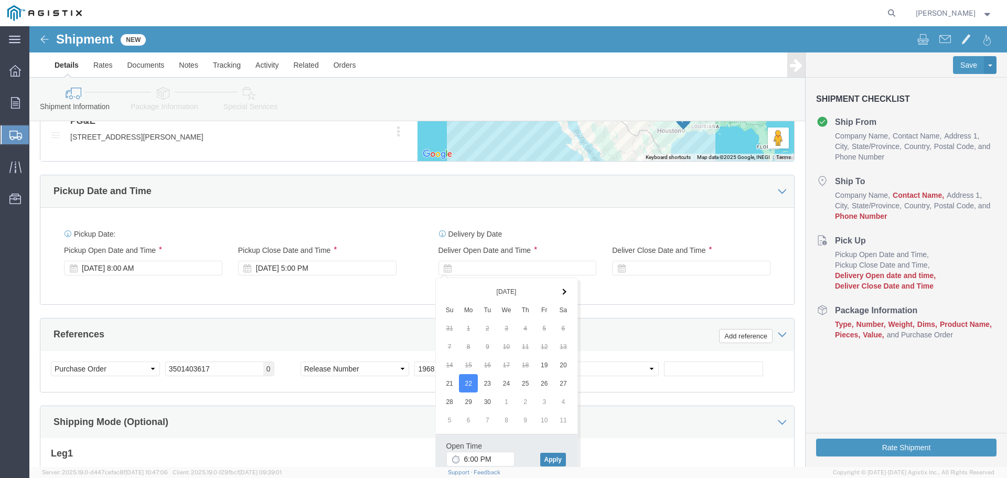
click button "Apply"
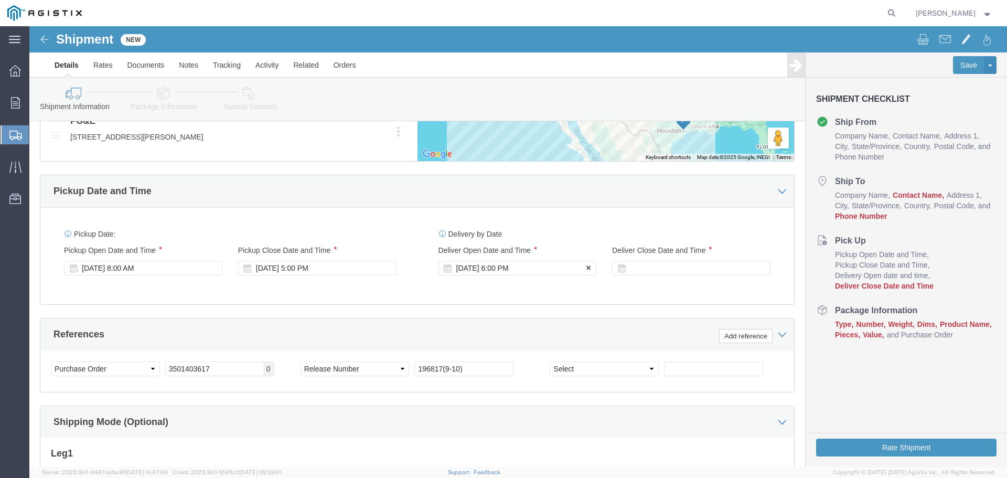
click div "[DATE] 6:00 PM"
type input "1:00 PM"
click button "Apply"
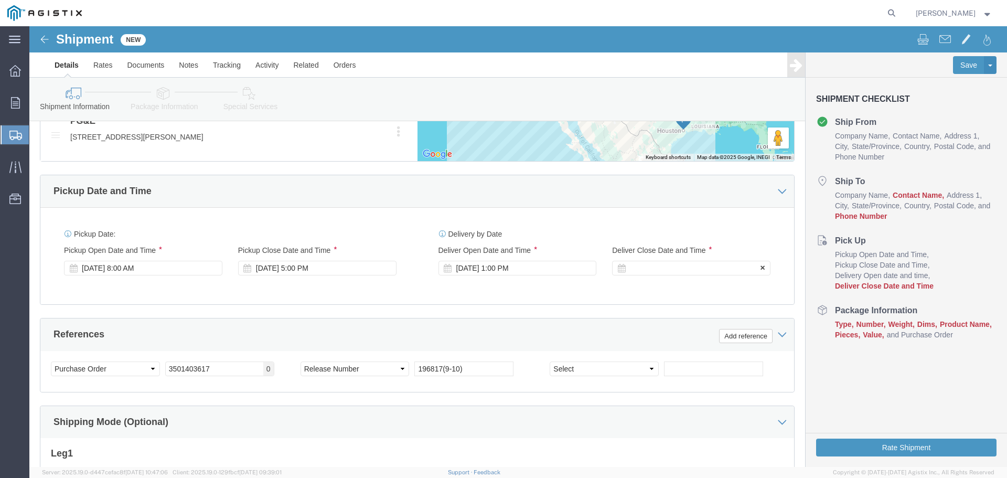
click div
click button "Apply"
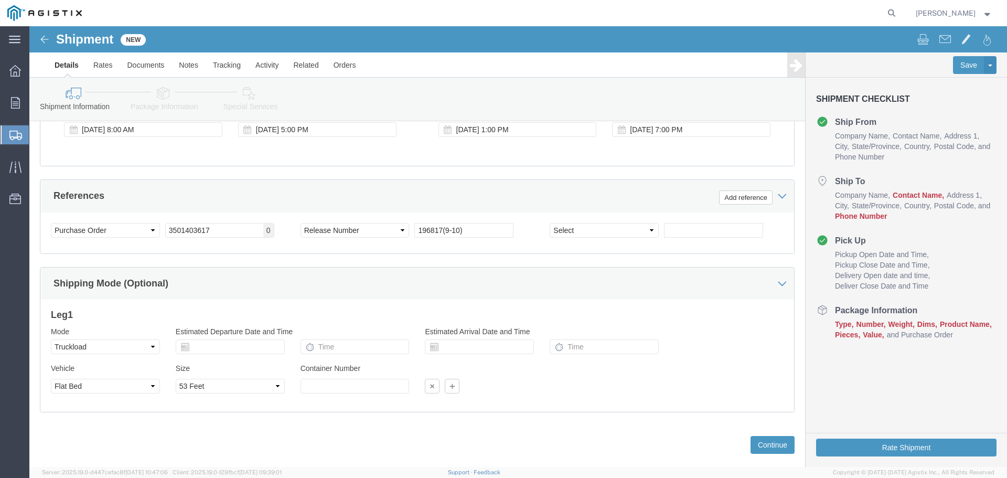
scroll to position [768, 0]
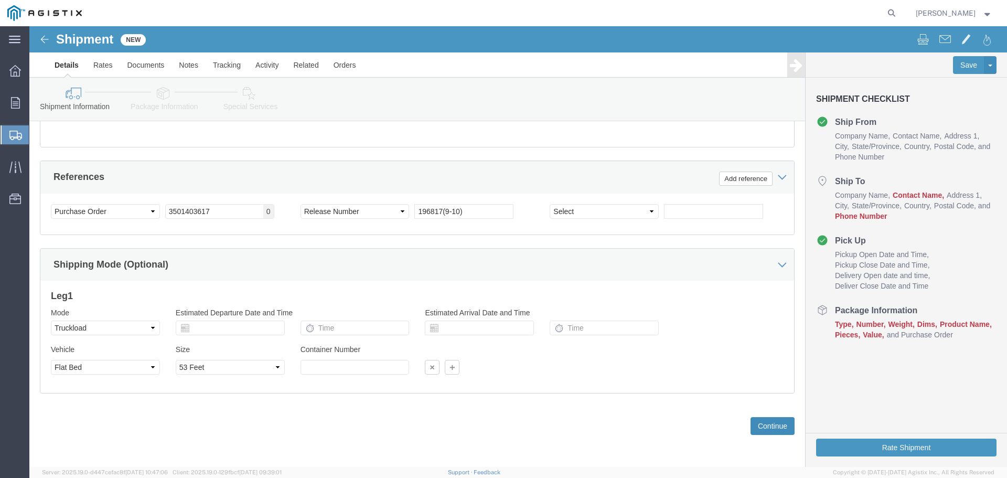
click button "Continue"
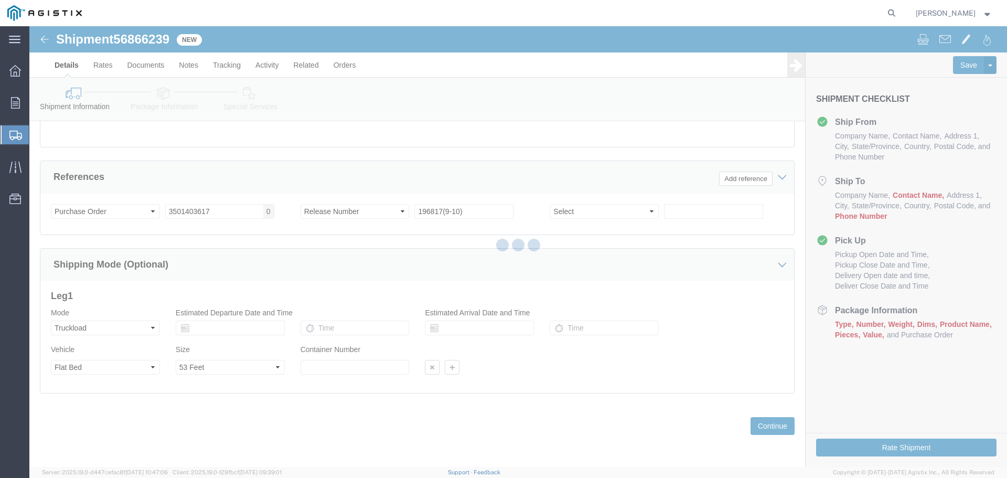
select select "46111"
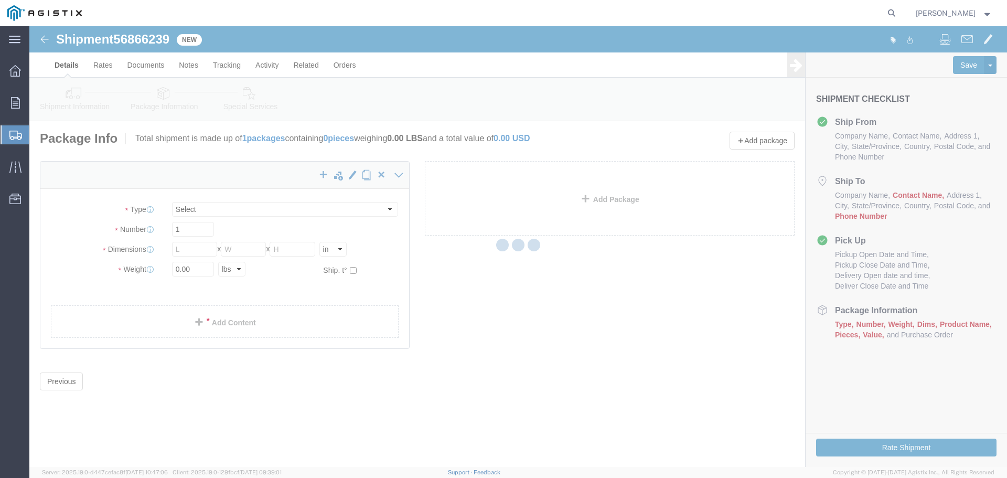
select select "CBOX"
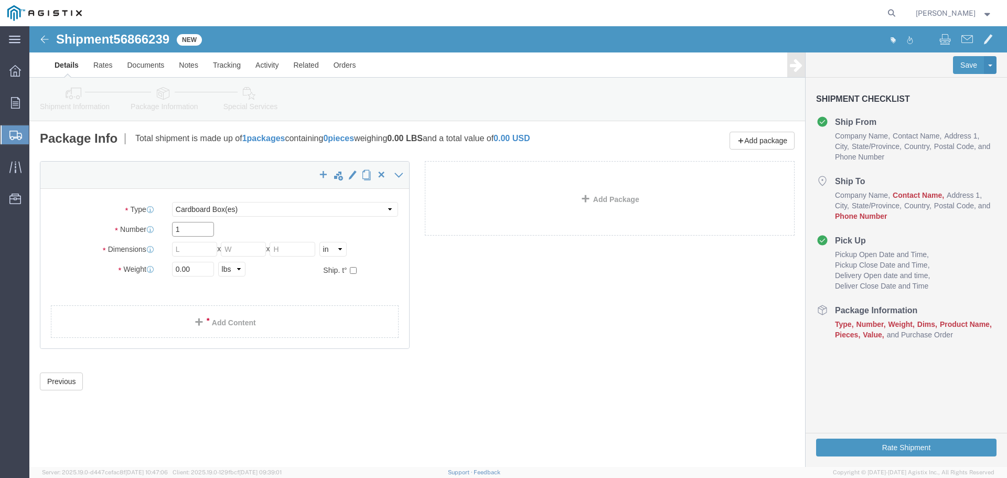
click input "1"
type input "2"
click input "text"
type input "15"
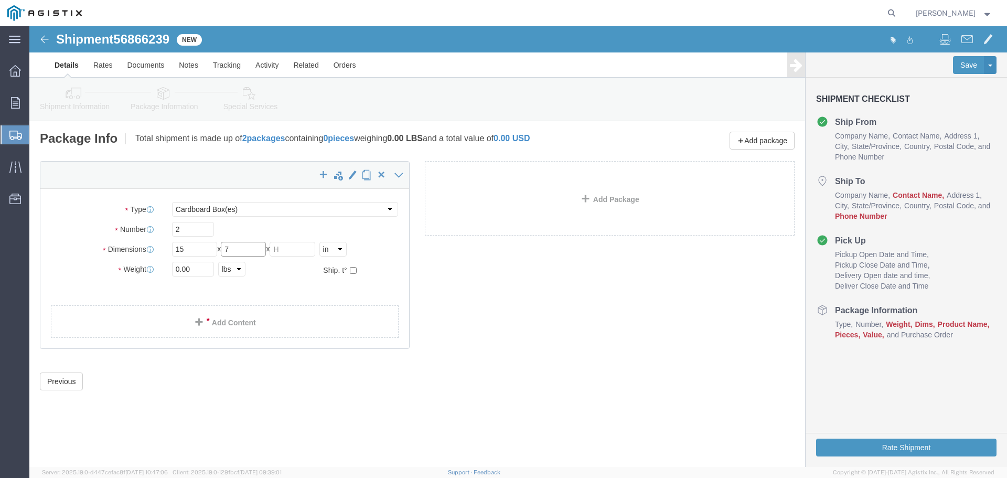
type input "7"
type input "3"
click input "0.00"
type input "3"
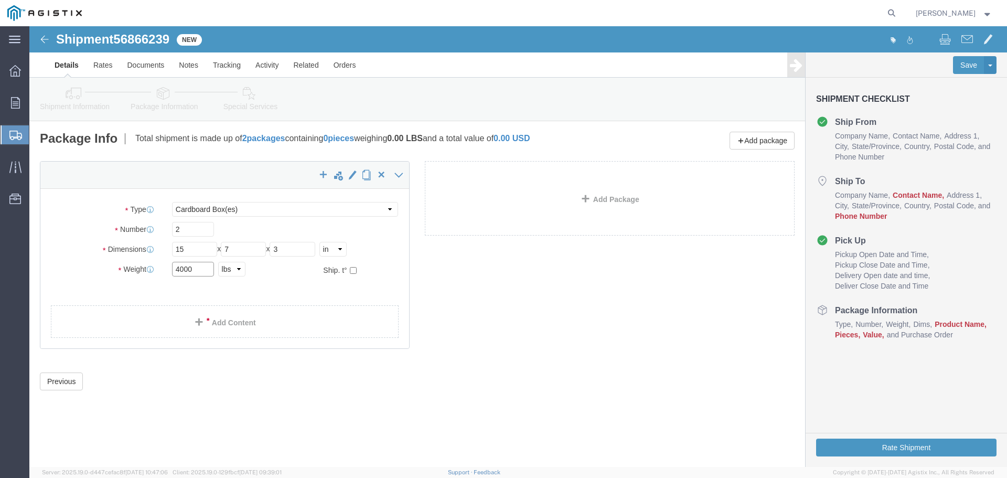
type input "4000"
click select "Select cm ft in"
select select "FT"
click select "Select cm ft in"
type input "1.25"
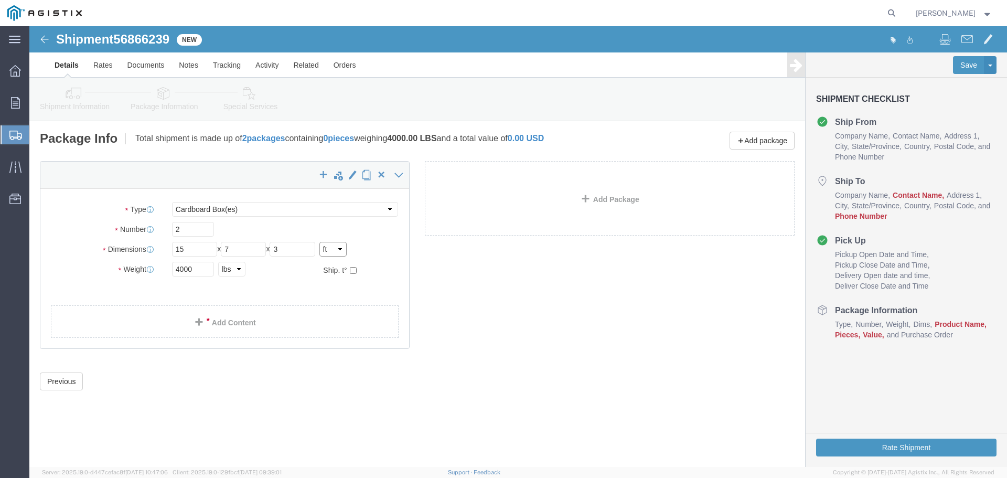
type input "0.58"
type input "0.25"
click input "1.25"
type input "15"
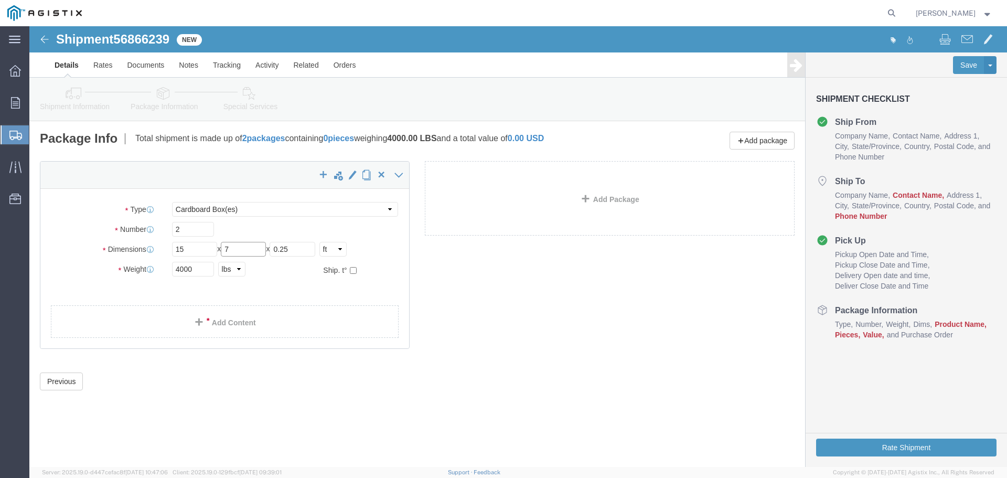
type input "7"
type input "4"
click link "Add Content"
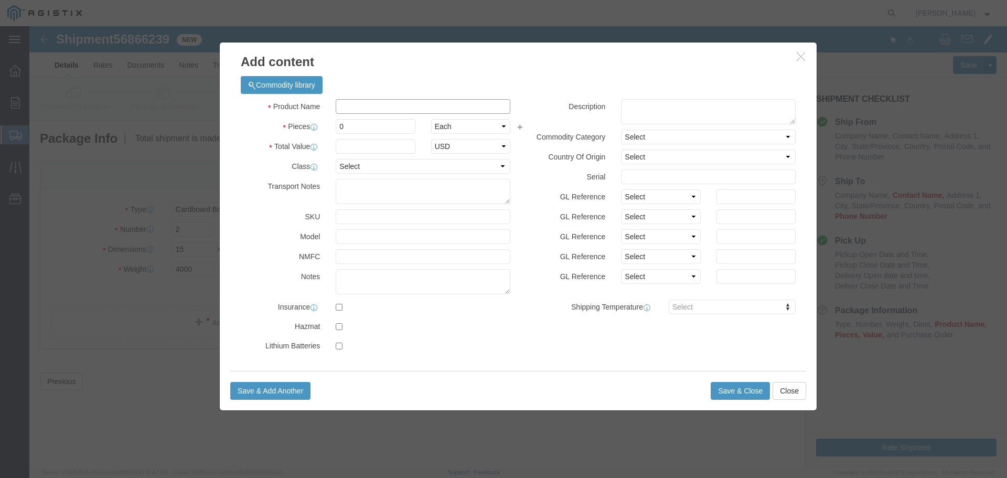
click input "text"
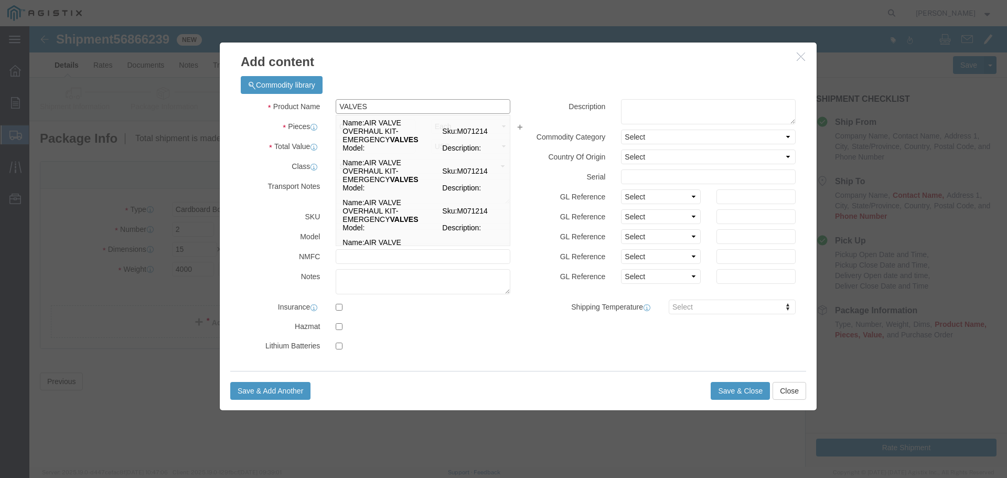
type input "VALVES"
click div "Commodity library"
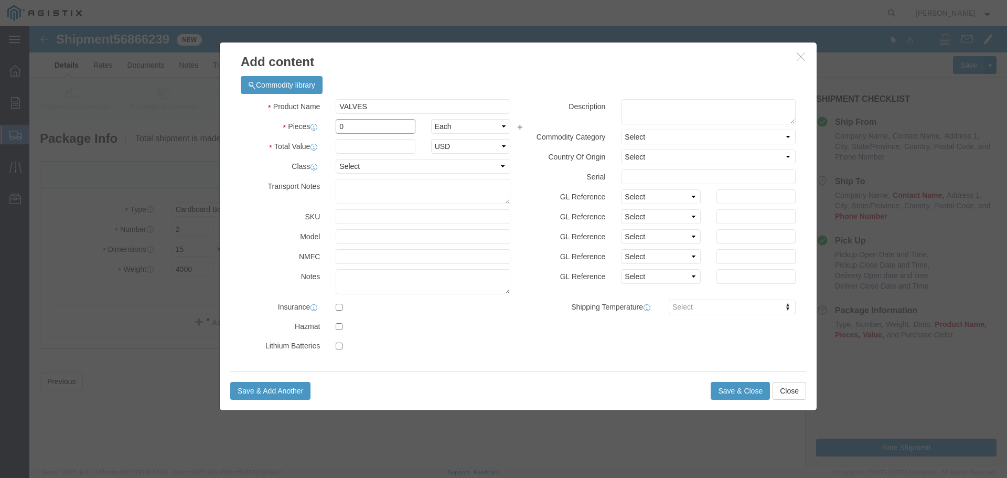
click input "0"
type input "2"
click input "text"
type input "58,000"
click select "Select 50 55 60 65 70 85 92.5 100 125 175 250 300 400"
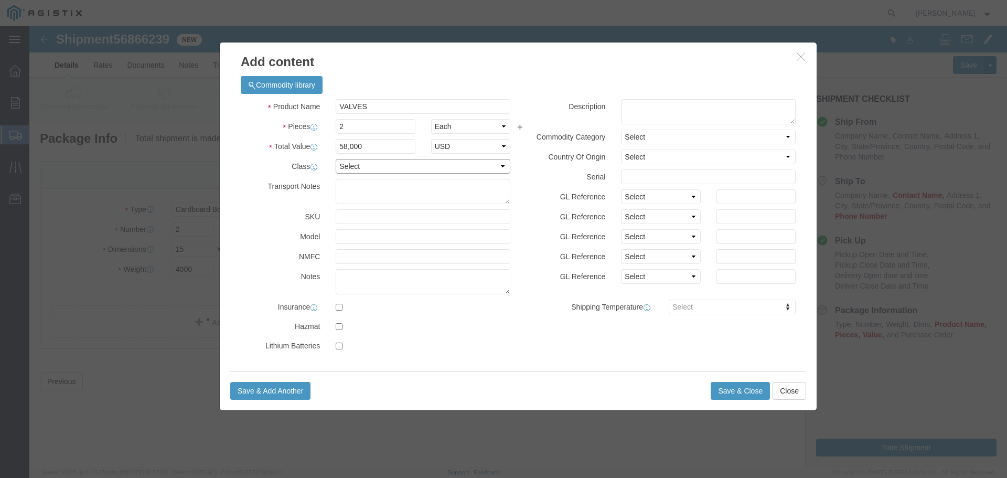
select select "85"
click select "Select 50 55 60 65 70 85 92.5 100 125 175 250 300 400"
click button "Save & Close"
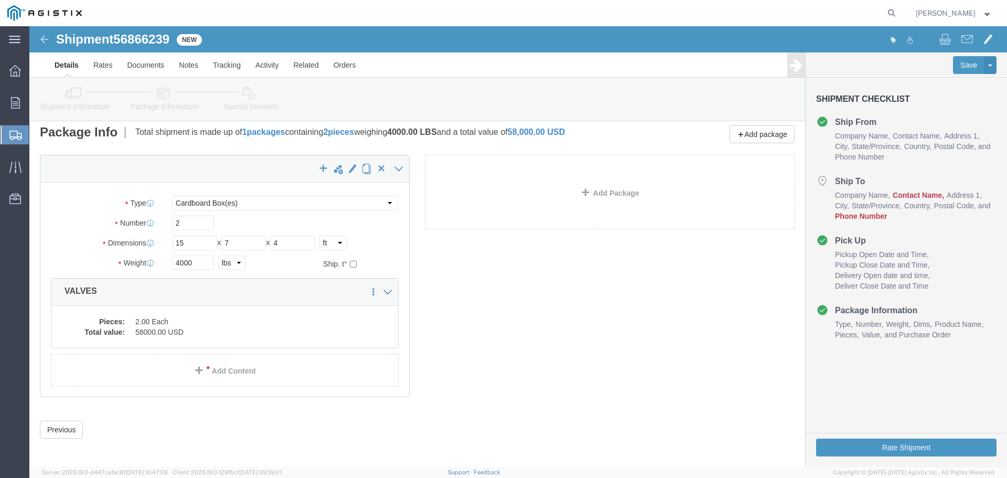
scroll to position [10, 0]
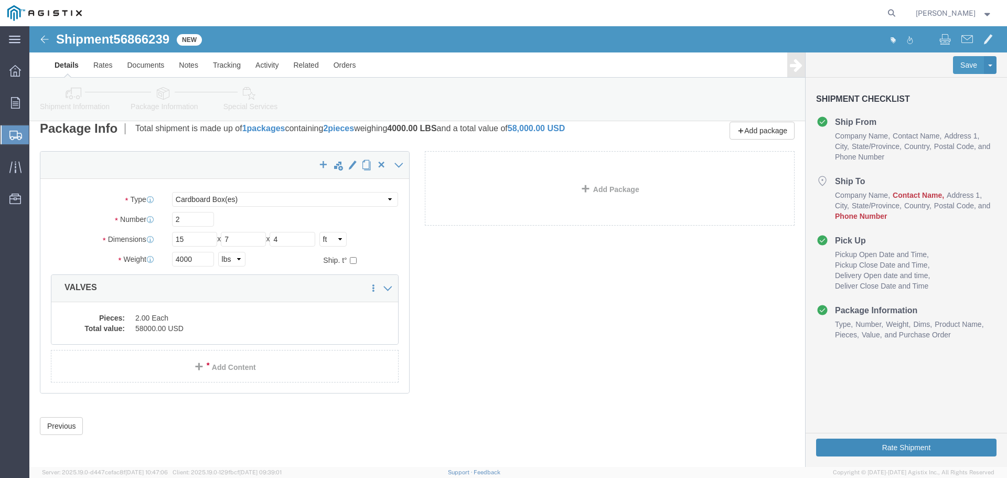
click button "Rate Shipment"
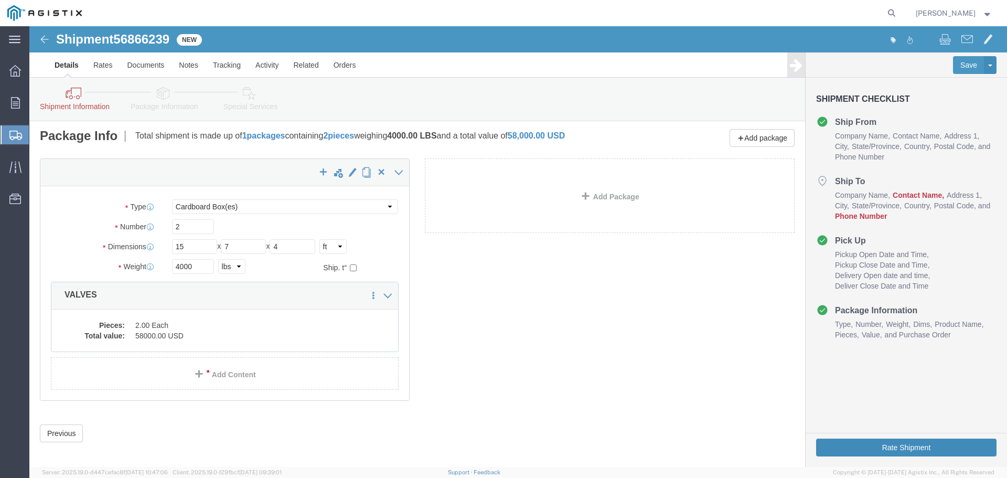
scroll to position [0, 0]
click icon
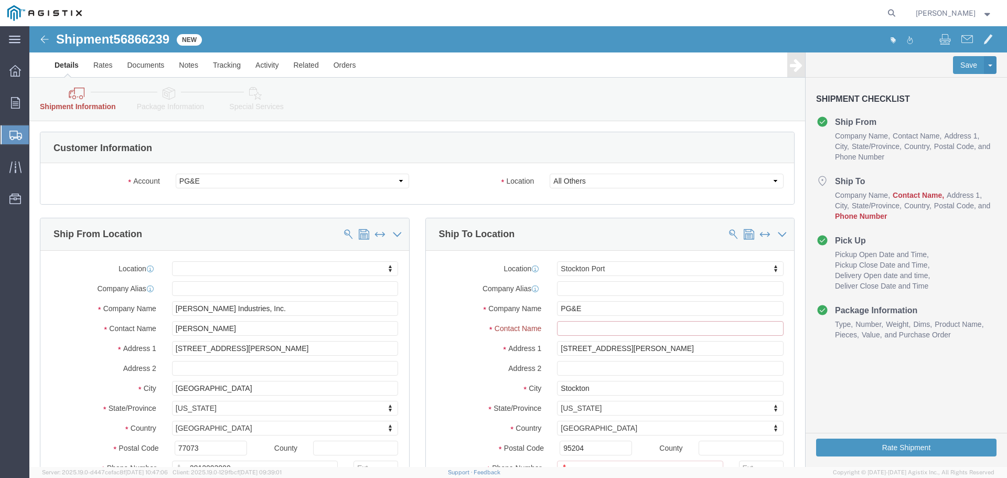
click input "text"
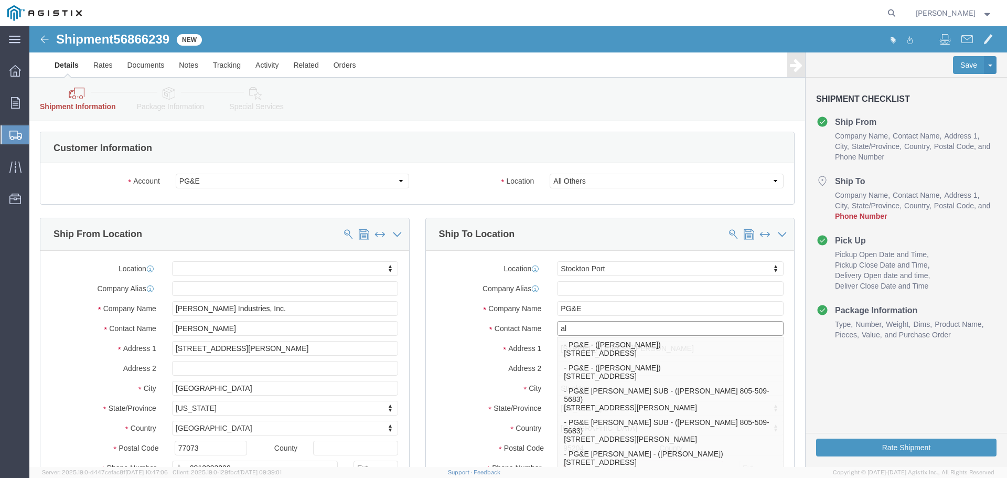
type input "a"
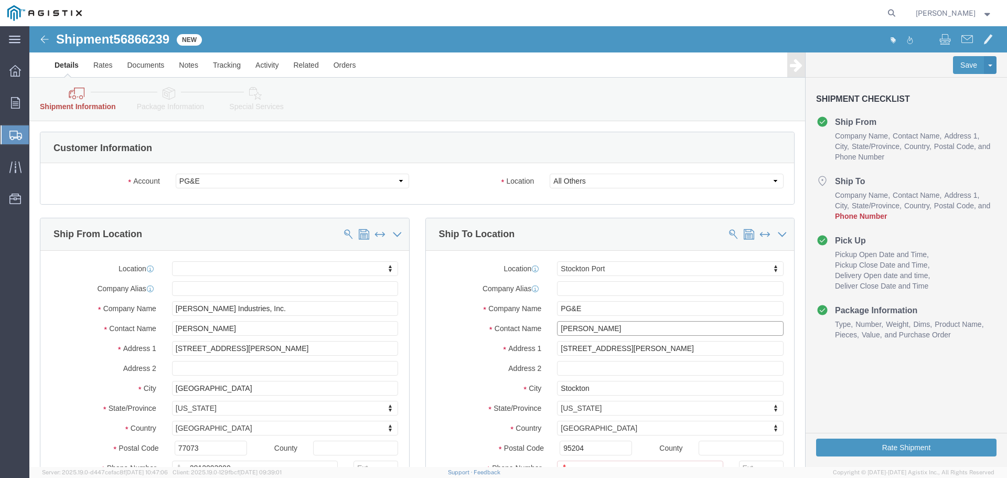
type input "[PERSON_NAME]"
click label "Address 1"
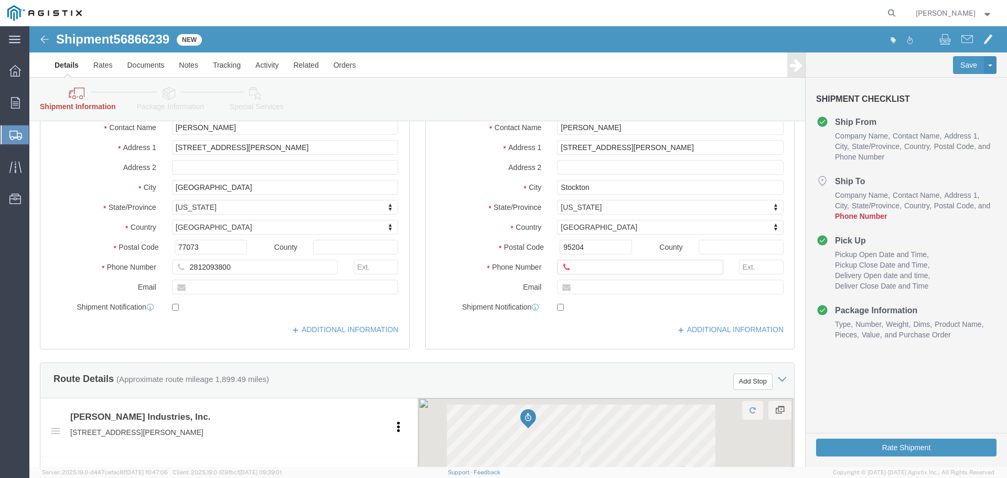
scroll to position [210, 0]
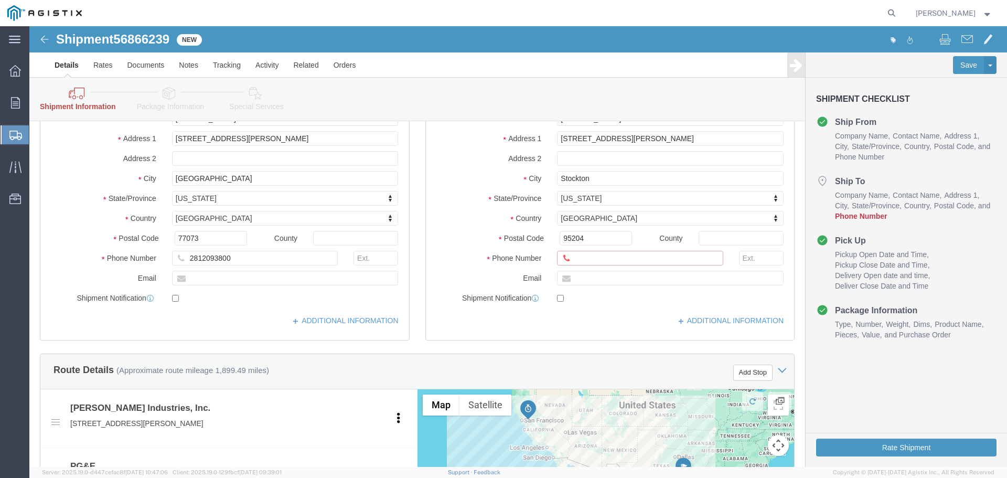
click input "text"
type input "9166164291"
click button "Rate Shipment"
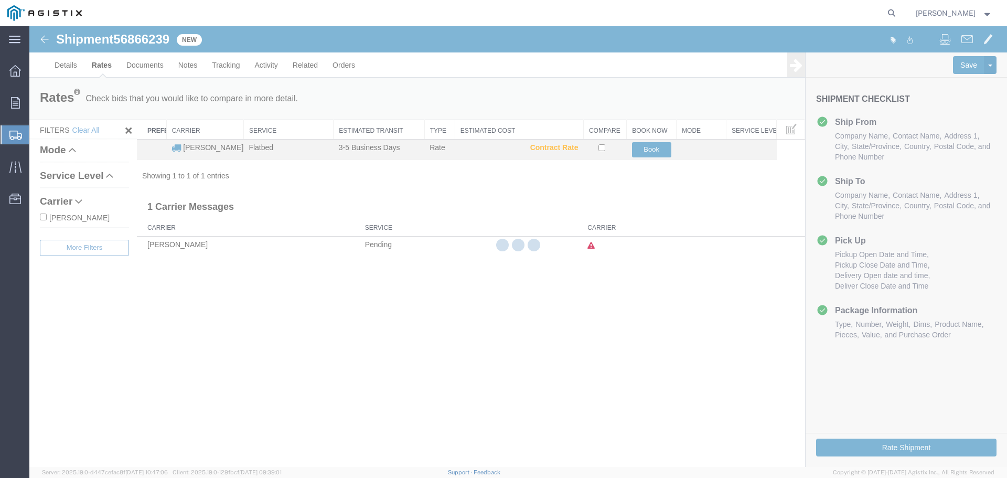
scroll to position [0, 0]
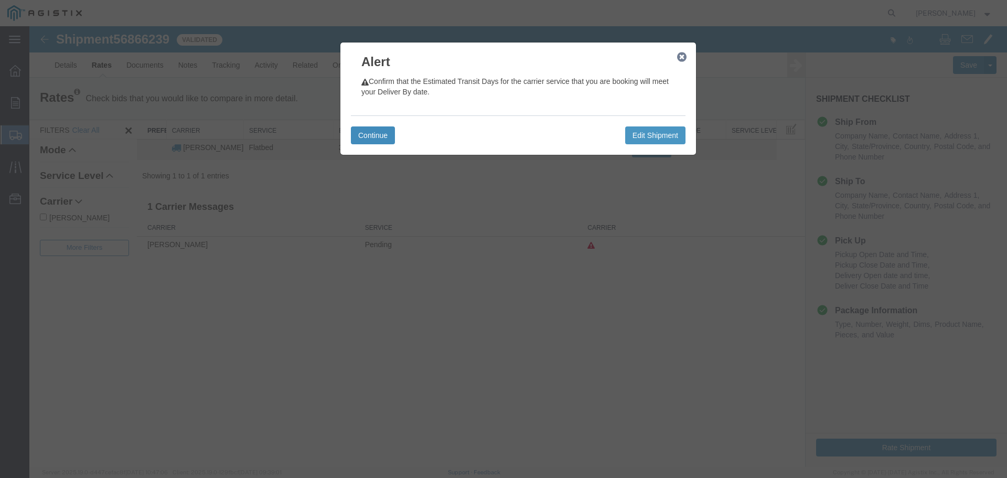
click at [361, 130] on button "Continue" at bounding box center [373, 135] width 44 height 18
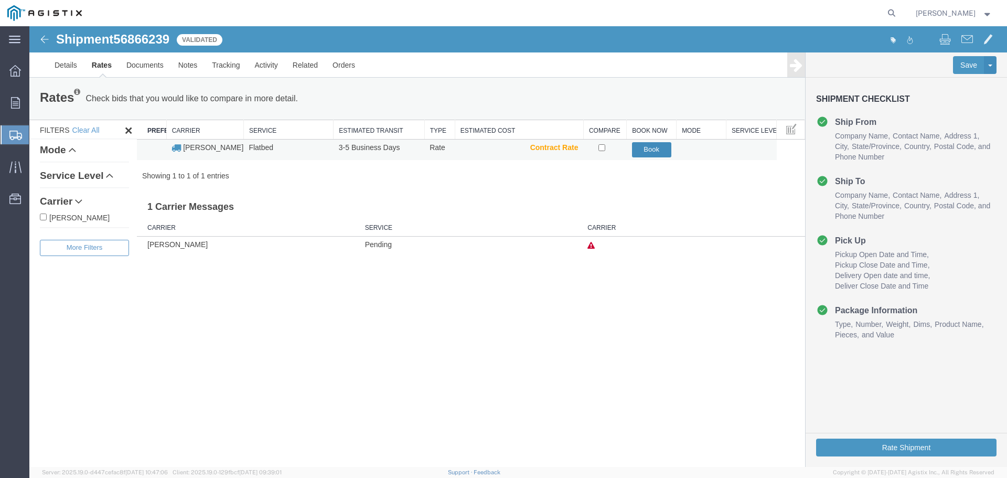
click at [665, 152] on button "Book" at bounding box center [651, 149] width 39 height 15
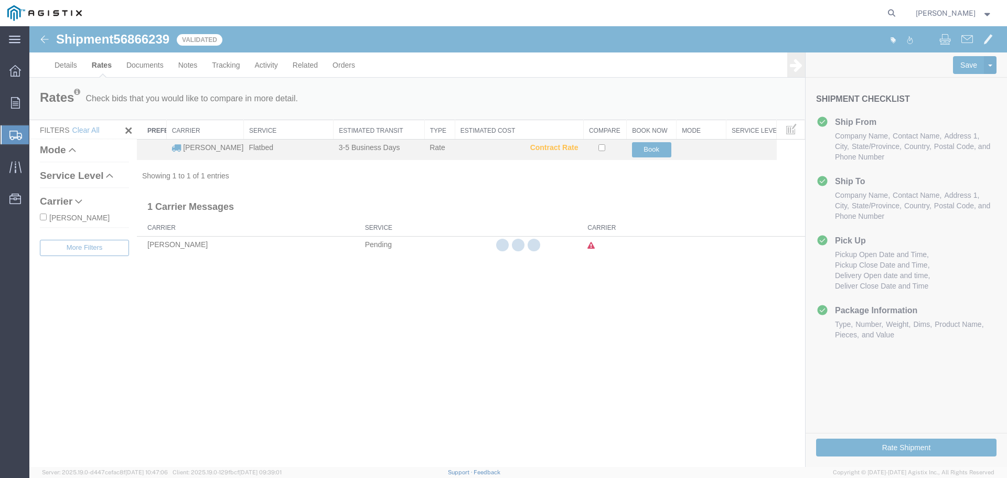
drag, startPoint x: 67, startPoint y: 42, endPoint x: 126, endPoint y: 43, distance: 59.8
click at [126, 42] on div at bounding box center [518, 246] width 978 height 441
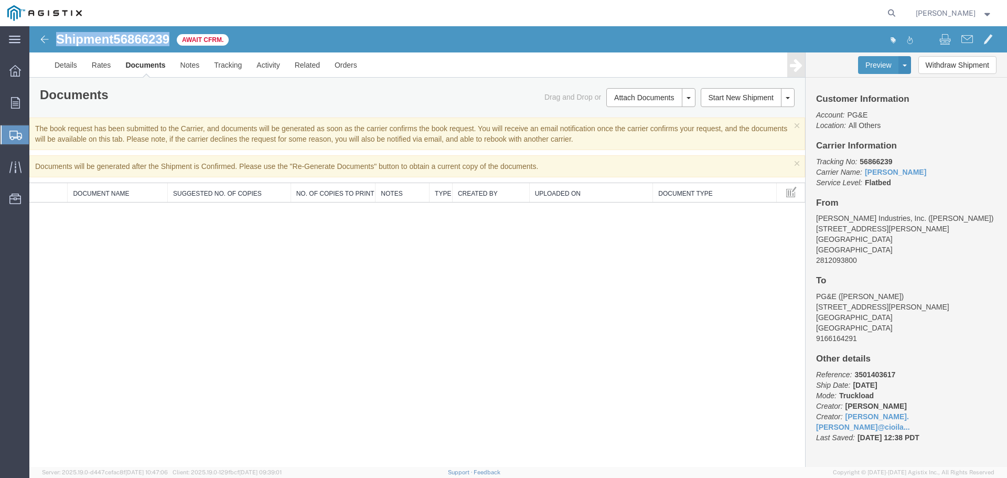
drag, startPoint x: 174, startPoint y: 38, endPoint x: 59, endPoint y: 44, distance: 114.5
click at [59, 44] on div "Shipment 56866239 0 of 0 Await Cfrm." at bounding box center [274, 43] width 488 height 20
copy h1 "Shipment 56866239"
click at [0, 0] on span "Create Shipment" at bounding box center [0, 0] width 0 height 0
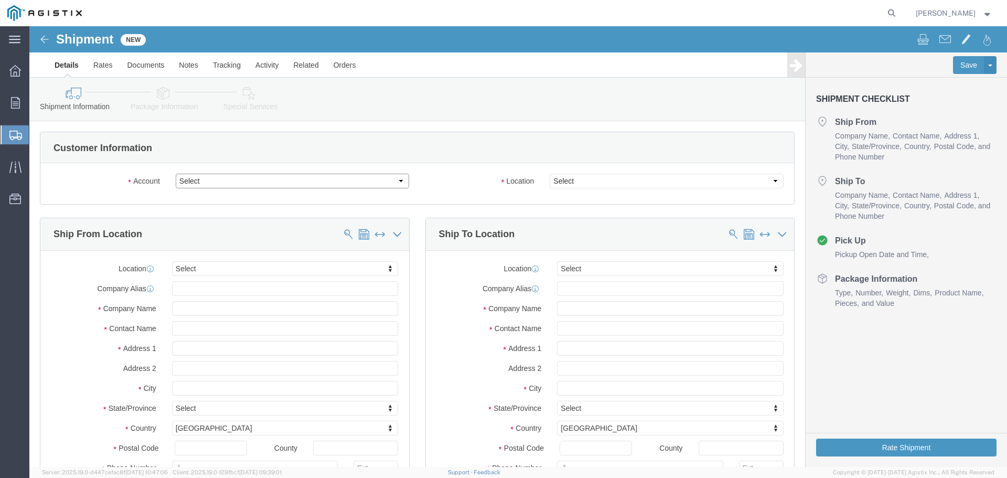
click select "Select [PERSON_NAME] Industries Inc PG&E"
select select "9596"
click select "Select [PERSON_NAME] Industries Inc PG&E"
select select "PURCHORD"
select select
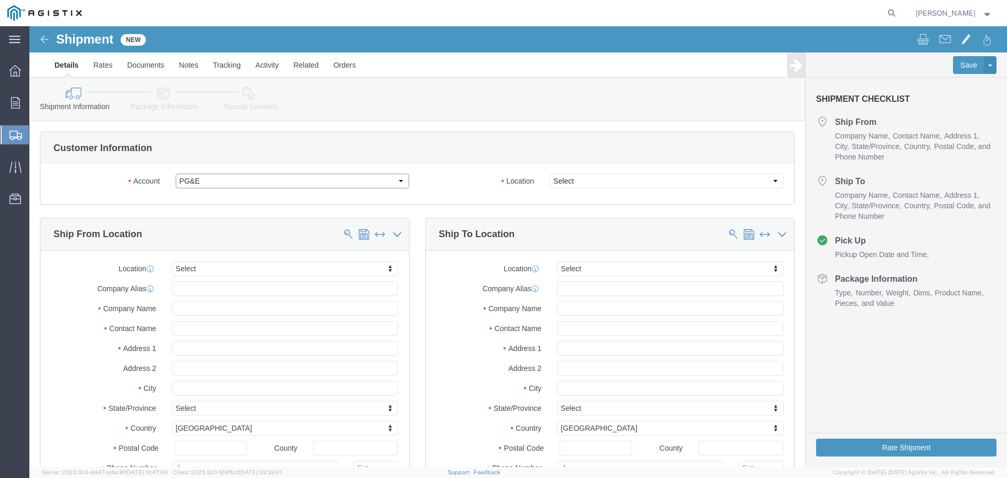
select select
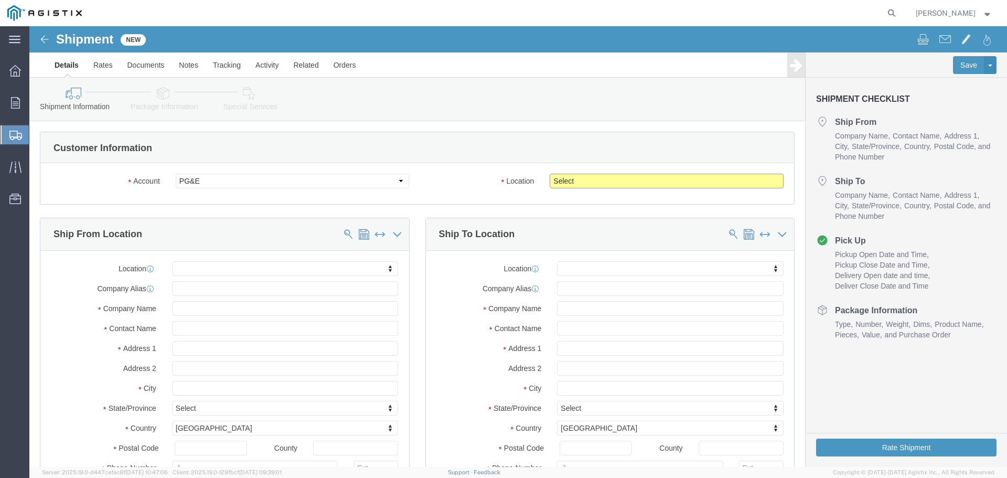
click select "Select All Others [GEOGRAPHIC_DATA] [GEOGRAPHIC_DATA] [GEOGRAPHIC_DATA] [GEOGRA…"
select select "23082"
click select "Select All Others [GEOGRAPHIC_DATA] [GEOGRAPHIC_DATA] [GEOGRAPHIC_DATA] [GEOGRA…"
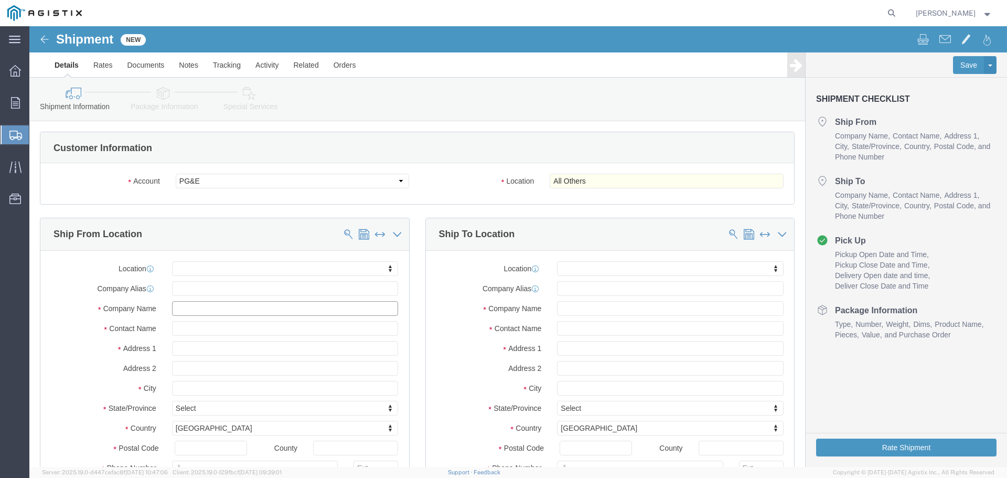
click input "text"
type input "CHA"
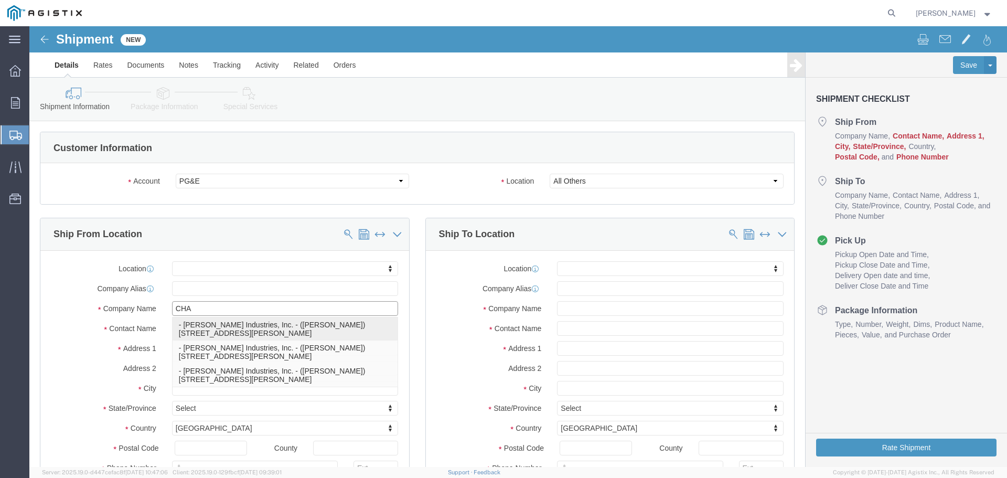
click p "- [PERSON_NAME] Industries, Inc. - ([PERSON_NAME]) [STREET_ADDRESS][PERSON_NAME]"
select select
type input "[STREET_ADDRESS][PERSON_NAME]"
type input "77073"
type input "2812093800"
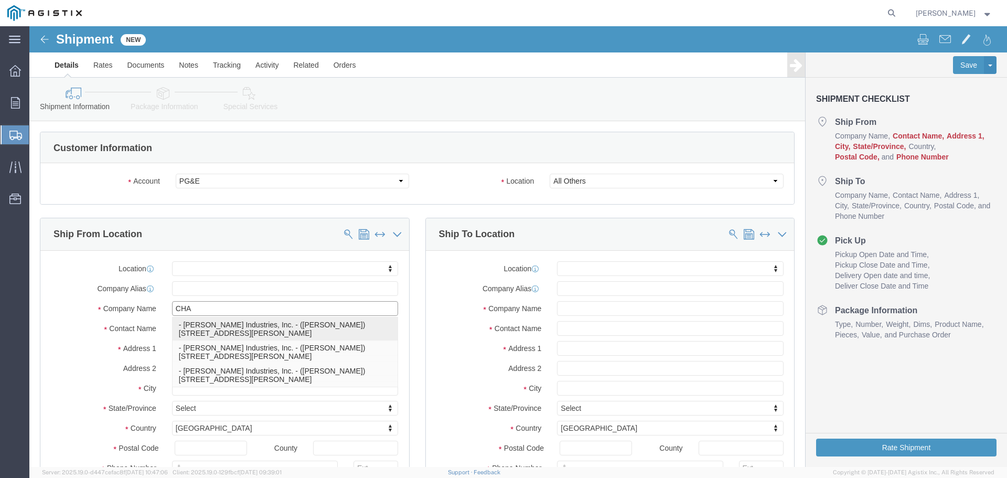
type input "[PERSON_NAME] Industries, Inc."
type input "[PERSON_NAME]"
type input "[GEOGRAPHIC_DATA]"
select select "[GEOGRAPHIC_DATA]"
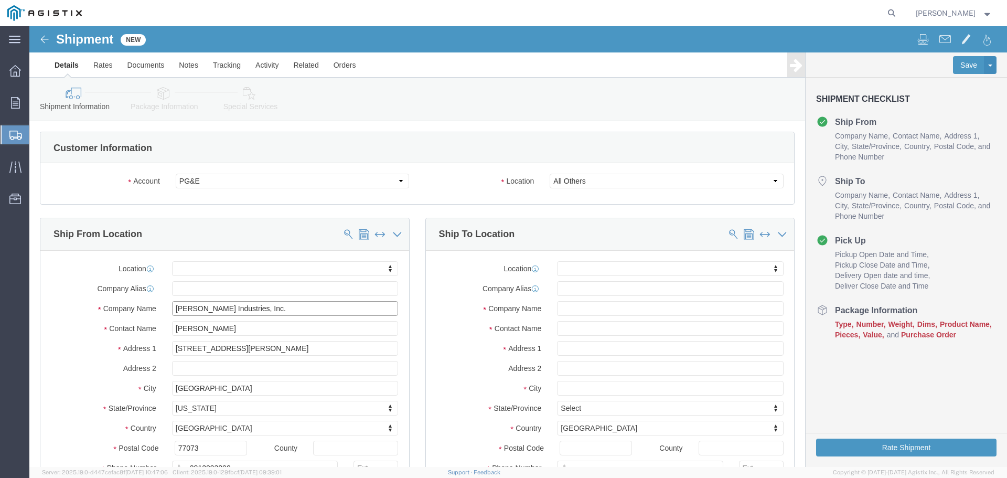
type input "[PERSON_NAME] Industries, Inc."
click input "text"
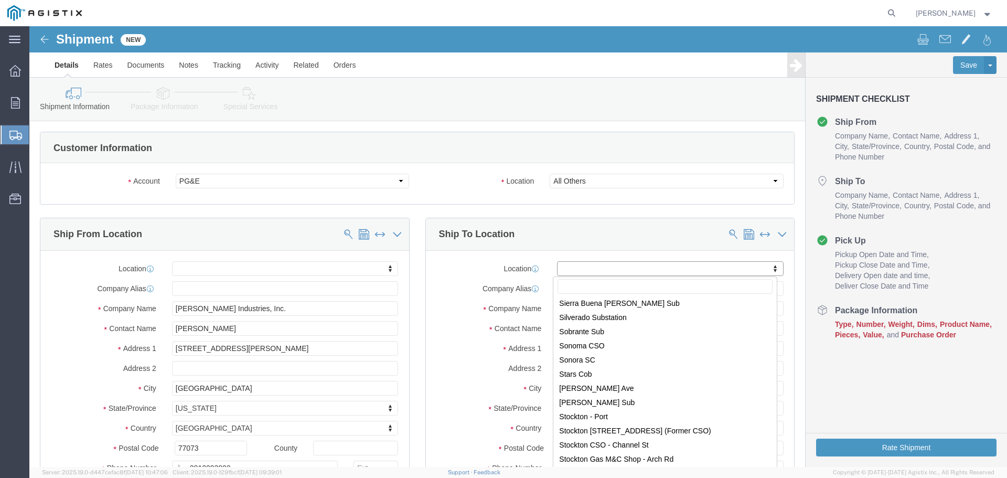
scroll to position [6137, 0]
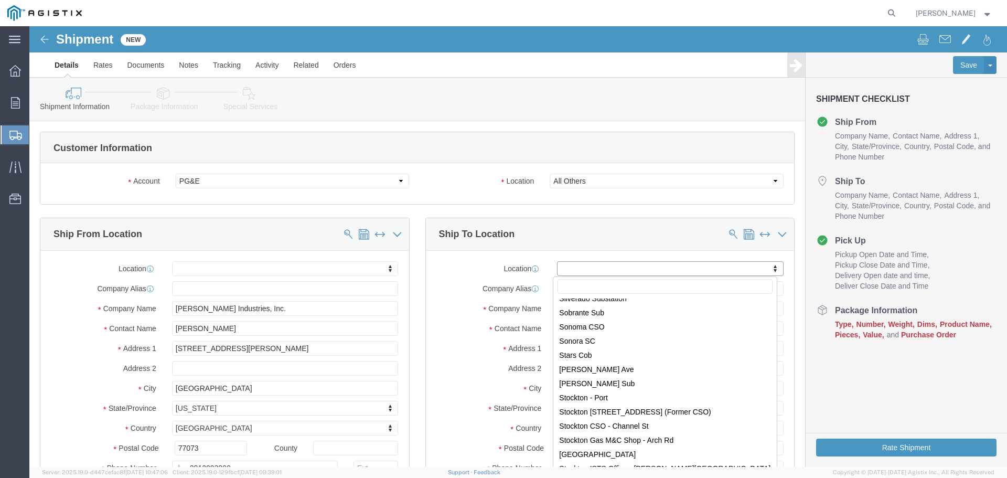
select select "46111"
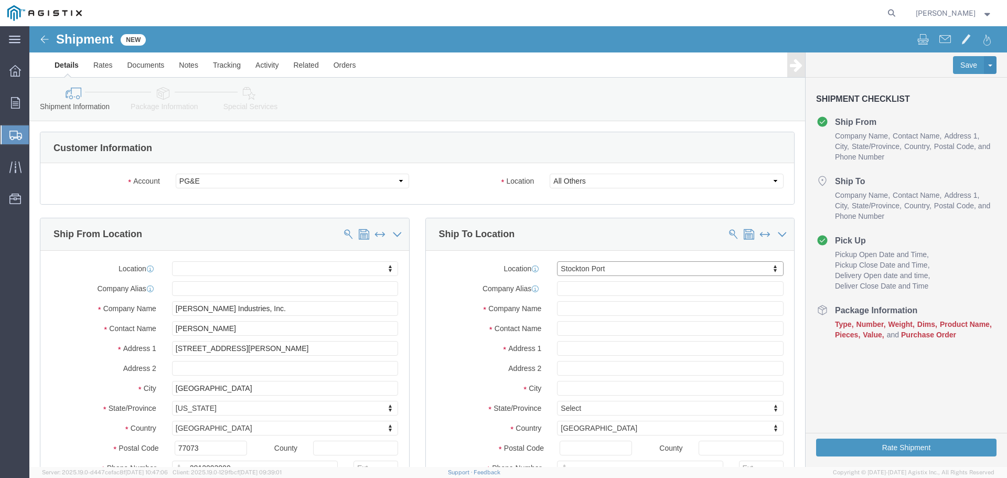
type input "[STREET_ADDRESS][PERSON_NAME]"
type input "95204"
type input "PG&E"
type input "Stockton"
select select "CA"
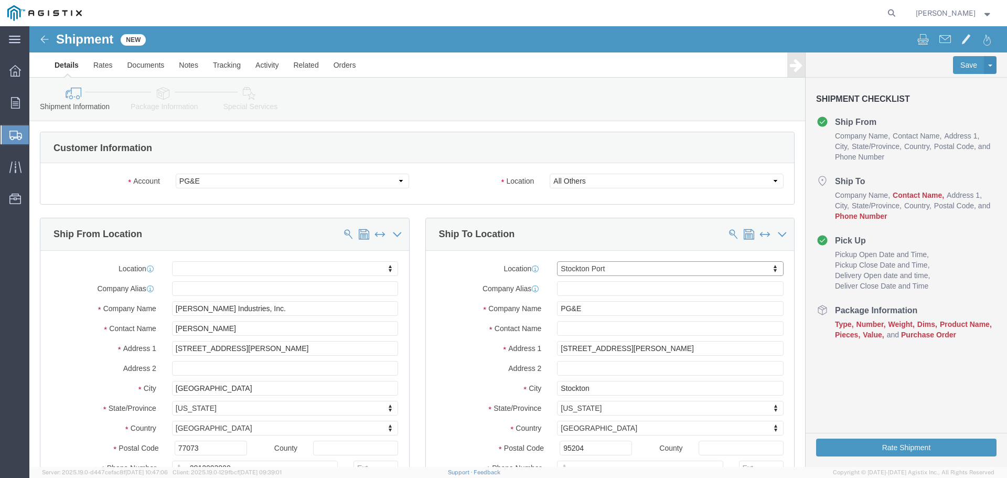
click label "City"
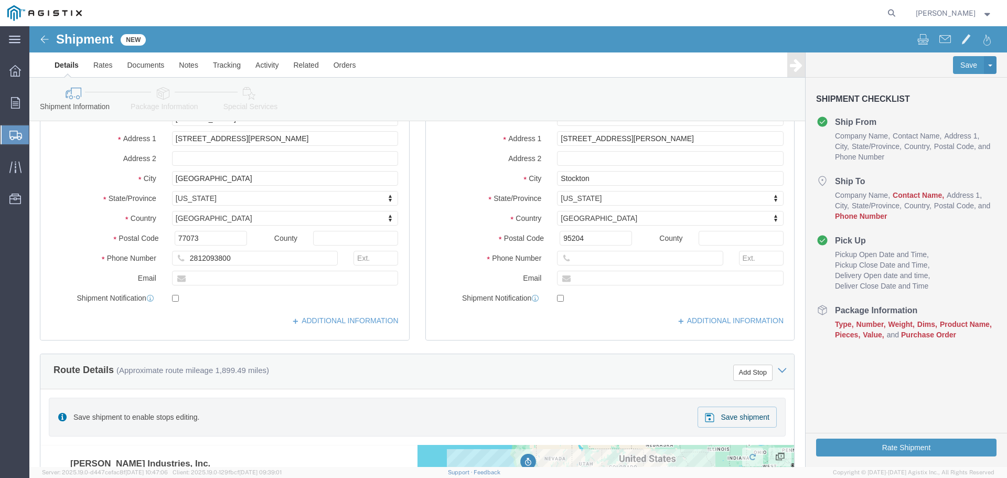
scroll to position [52, 0]
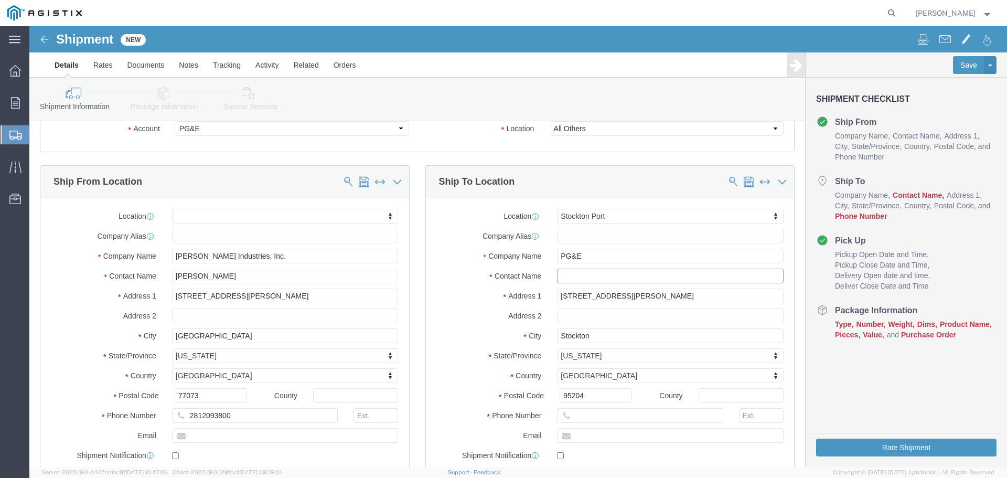
click input "text"
type input "[PERSON_NAME]"
click input "text"
type input "9166164291"
click label "Phone Number"
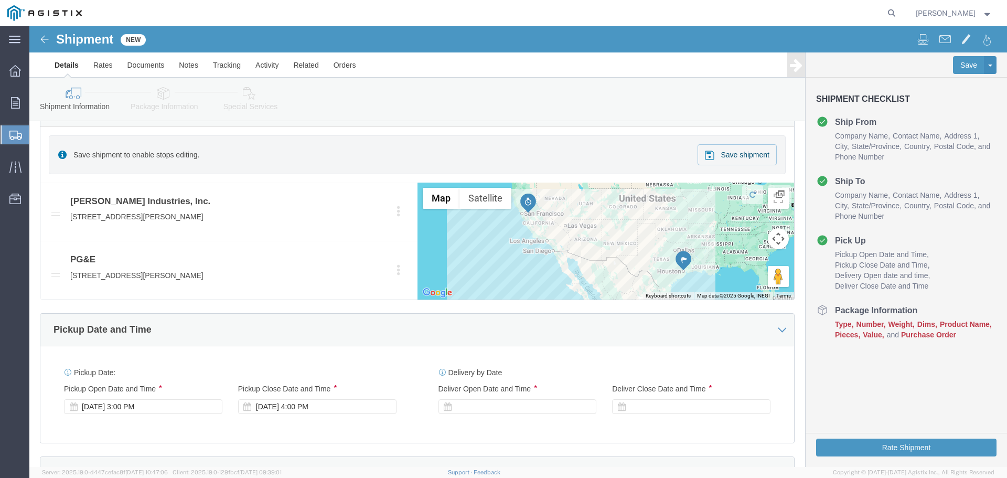
scroll to position [525, 0]
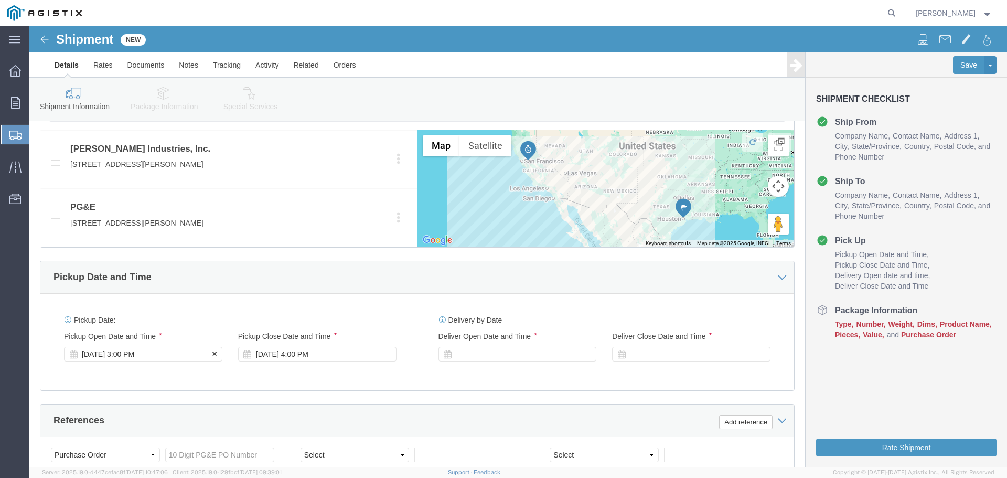
click icon
click div "[DATE] 3:00 PM"
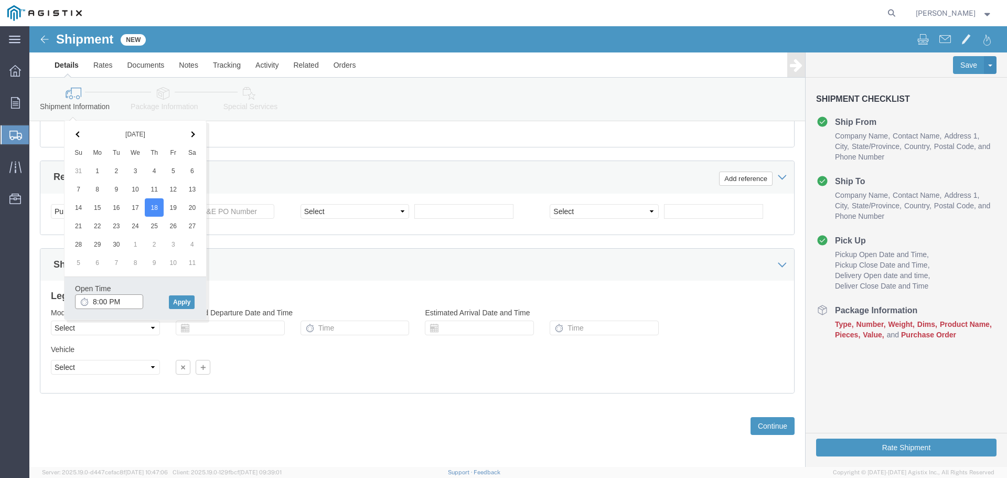
click input "8:00 PM"
type input "8:00 AM"
click button "Apply"
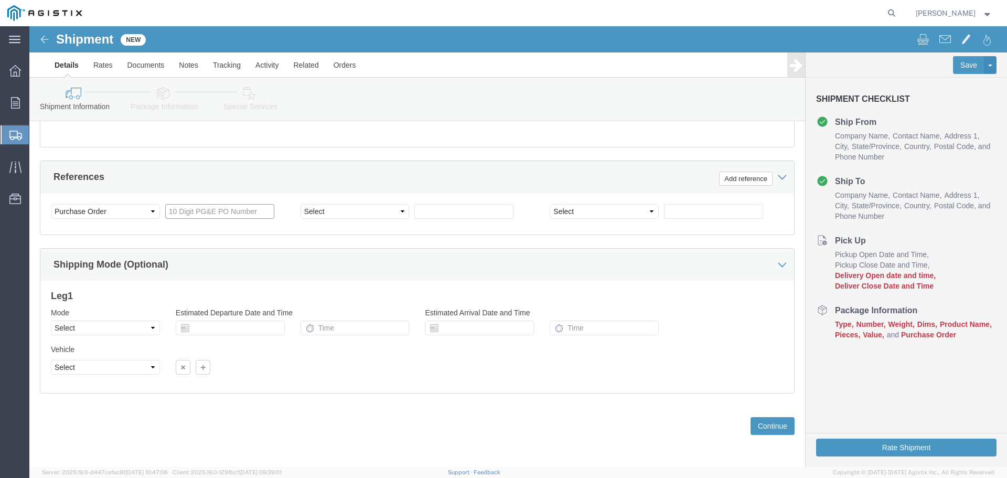
paste input "Shipment 5"
type input "Shipment 5"
drag, startPoint x: 182, startPoint y: 186, endPoint x: 80, endPoint y: 200, distance: 102.8
click div "Select Account Type Activity ID Airline Appointment Number ASN Batch Request # …"
click input "text"
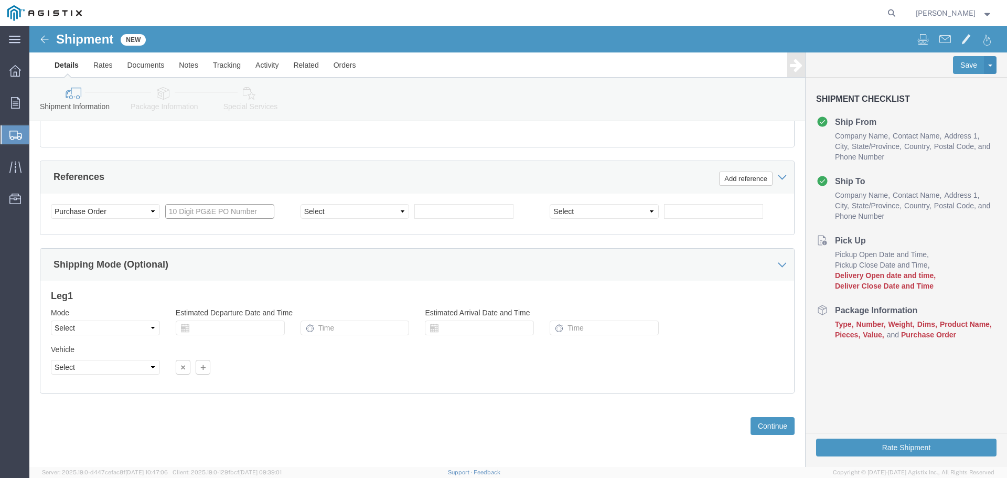
paste input "3501403617"
type input "3501403617"
click input "text"
click select "Select Account Type Activity ID Airline Appointment Number ASN Batch Request # …"
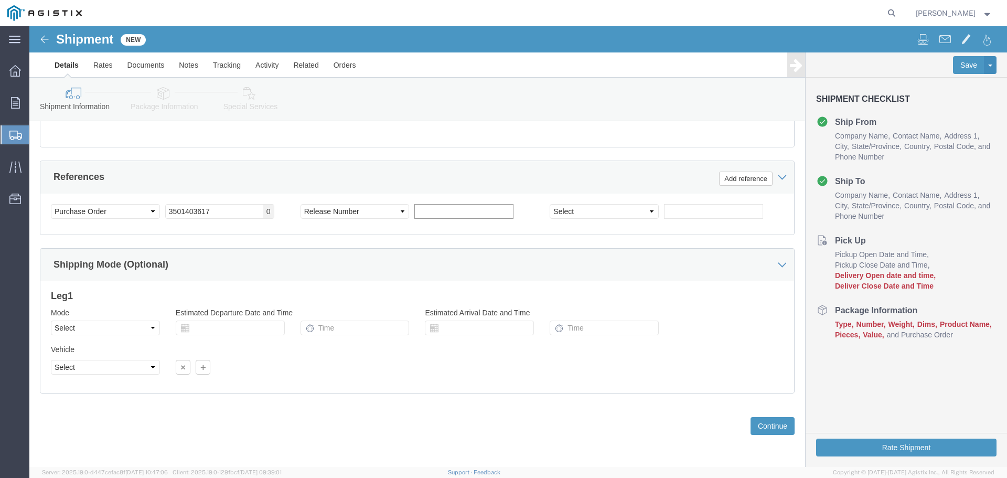
click input "text"
click div "Shipping Mode (Optional)"
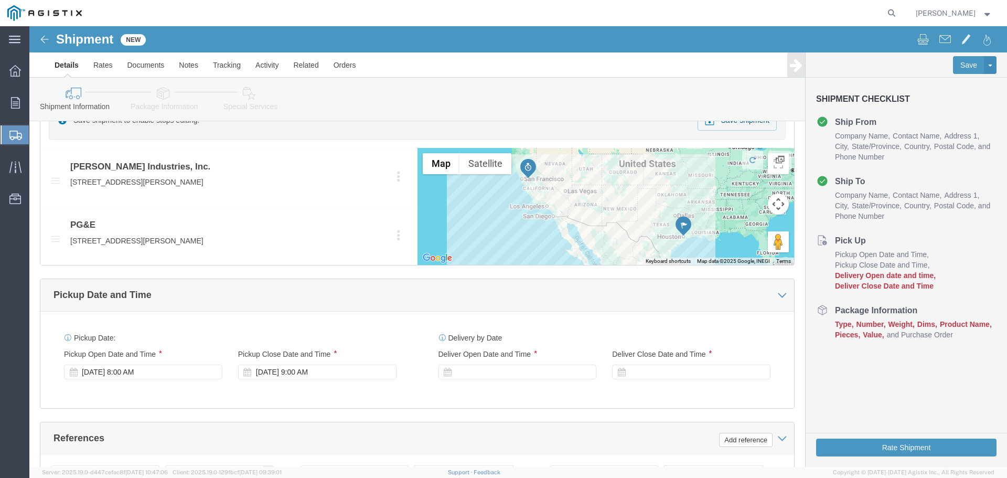
scroll to position [506, 0]
click icon
click div "[DATE] 9:00 AM"
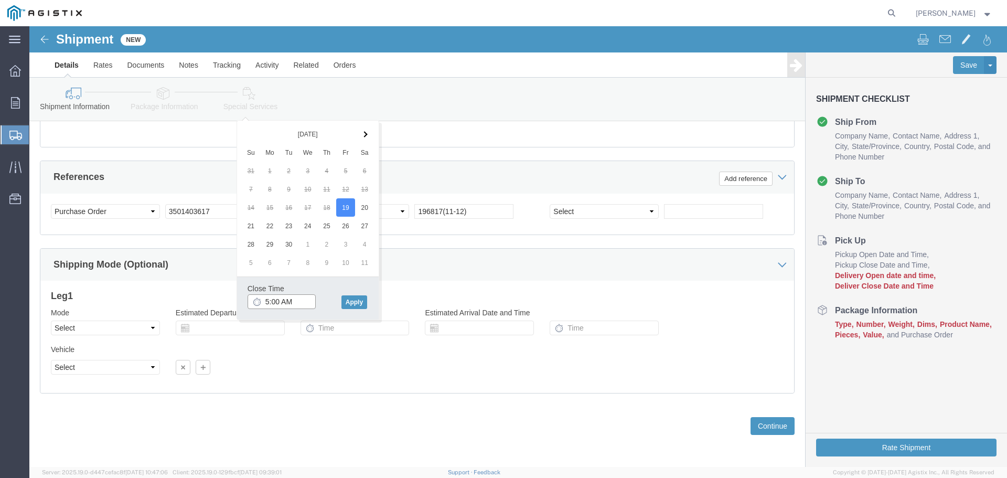
click input "5:00 AM"
click button "Apply"
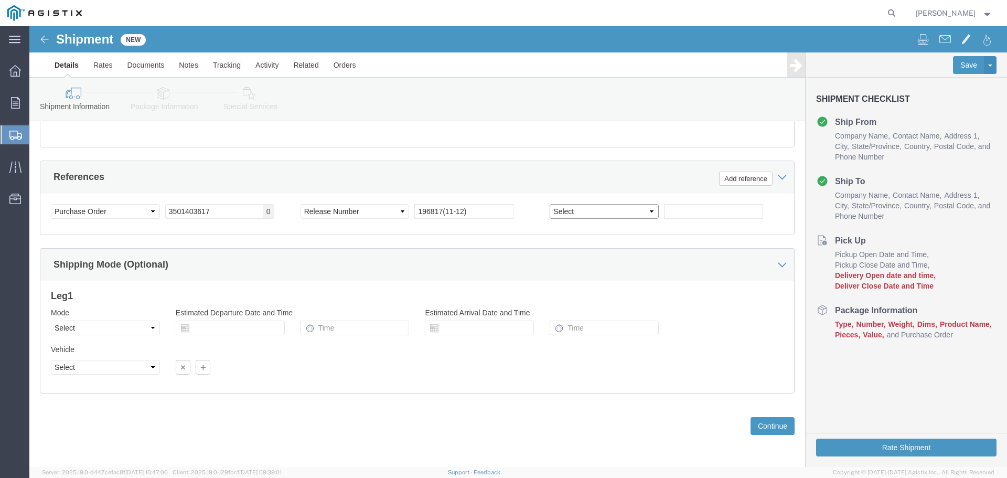
click select "Select Account Type Activity ID Airline Appointment Number ASN Batch Request # …"
click div "References Add reference"
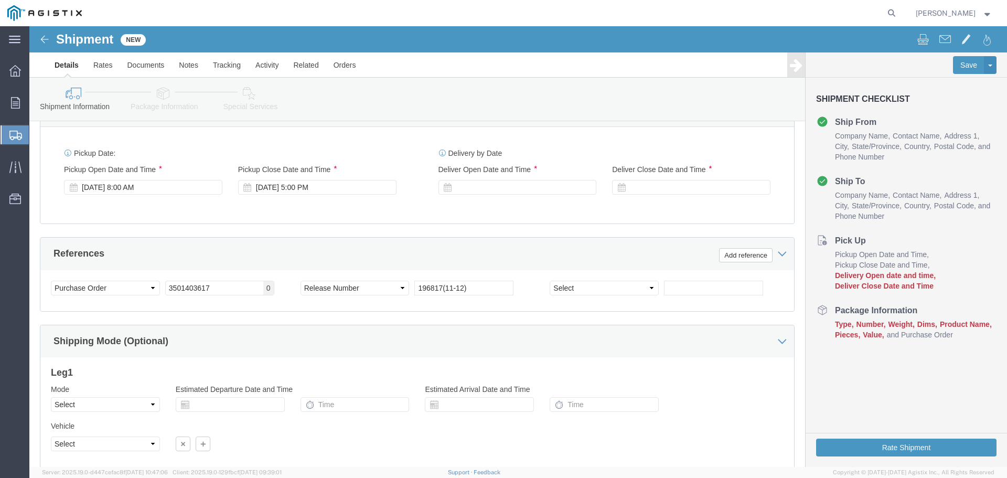
scroll to position [611, 0]
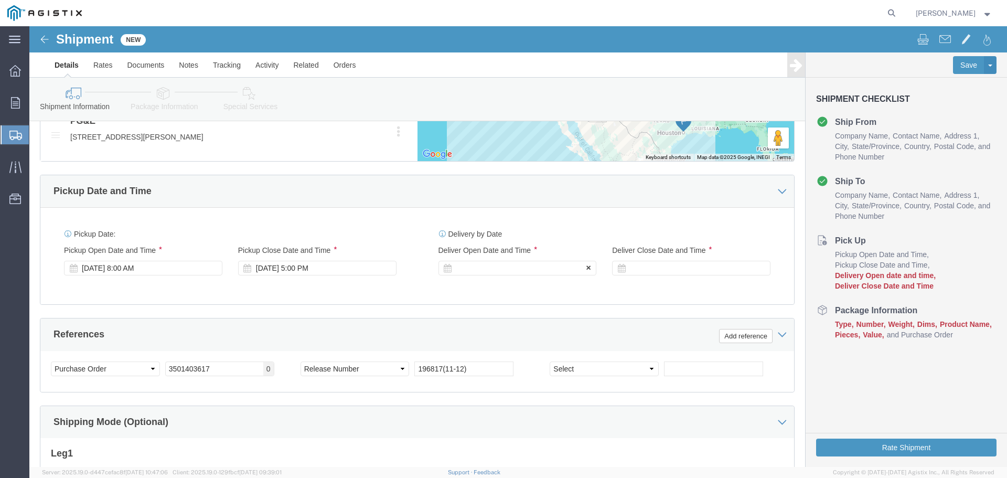
click div
click input "6:00 PM"
click button "Apply"
click div
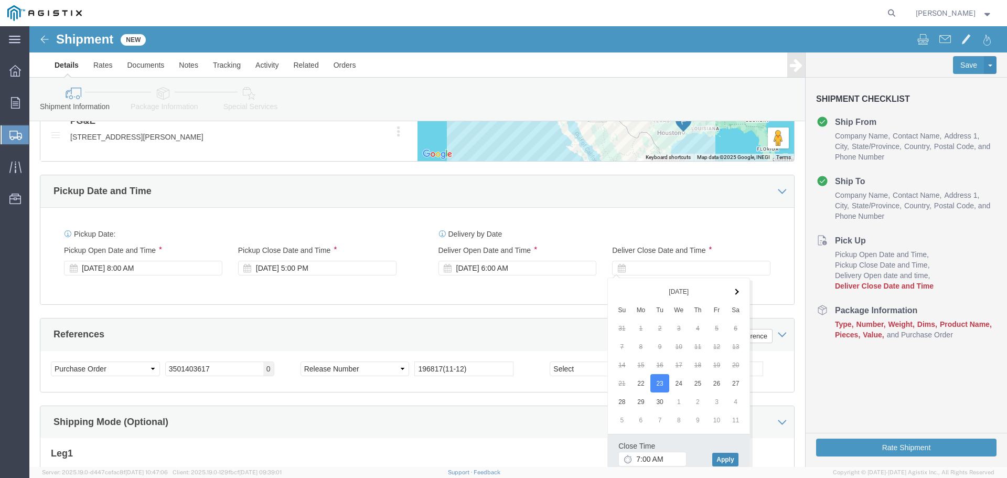
click button "Apply"
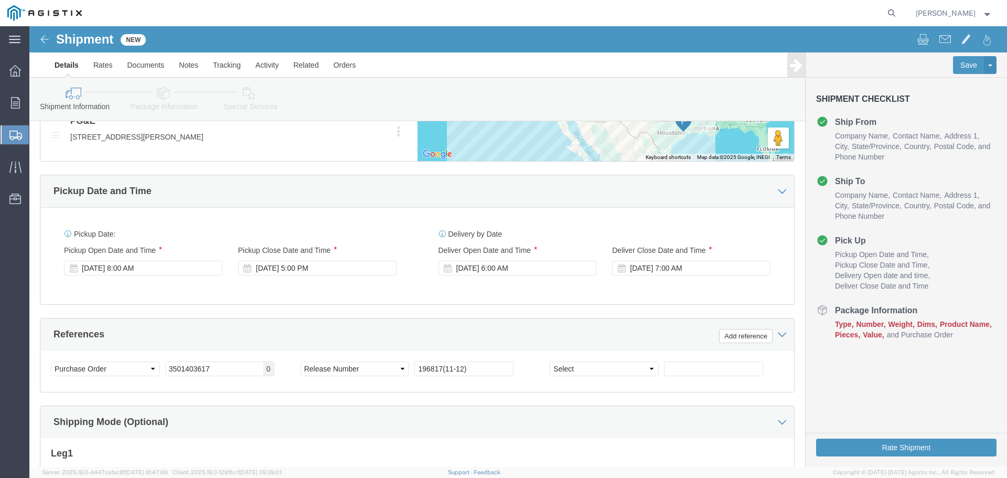
click div "Shipping Mode (Optional)"
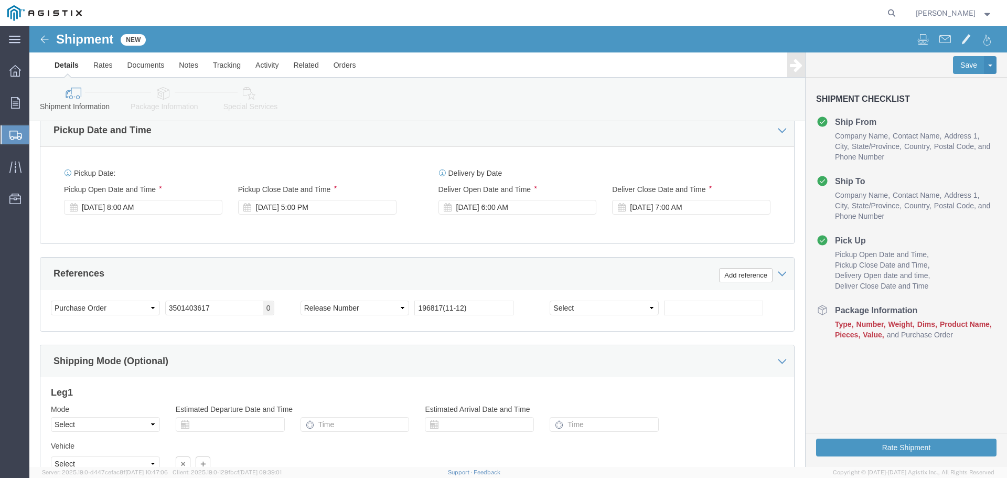
scroll to position [768, 0]
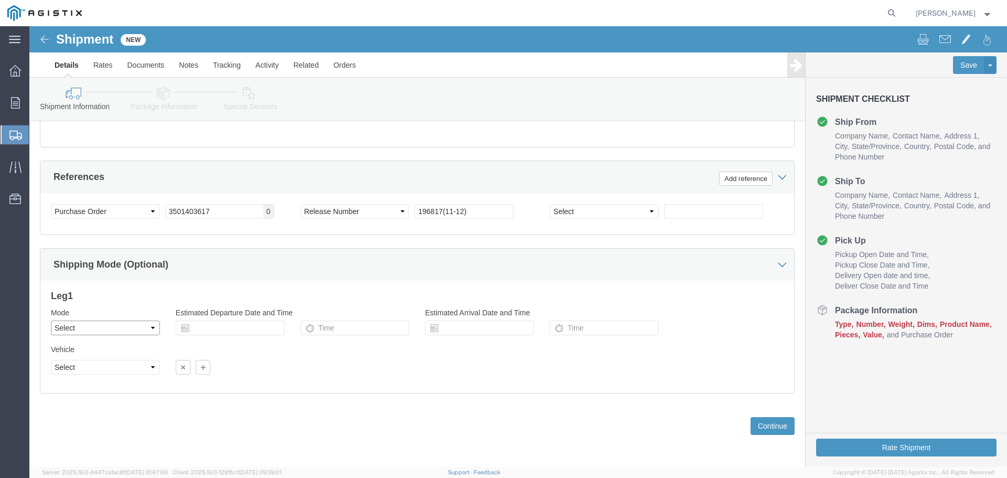
click select "Select Air Less than Truckload Multi-Leg Ocean Freight Rail Small Parcel Truckl…"
click select "Select 1-Ton (PSS) 10 Wheel 10 Yard Dump Truck 20 Yard Dump Truck Bobtail Botto…"
click select "Select 35 Feet 20 Feet 28 Feet 53 Feet 40 Feet 48 Feet"
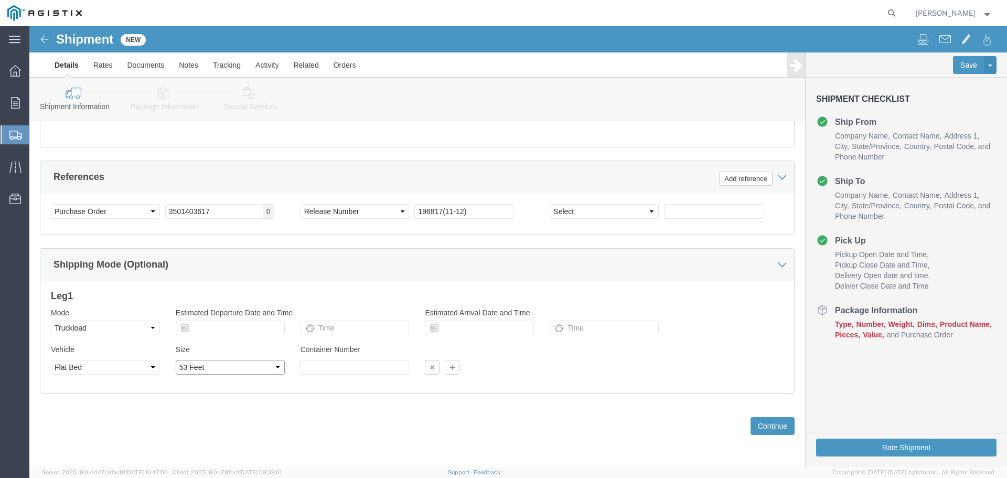
click select "Select 35 Feet 20 Feet 28 Feet 53 Feet 40 Feet 48 Feet"
click button "Continue"
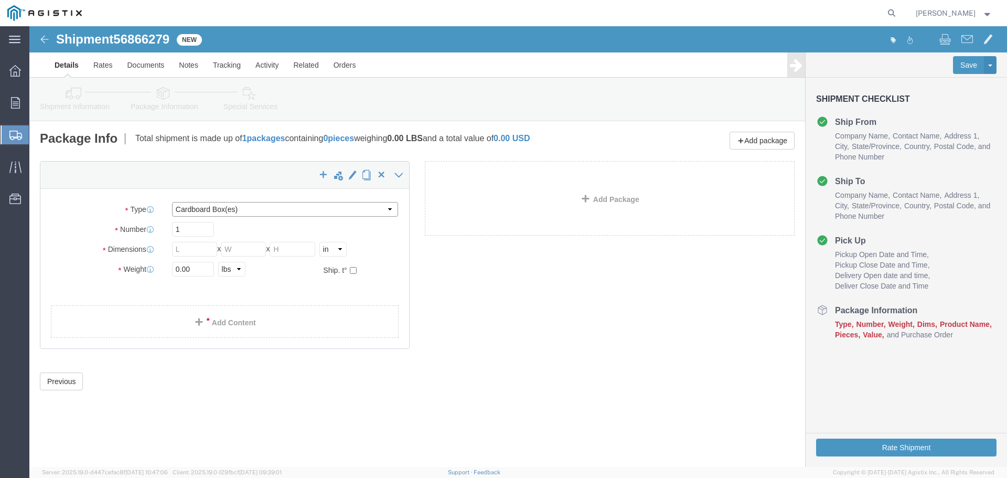
drag, startPoint x: 202, startPoint y: 180, endPoint x: 204, endPoint y: 187, distance: 7.0
click select "Select Bulk Bundle(s) Cardboard Box(es) Carton(s) Crate(s) Drum(s) (Fiberboard)…"
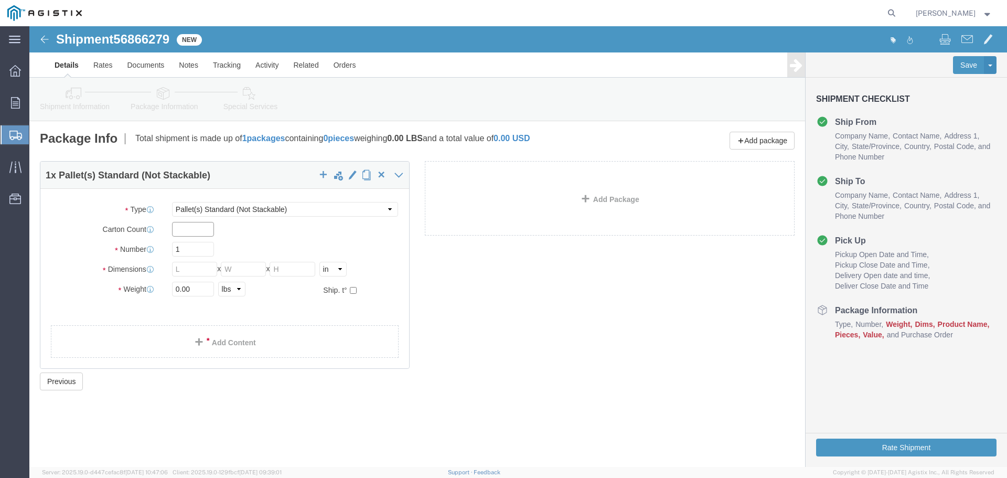
click input "text"
click input "1"
click input "text"
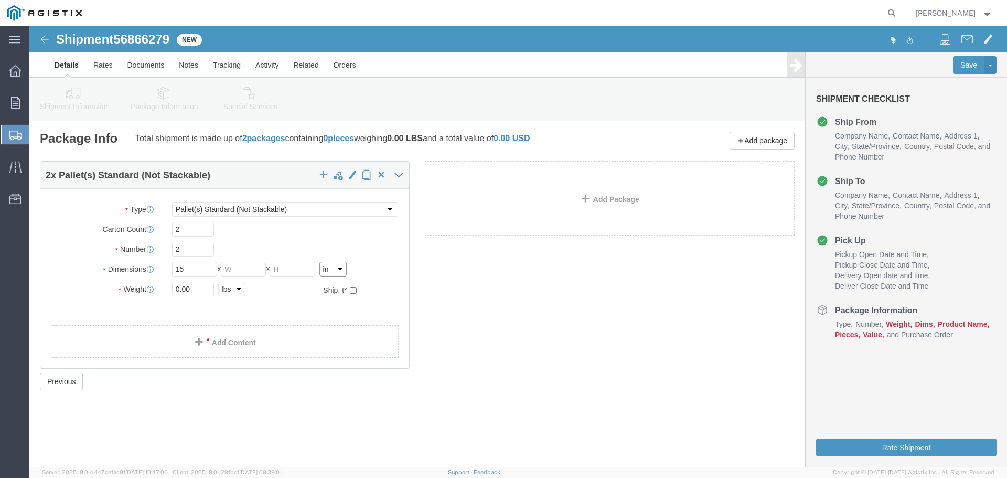
click select "Select cm ft in"
click input "1.25"
click input "0.00"
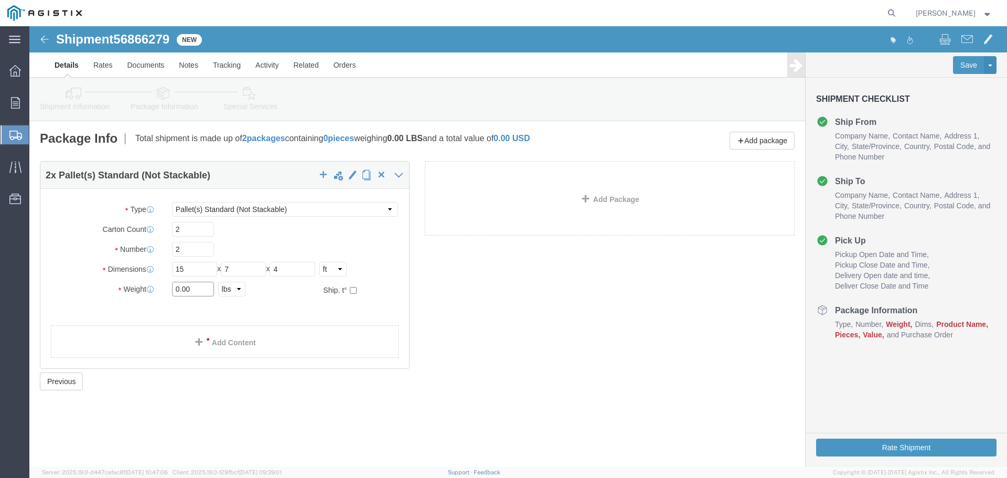
click input "0.00"
click link "Add Content"
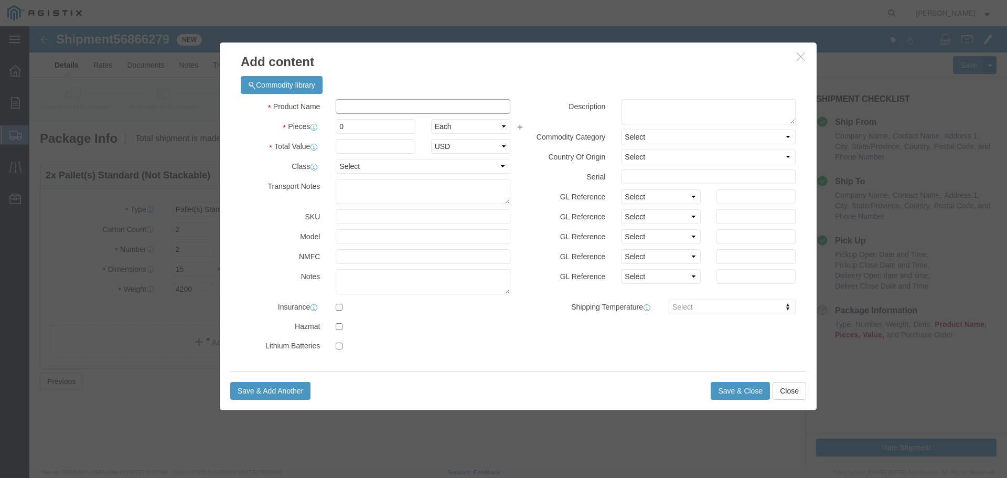
click input "text"
click div "Commodity library"
click input "0"
click input "text"
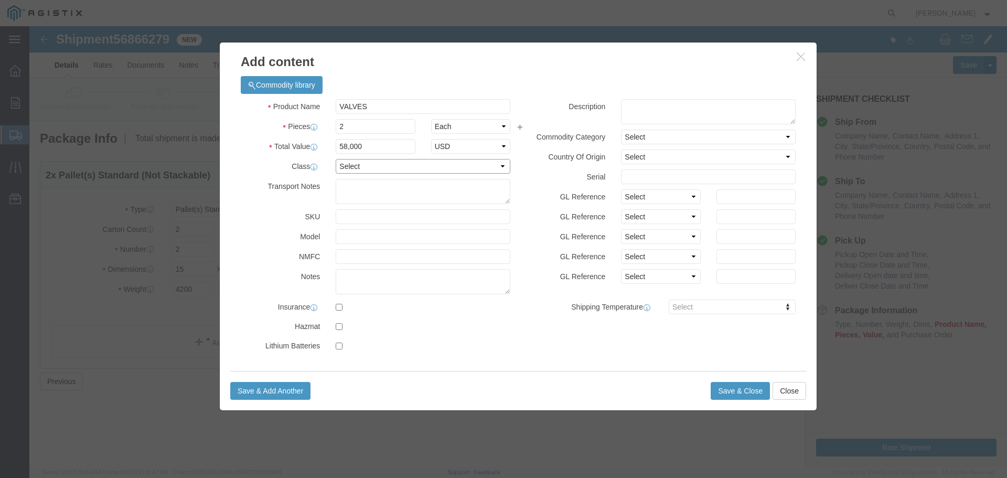
click select "Select 50 55 60 65 70 85 92.5 100 125 175 250 300 400"
click button "Save & Close"
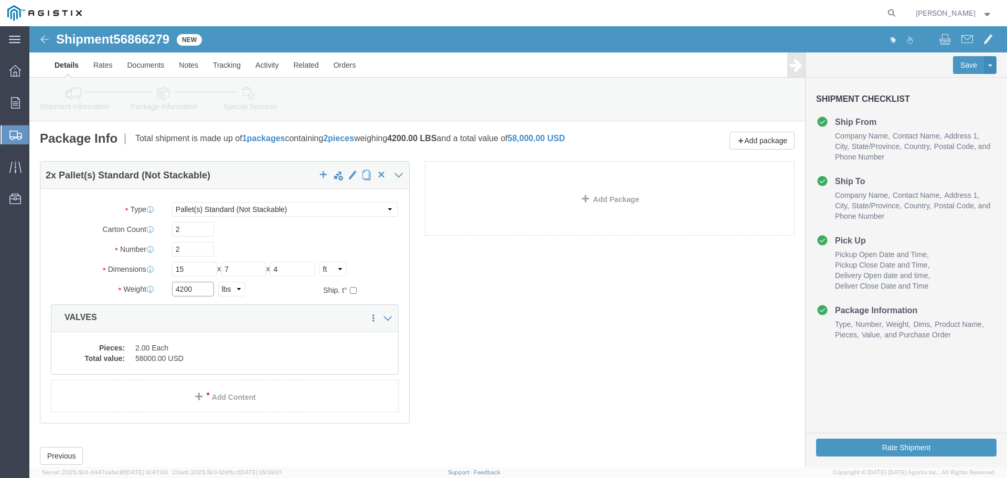
click input "4200"
click div "2 x Pallet(s) Standard (Not Stackable) Package Type Select Bulk Bundle(s) Cardb…"
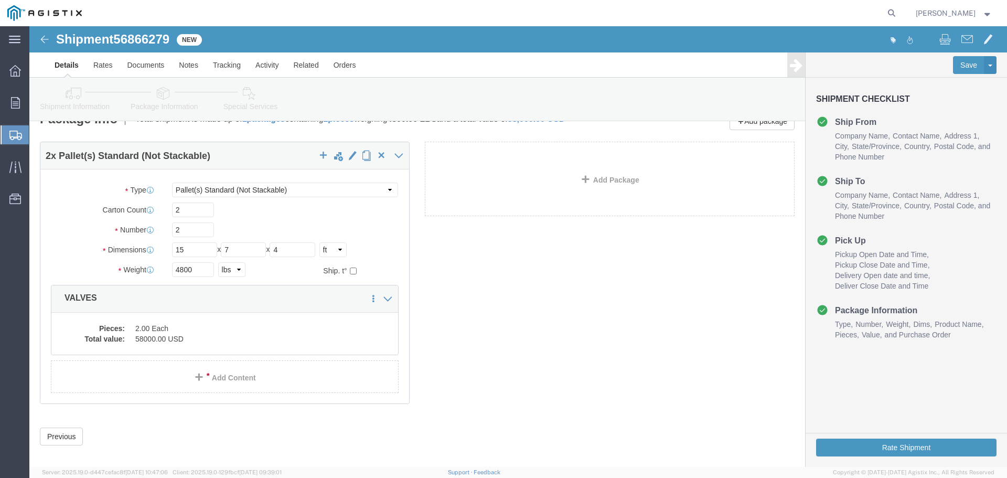
scroll to position [30, 0]
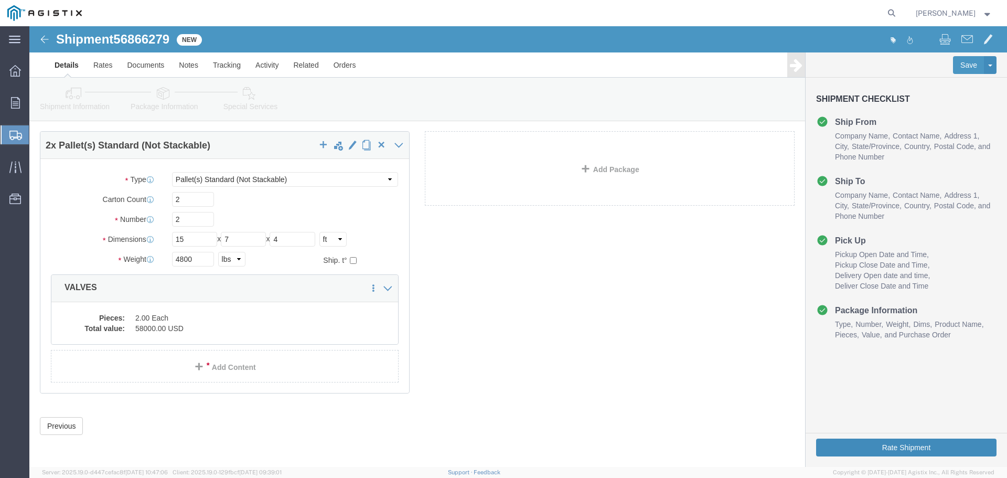
click button "Rate Shipment"
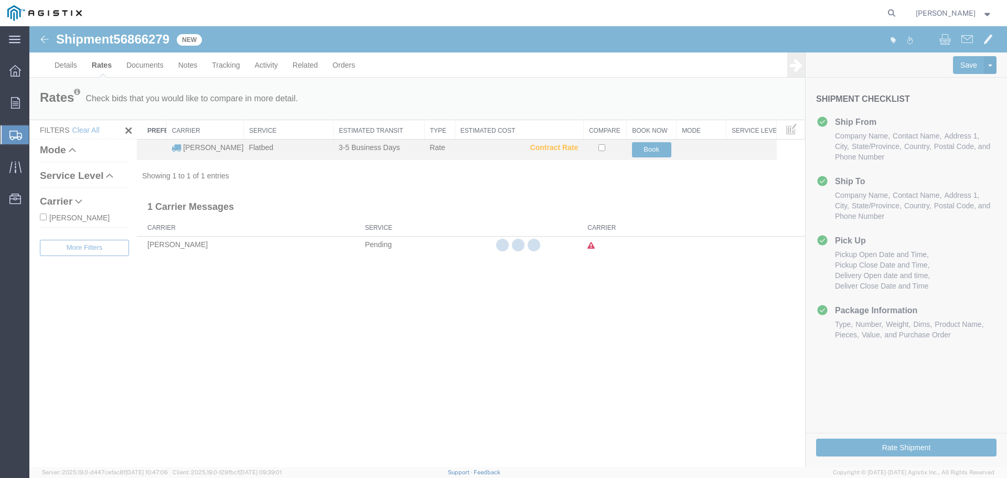
scroll to position [0, 0]
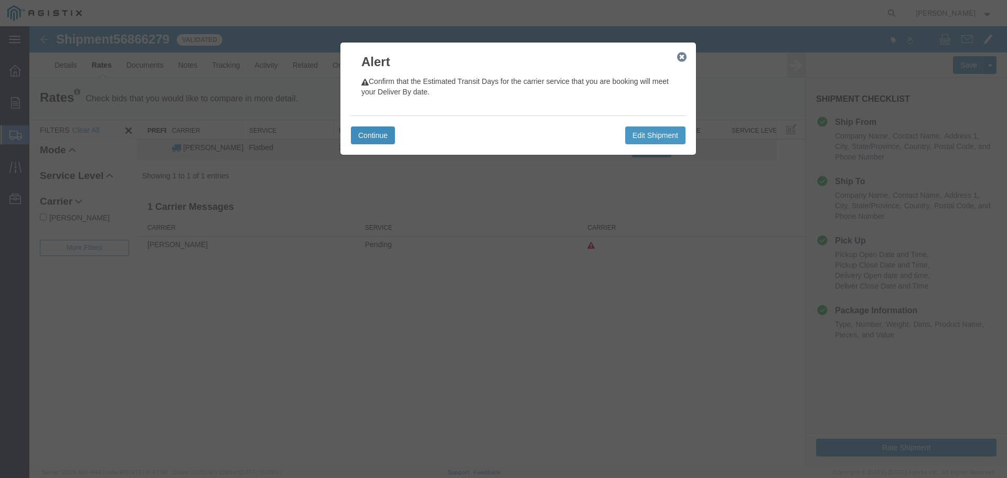
click at [375, 137] on button "Continue" at bounding box center [373, 135] width 44 height 18
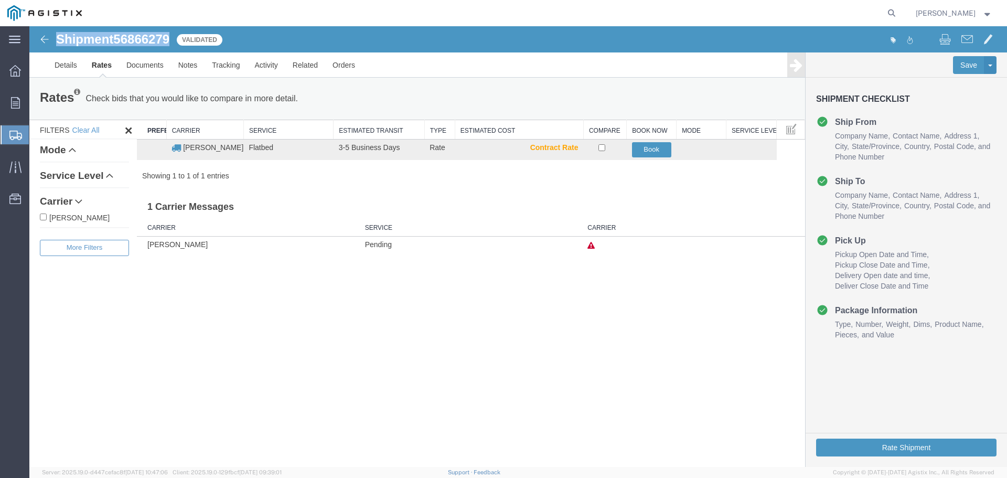
drag, startPoint x: 170, startPoint y: 38, endPoint x: 56, endPoint y: 40, distance: 113.8
click at [56, 40] on h1 "Shipment 56866279" at bounding box center [112, 40] width 113 height 14
copy h1 "Shipment 56866279"
click at [653, 146] on button "Book" at bounding box center [651, 149] width 39 height 15
